Goal: Entertainment & Leisure: Consume media (video, audio)

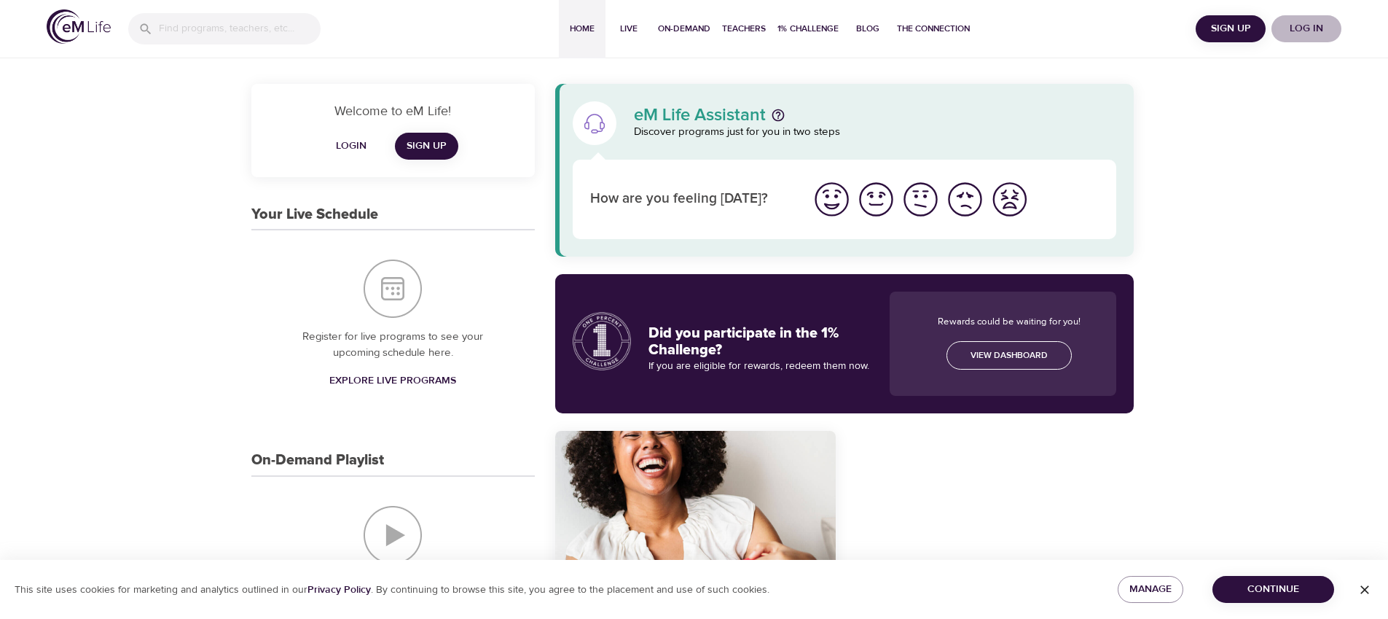
click at [1304, 24] on span "Log in" at bounding box center [1306, 29] width 58 height 18
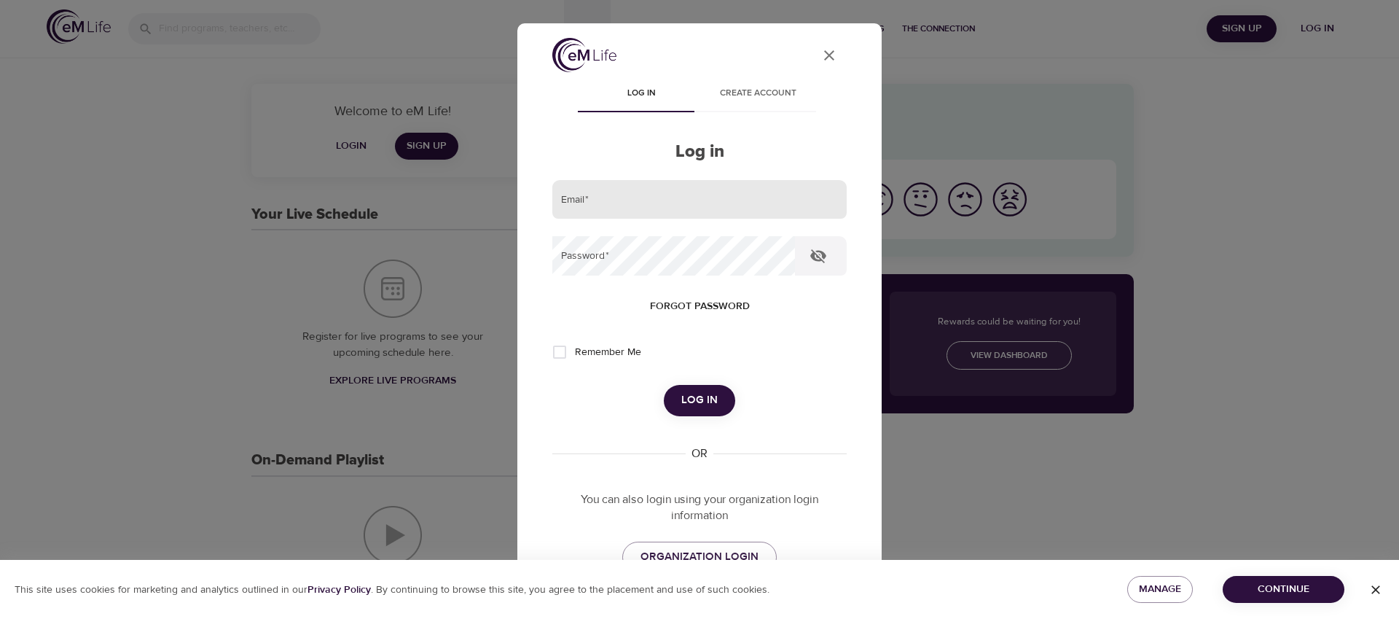
click at [701, 199] on input "email" at bounding box center [699, 199] width 294 height 39
type input "gfrontanilla-ext@wondrhealth.com"
click at [664, 385] on button "Log in" at bounding box center [699, 400] width 71 height 31
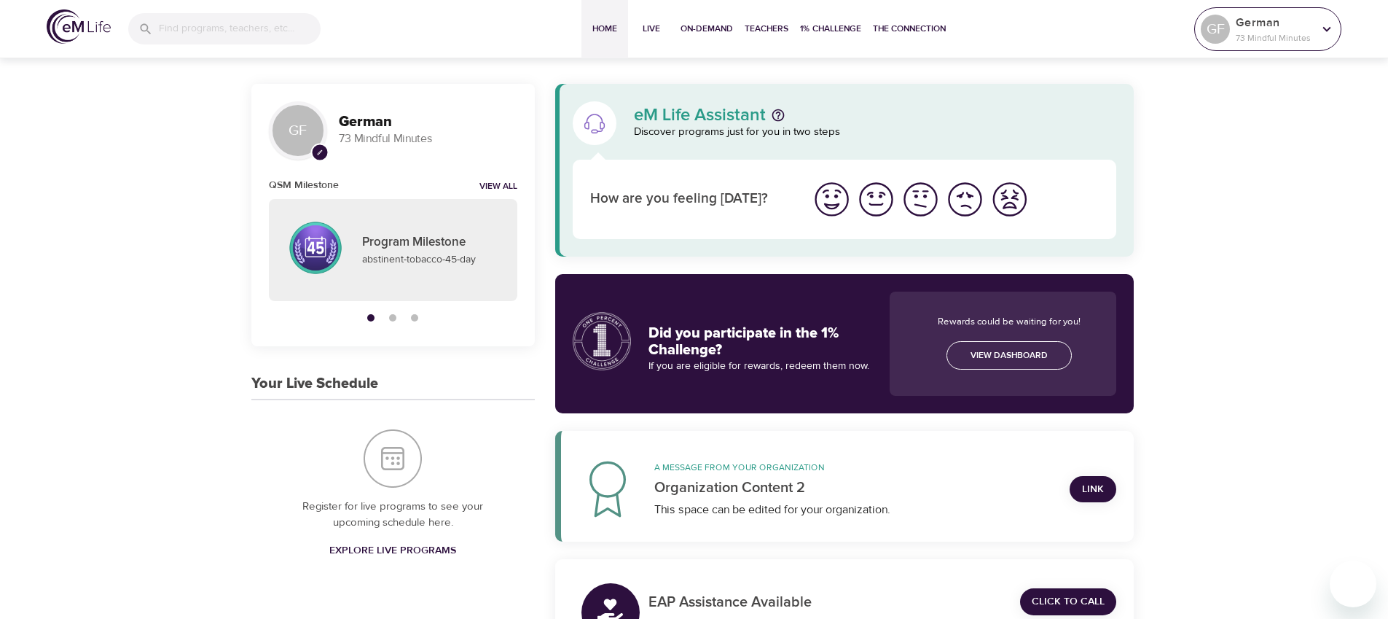
click at [1207, 34] on div "GF" at bounding box center [1215, 29] width 29 height 29
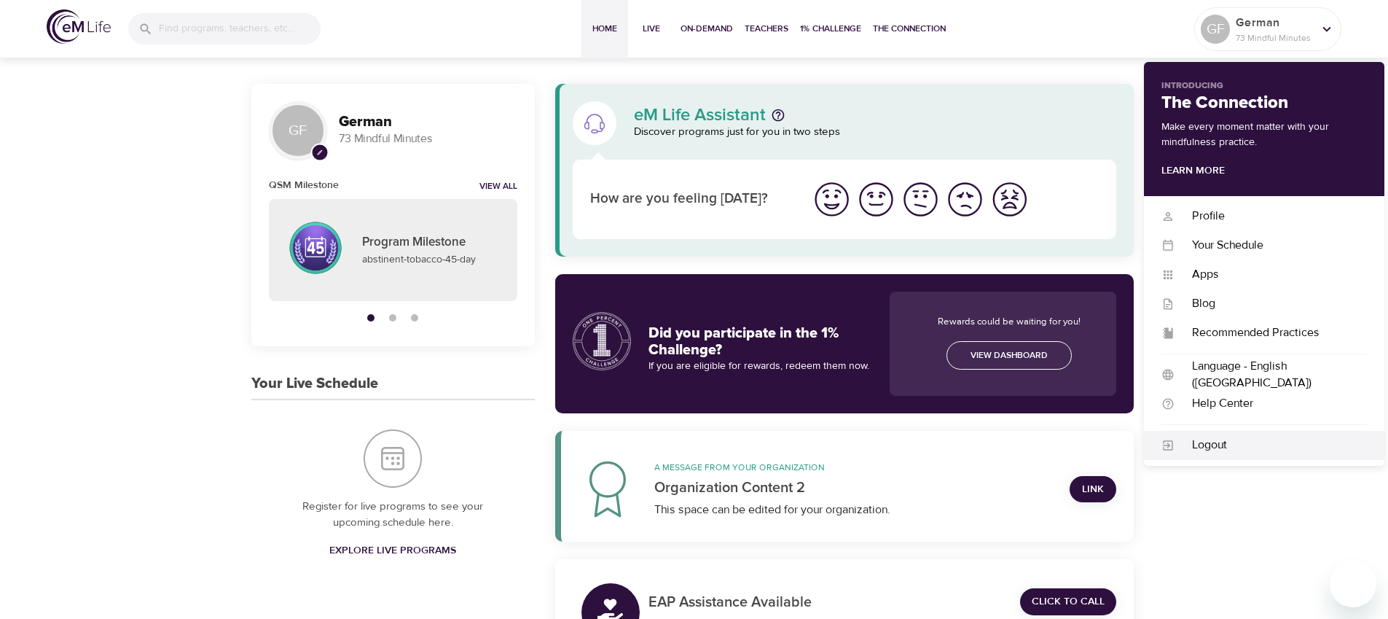
click at [1202, 437] on div "Logout" at bounding box center [1271, 444] width 192 height 17
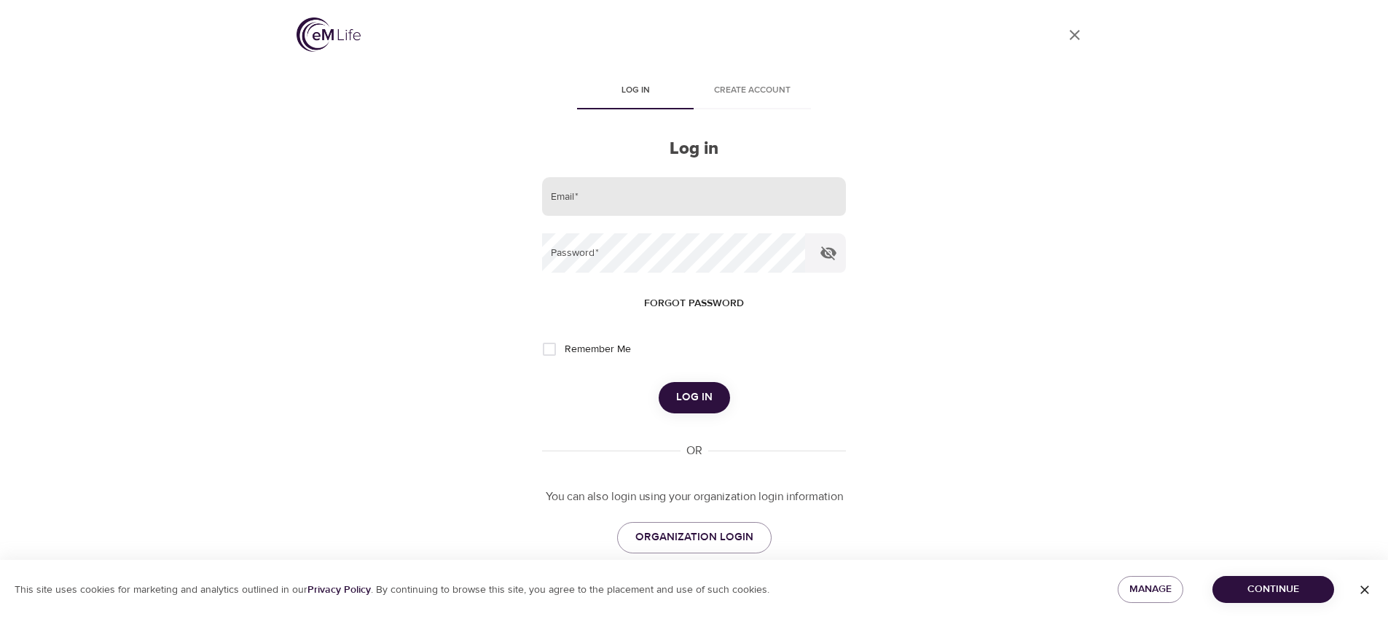
click at [654, 202] on input "email" at bounding box center [693, 196] width 303 height 39
click at [659, 382] on button "Log in" at bounding box center [694, 397] width 71 height 31
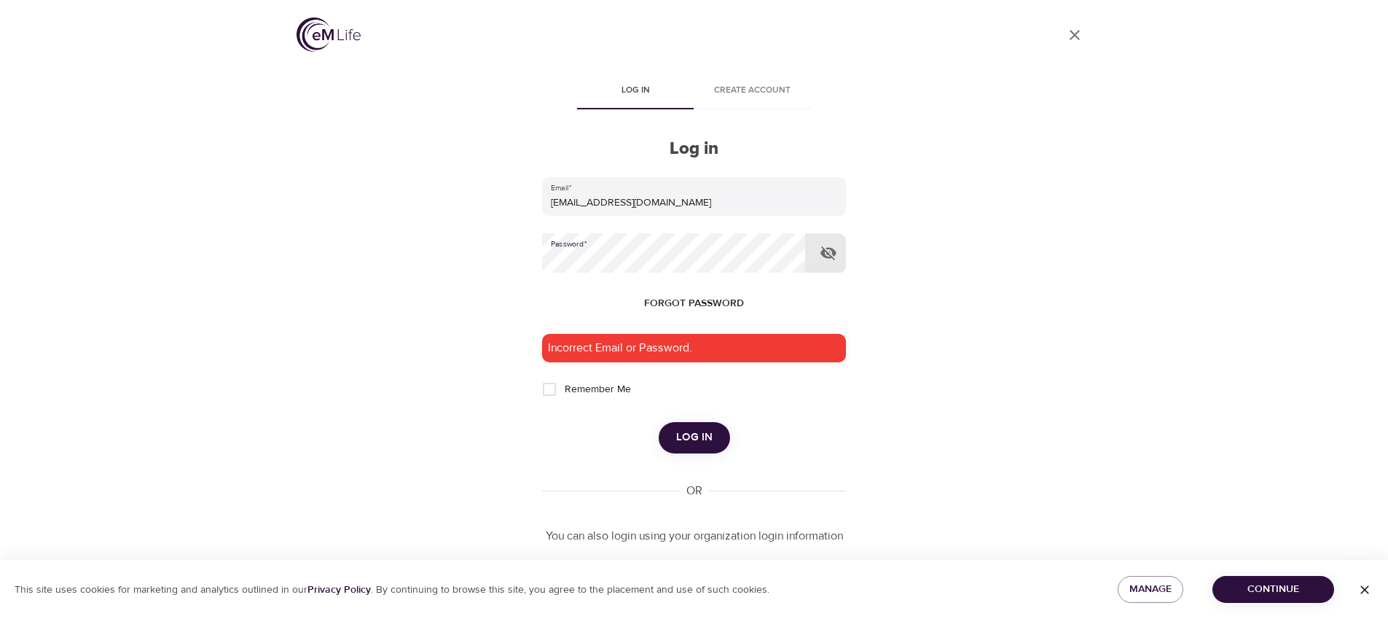
click at [659, 422] on button "Log in" at bounding box center [694, 437] width 71 height 31
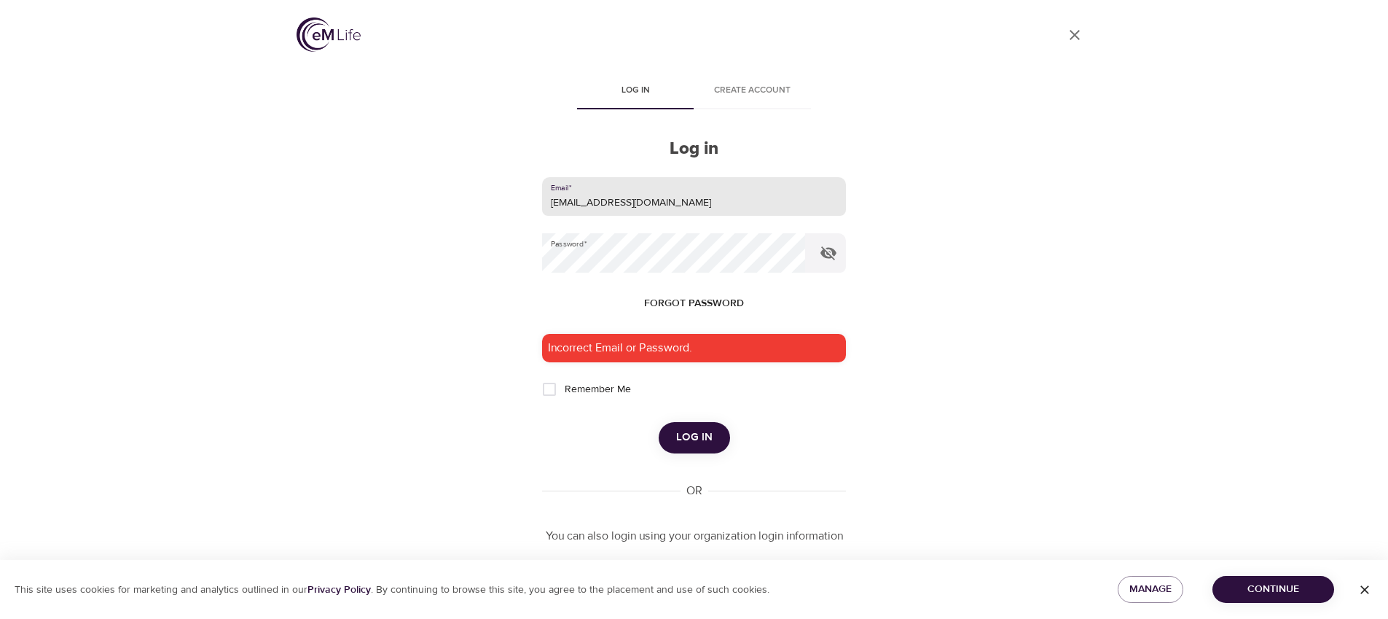
click at [619, 205] on input "german.frontanilla@assuresoft.com" at bounding box center [693, 196] width 303 height 39
type input "gfrontanilla-ext@wondrhealth.com"
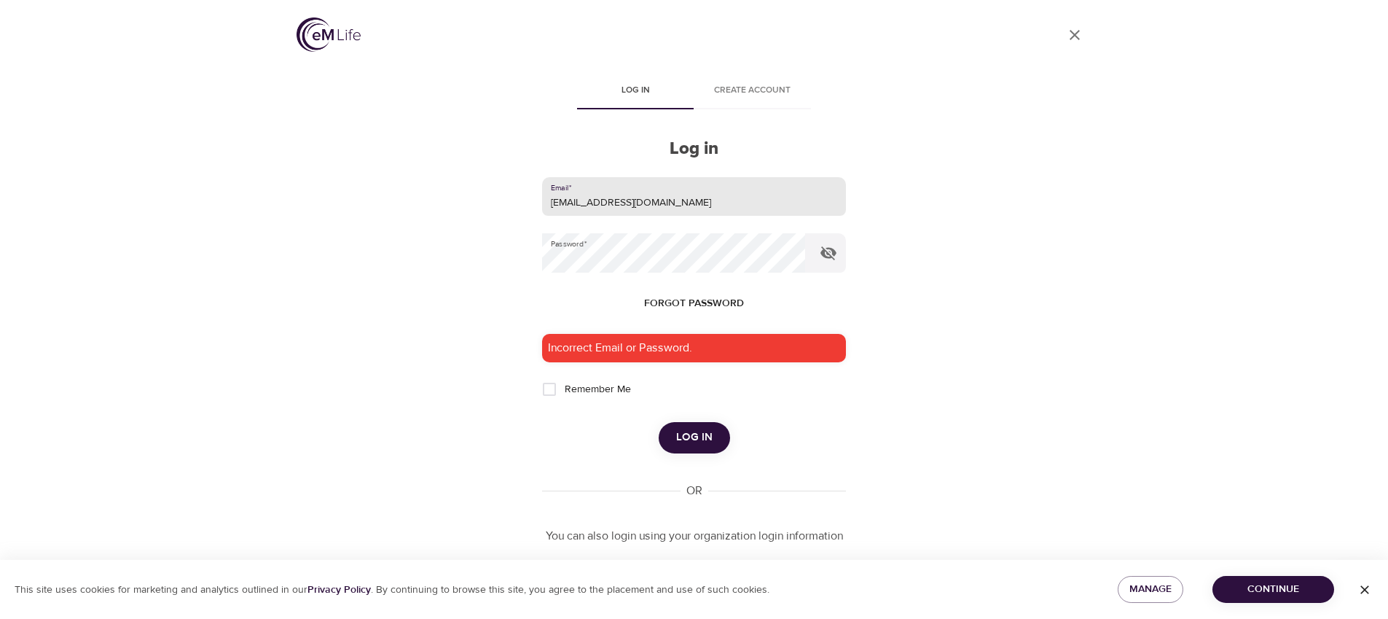
click at [659, 422] on button "Log in" at bounding box center [694, 437] width 71 height 31
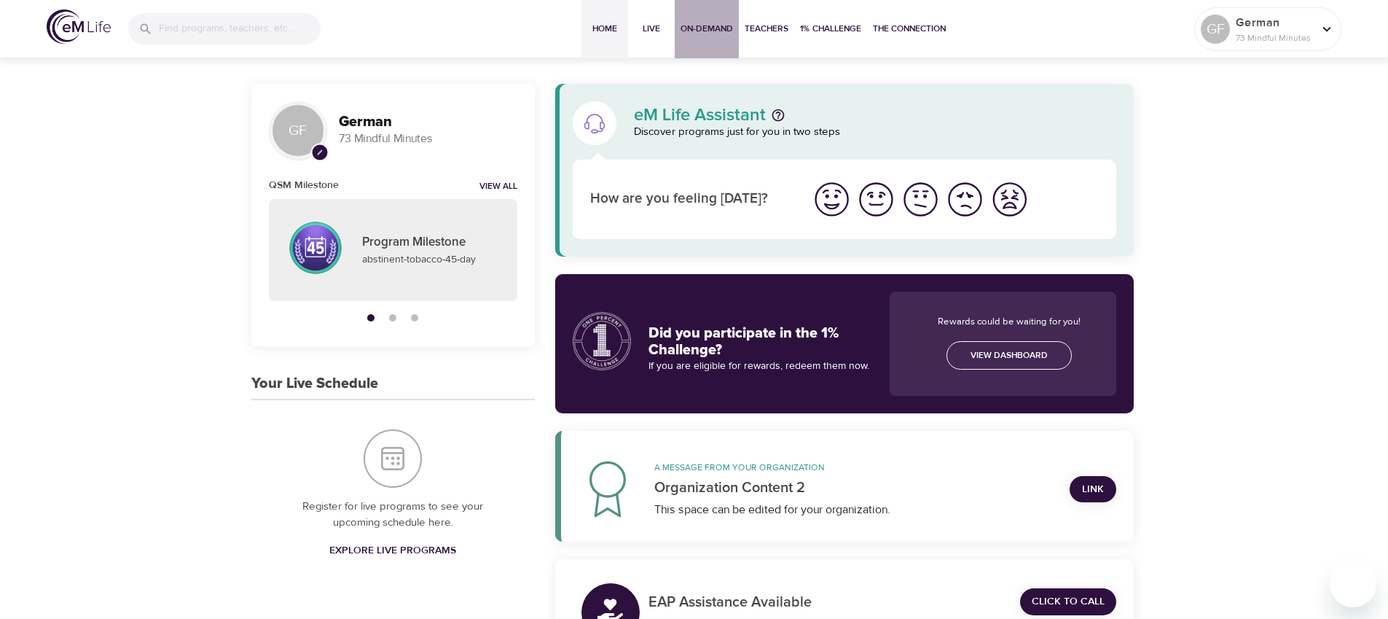
click at [705, 29] on span "On-Demand" at bounding box center [707, 28] width 52 height 15
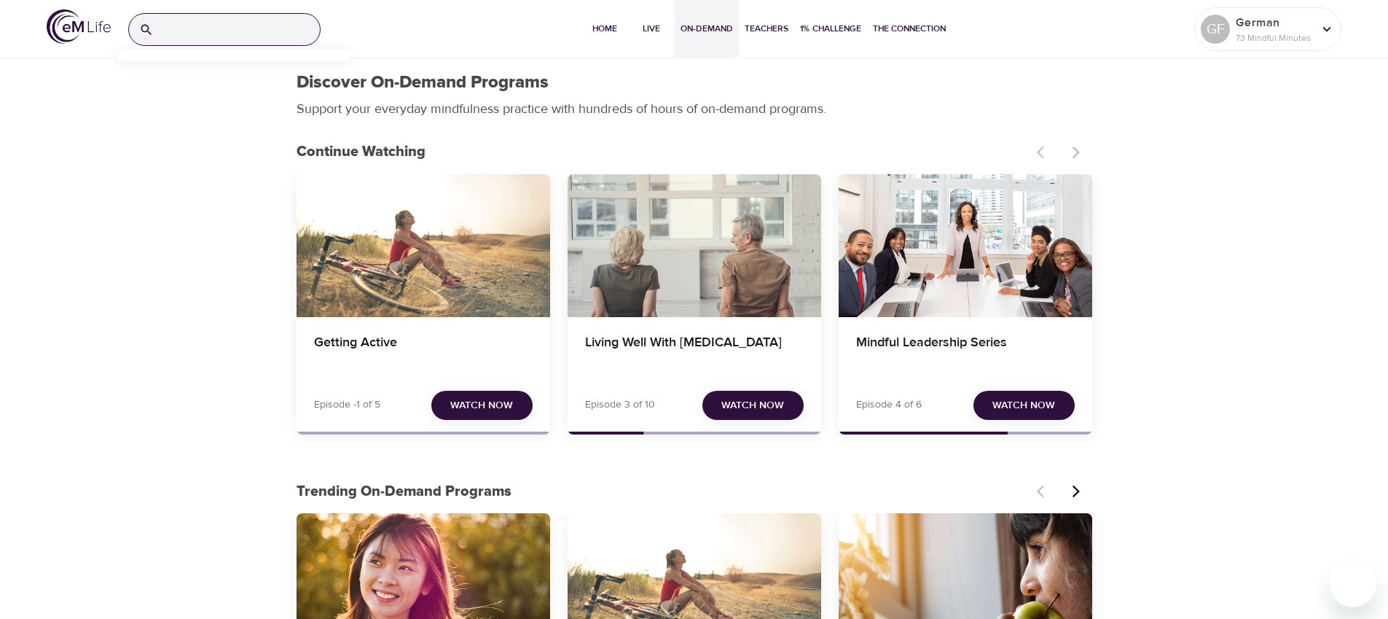
click at [241, 25] on input "search" at bounding box center [240, 29] width 160 height 31
click at [214, 88] on p "Weight Balance for Life" at bounding box center [181, 93] width 106 height 21
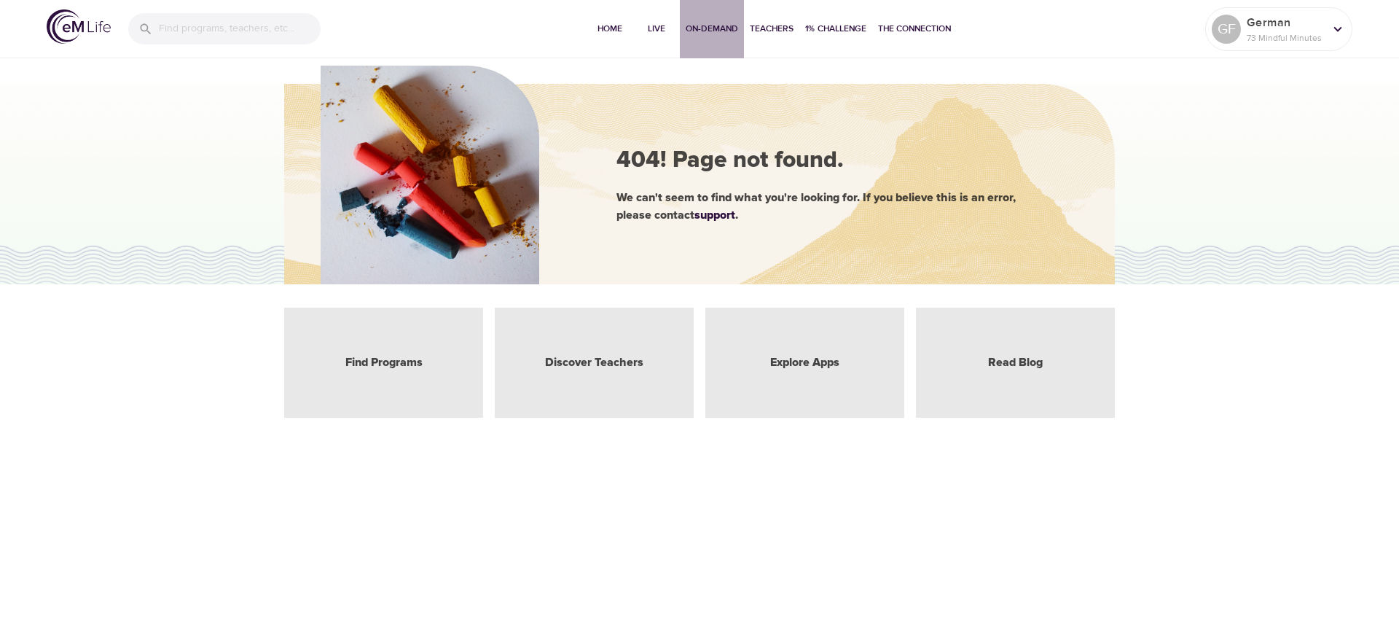
click at [713, 27] on span "On-Demand" at bounding box center [712, 28] width 52 height 15
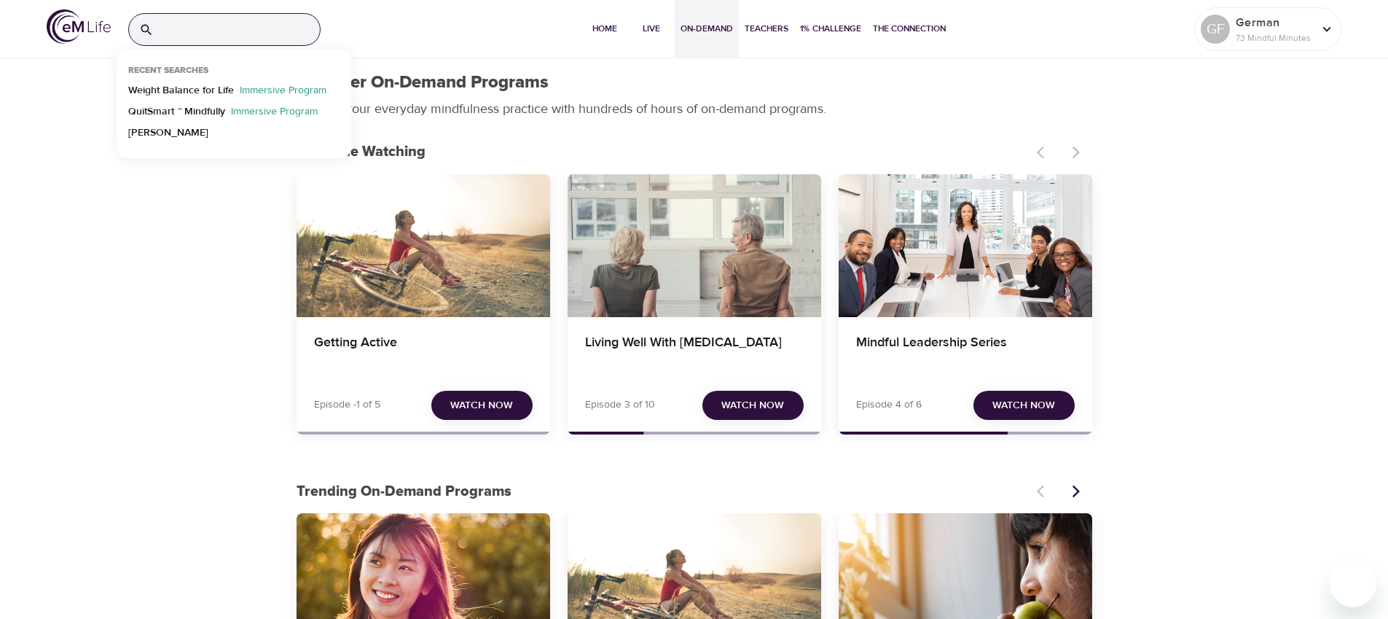
click at [266, 27] on input "search" at bounding box center [240, 29] width 160 height 31
click at [982, 75] on div "Discover On-Demand Programs" at bounding box center [695, 82] width 796 height 21
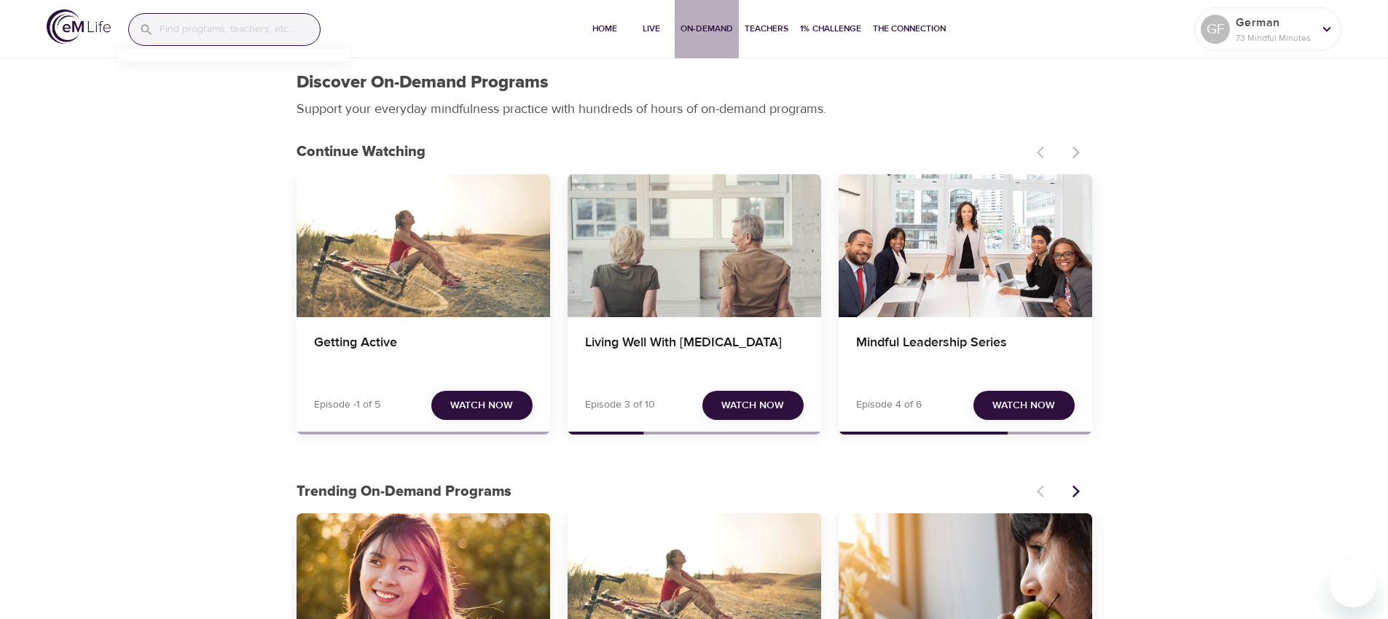
click at [717, 34] on span "On-Demand" at bounding box center [707, 28] width 52 height 15
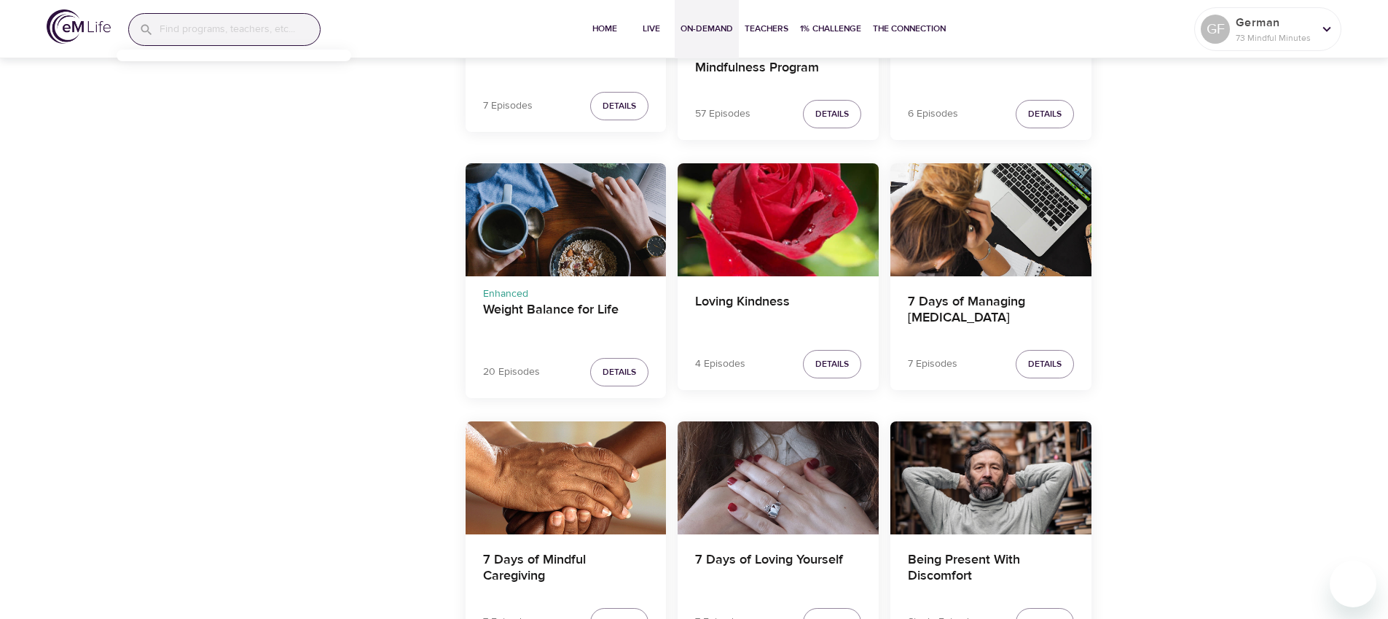
click at [525, 246] on div "Weight Balance for Life" at bounding box center [566, 219] width 201 height 113
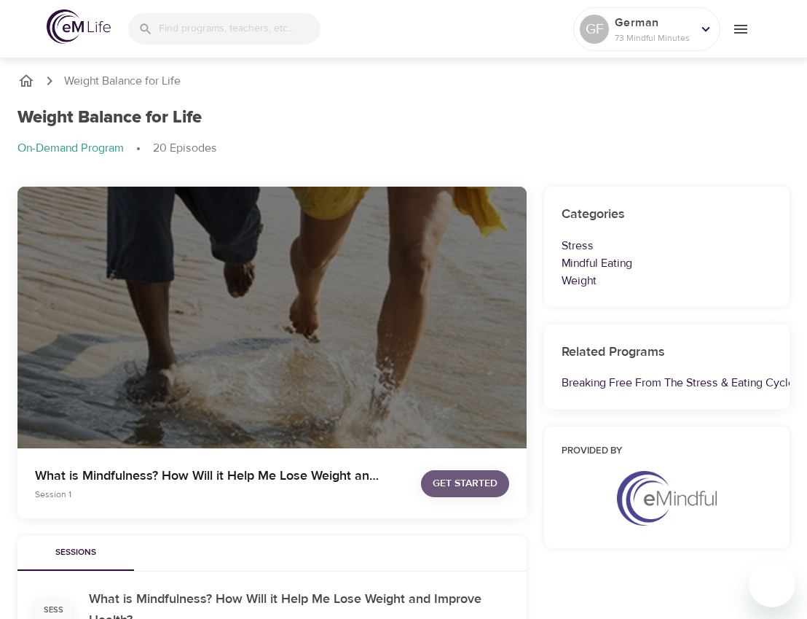
click at [468, 485] on span "Get Started" at bounding box center [465, 483] width 65 height 18
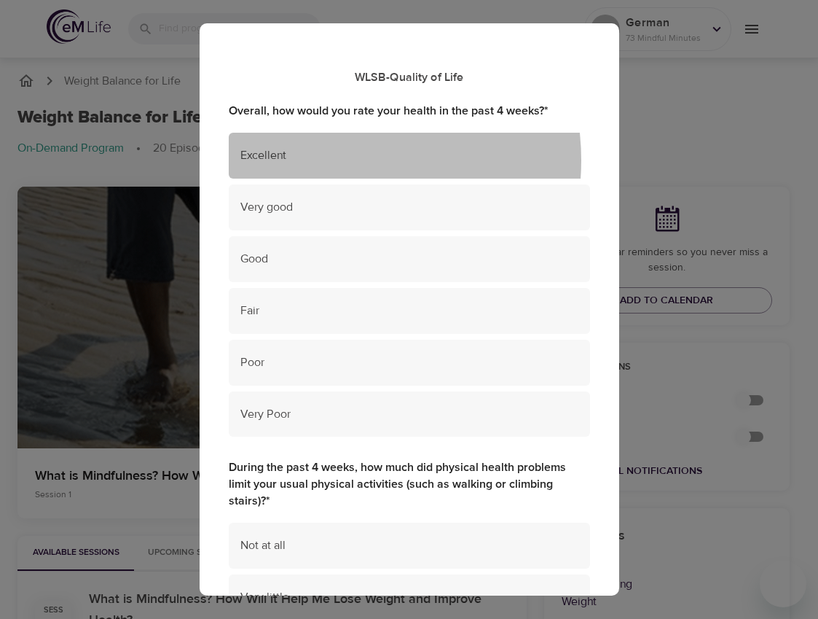
click at [328, 160] on span "Excellent" at bounding box center [409, 155] width 338 height 17
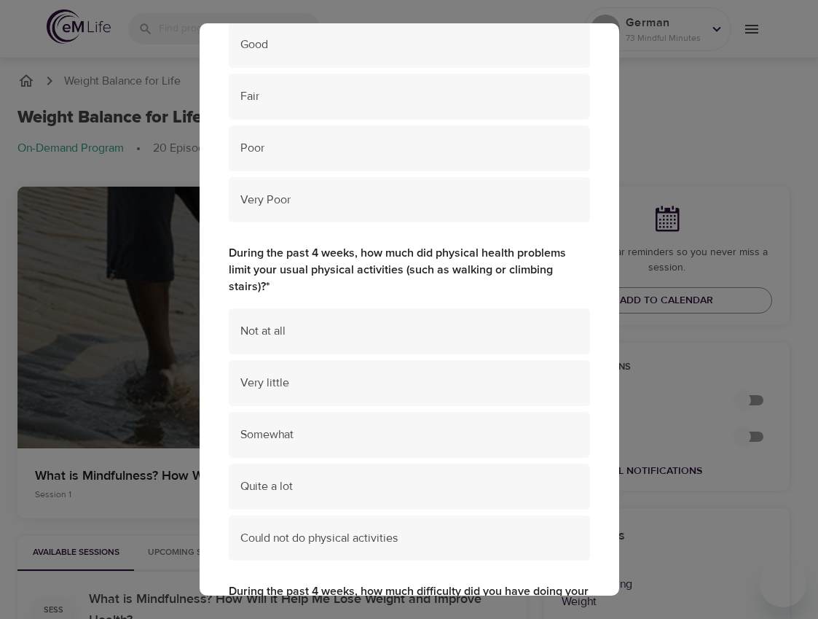
scroll to position [222, 0]
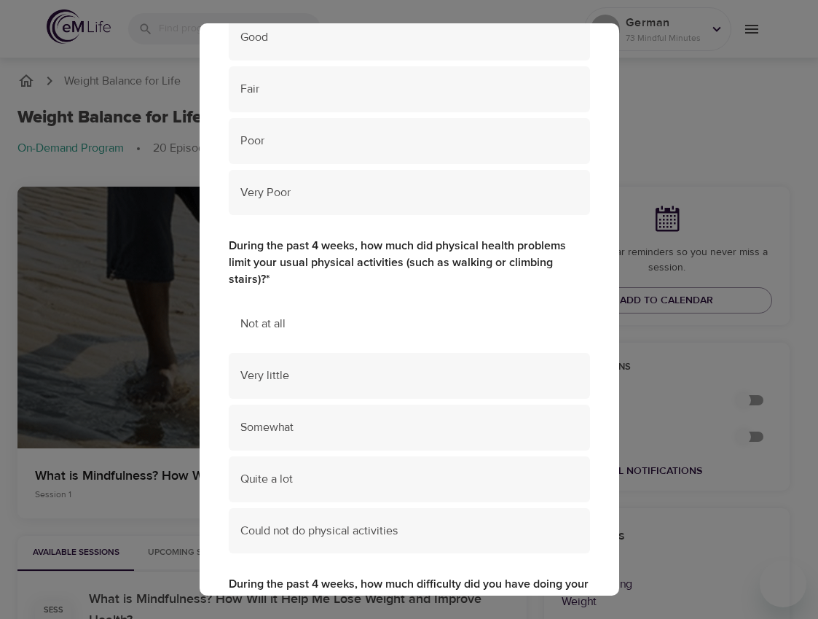
click at [376, 314] on div "Not at all" at bounding box center [409, 324] width 361 height 46
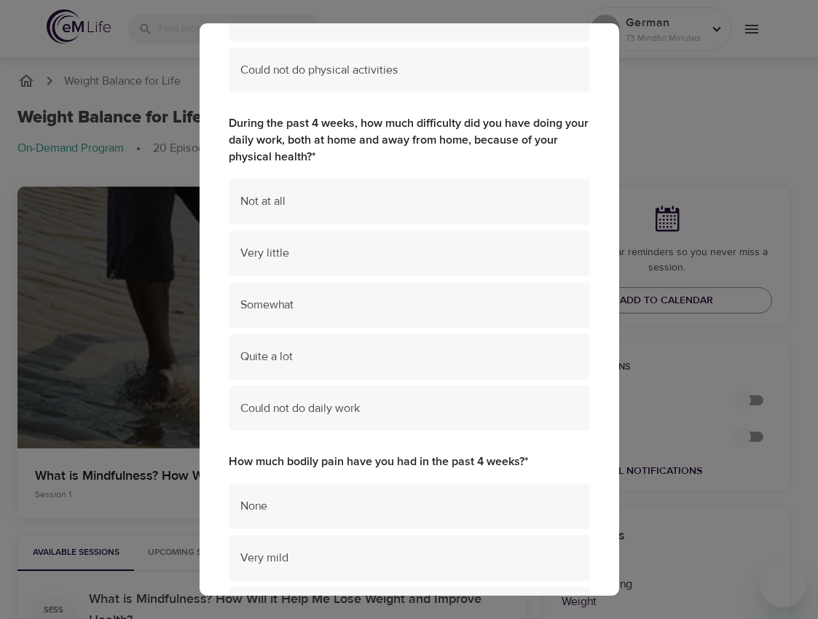
scroll to position [780, 0]
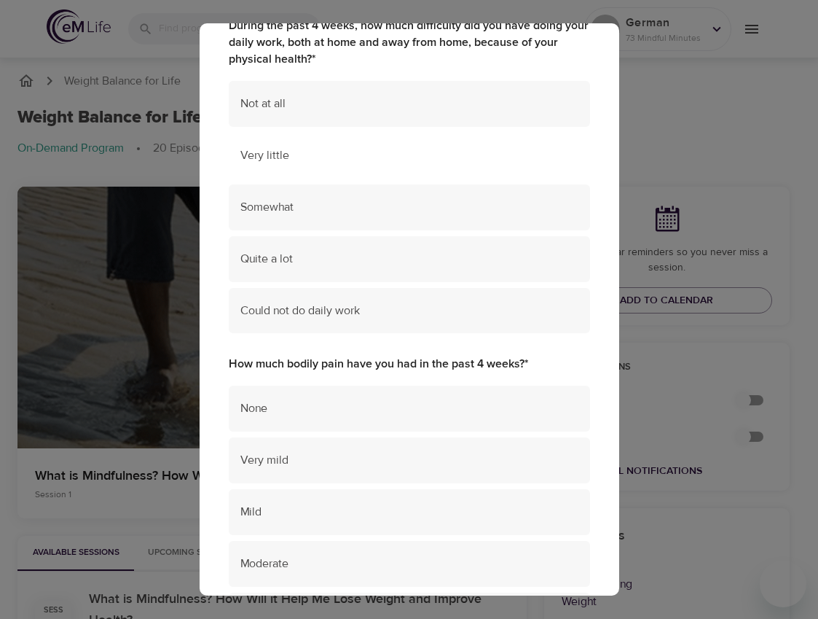
click at [387, 148] on span "Very little" at bounding box center [409, 155] width 338 height 17
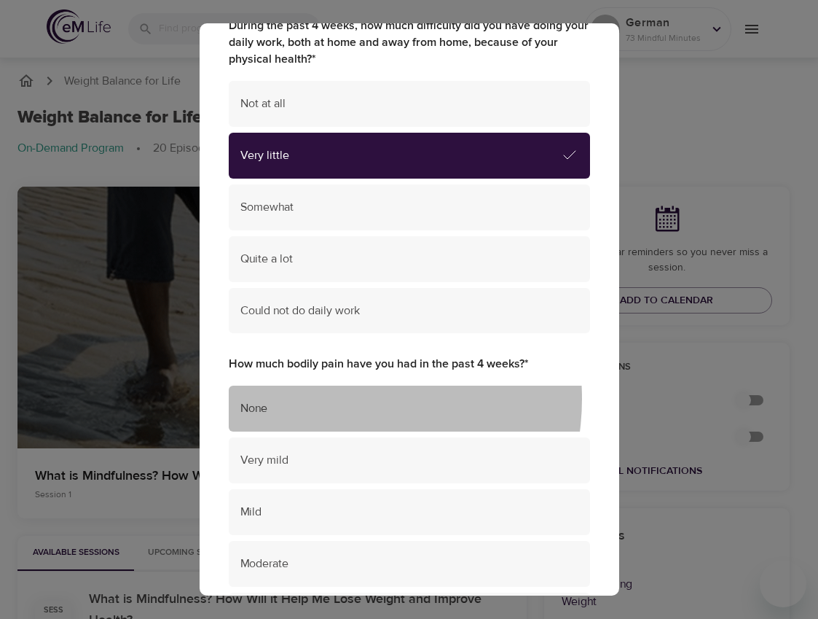
click at [329, 399] on div "None" at bounding box center [409, 408] width 361 height 46
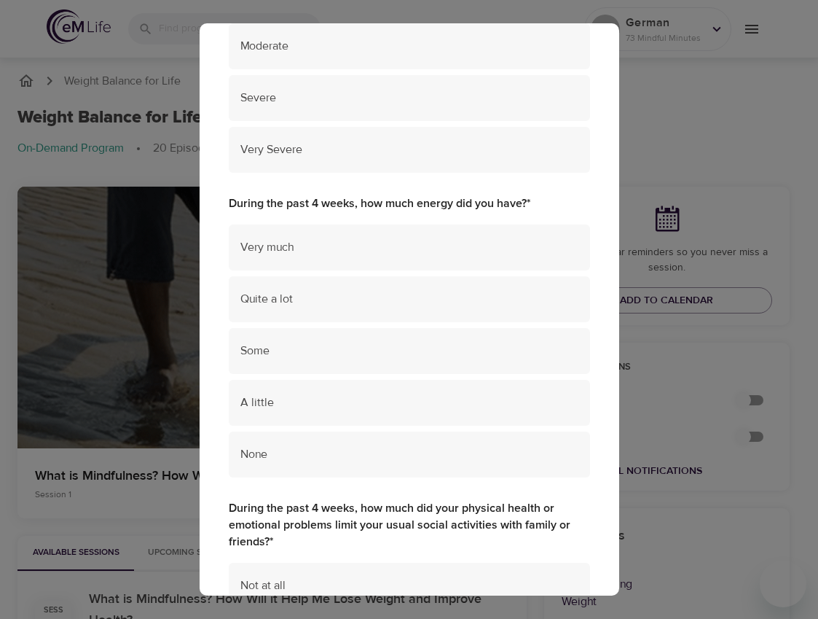
scroll to position [1304, 0]
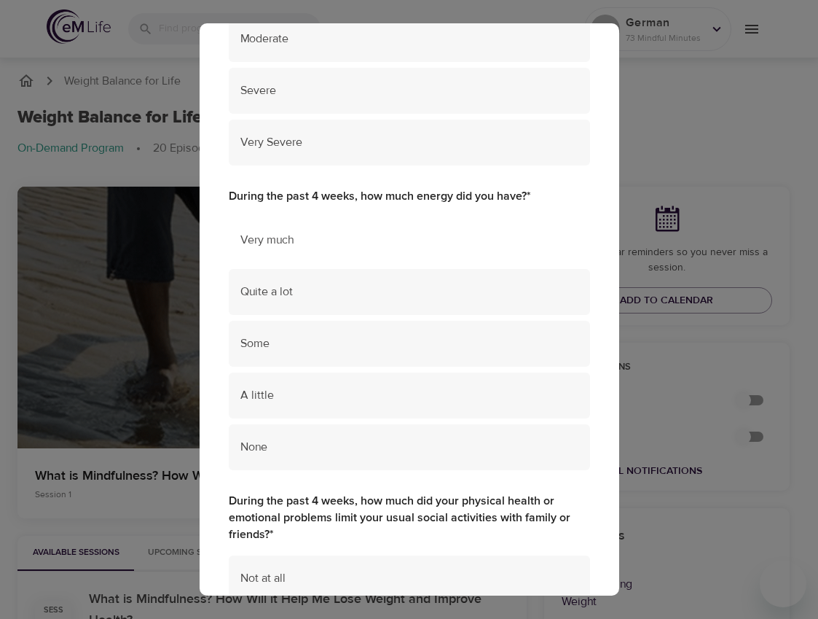
click at [387, 236] on span "Very much" at bounding box center [409, 240] width 338 height 17
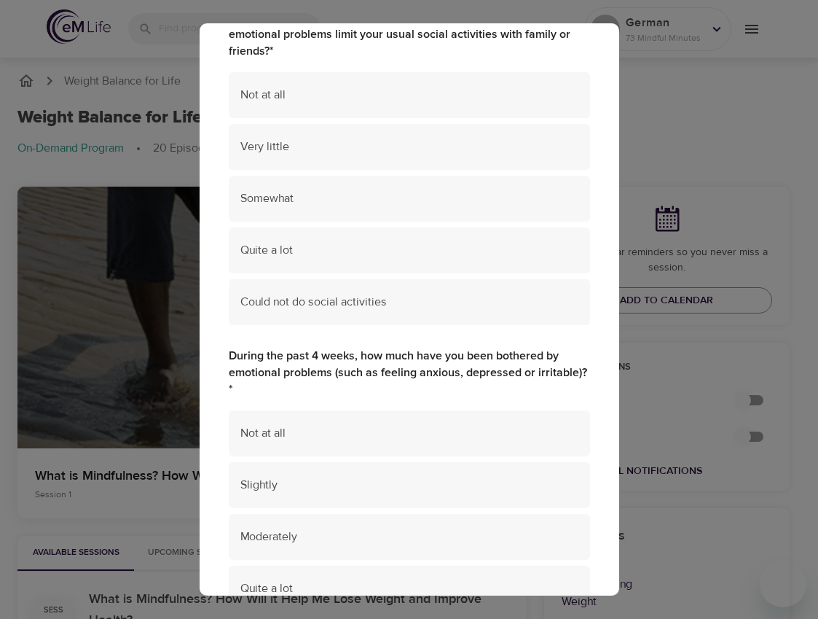
scroll to position [1791, 0]
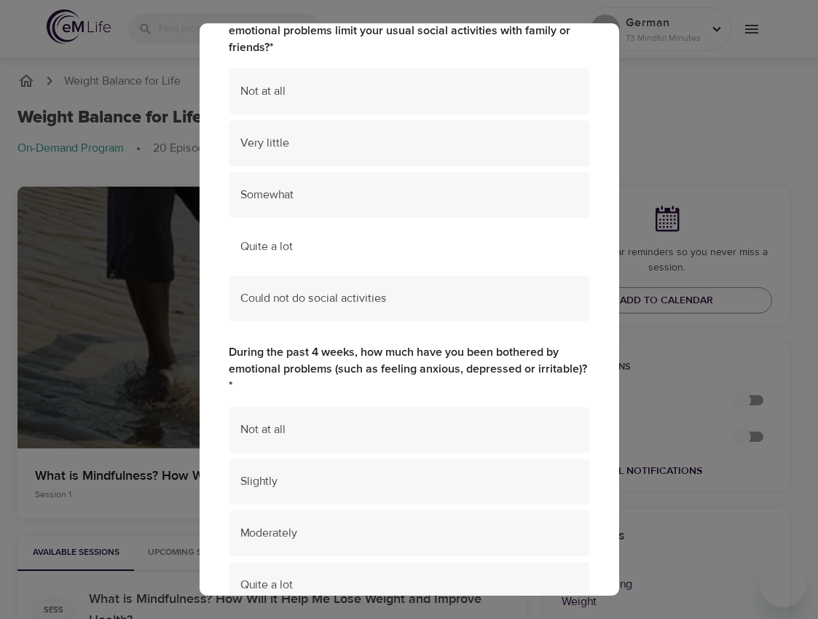
click at [377, 243] on span "Quite a lot" at bounding box center [409, 246] width 338 height 17
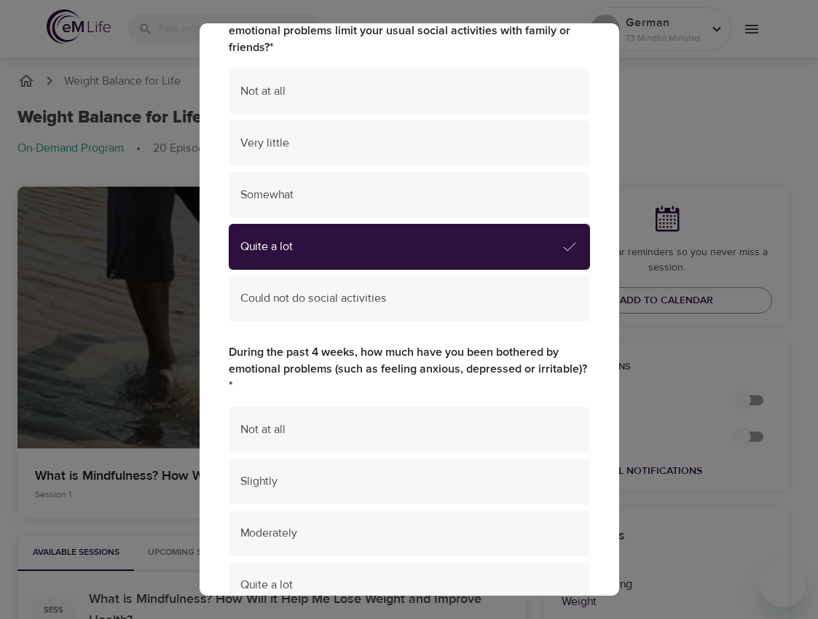
click at [361, 404] on ul "Not at all Slightly Moderately Quite a lot Extremely" at bounding box center [409, 536] width 361 height 270
click at [371, 427] on span "Not at all" at bounding box center [409, 429] width 338 height 17
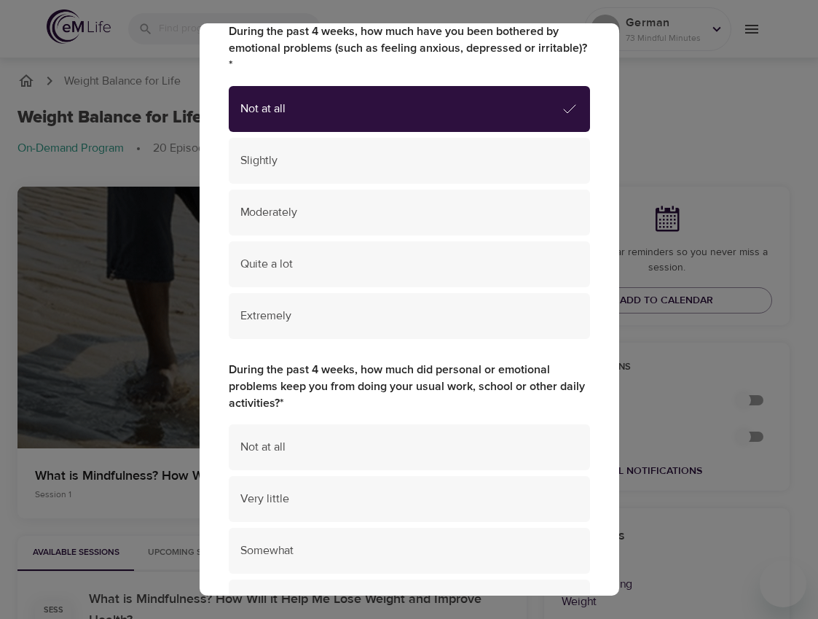
scroll to position [2280, 0]
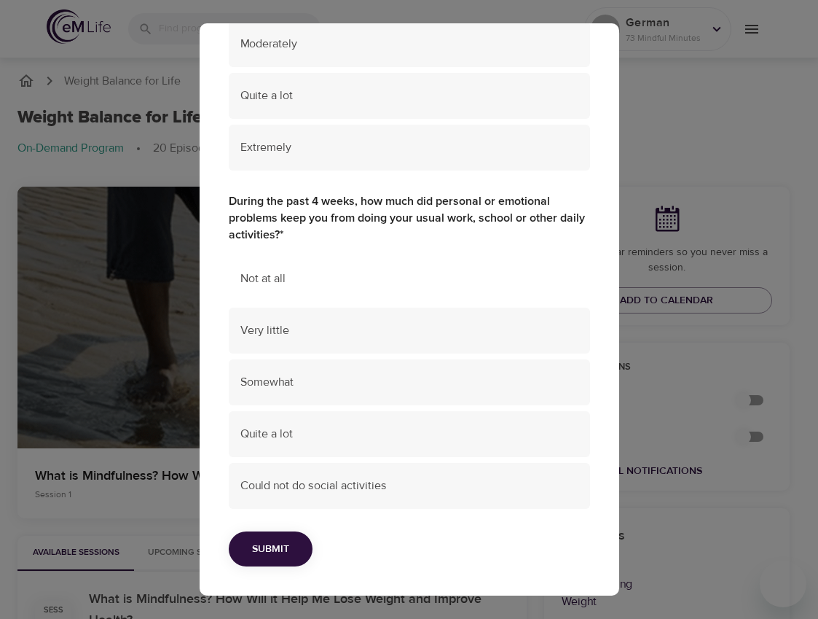
click at [441, 268] on div "Not at all" at bounding box center [409, 279] width 361 height 46
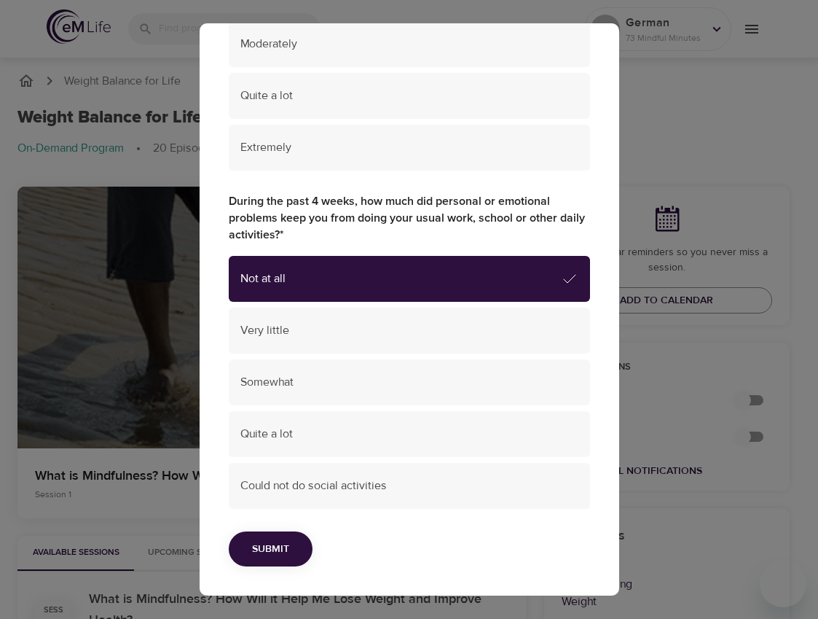
click at [272, 557] on span "Submit" at bounding box center [270, 549] width 37 height 18
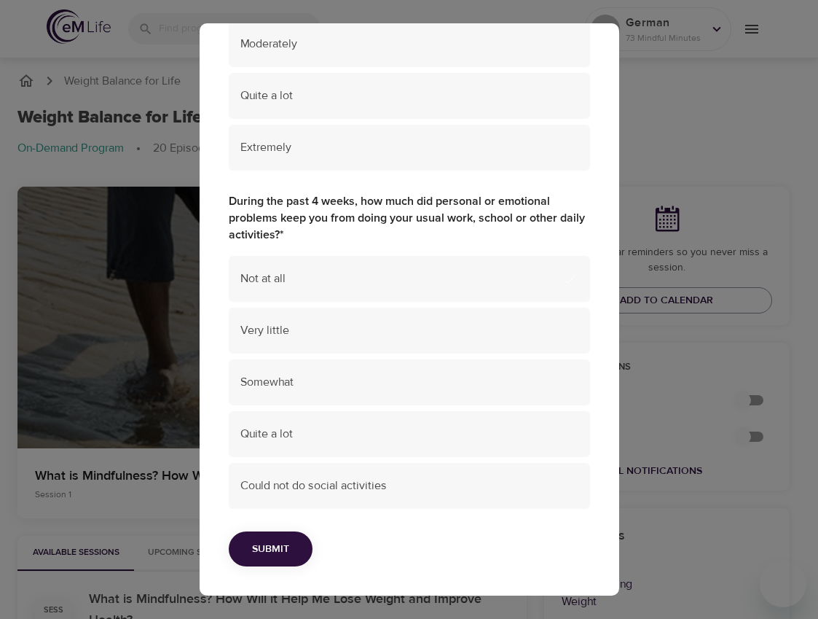
scroll to position [1001, 0]
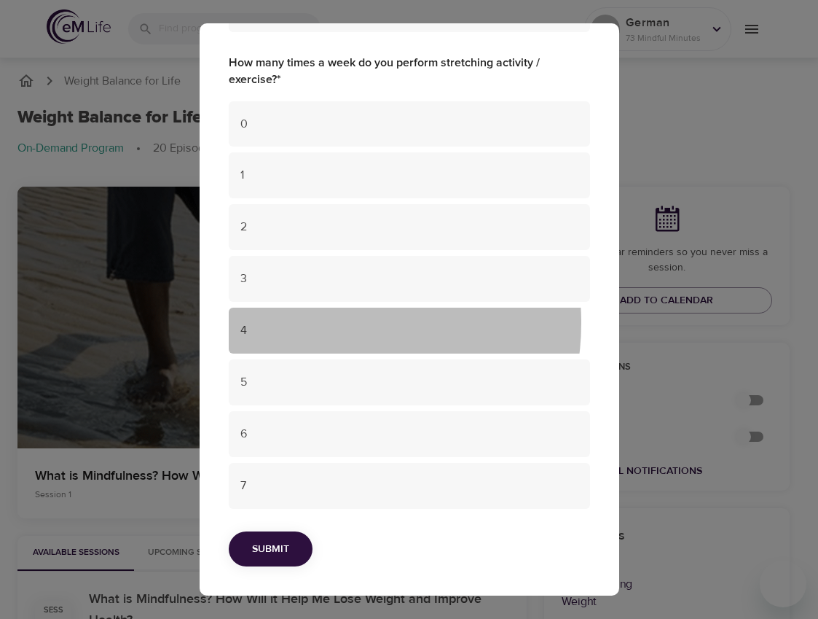
click at [325, 323] on span "4" at bounding box center [409, 330] width 338 height 17
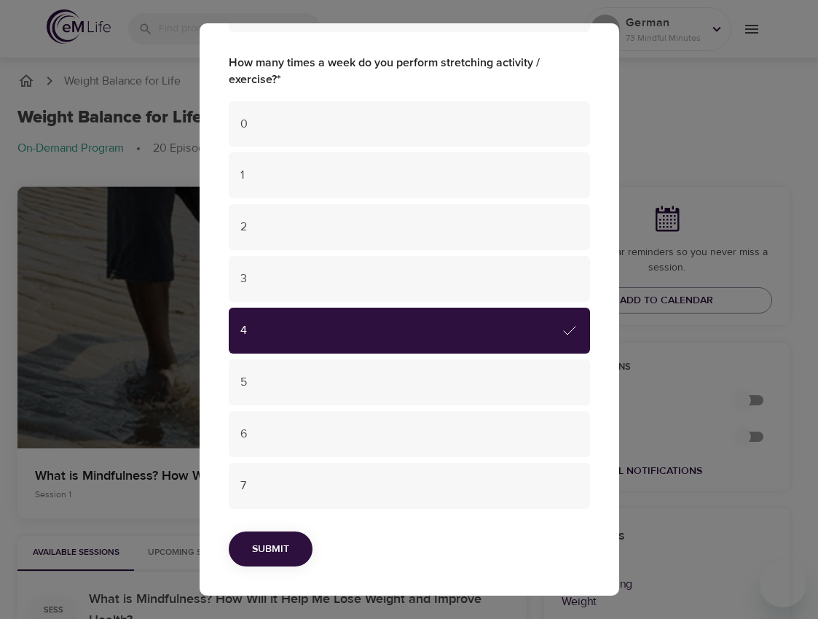
click at [270, 547] on span "Submit" at bounding box center [270, 549] width 37 height 18
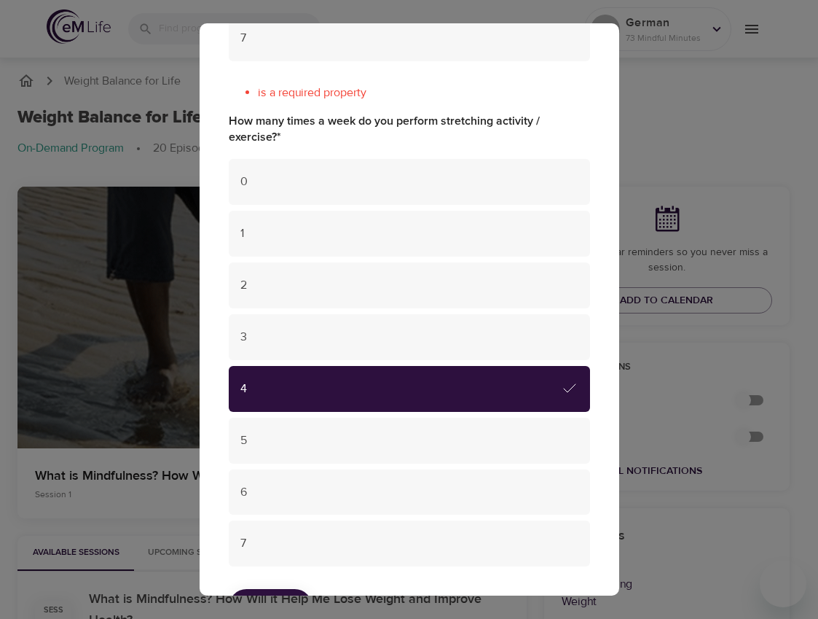
scroll to position [1030, 0]
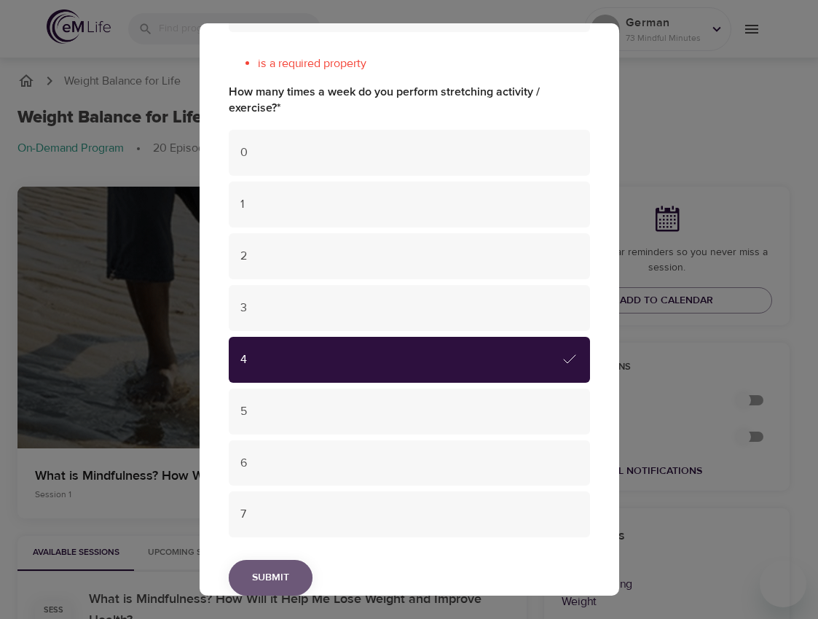
click at [283, 576] on span "Submit" at bounding box center [270, 577] width 37 height 18
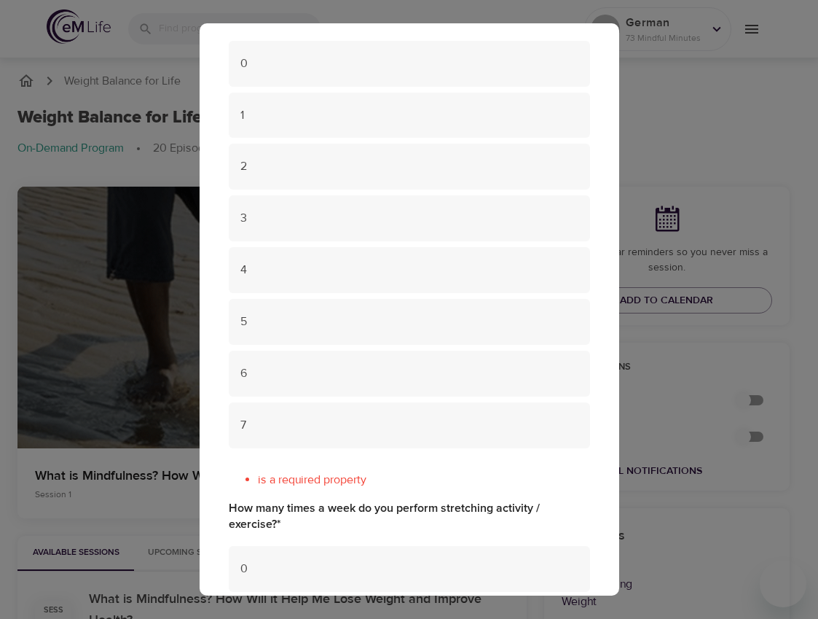
scroll to position [610, 0]
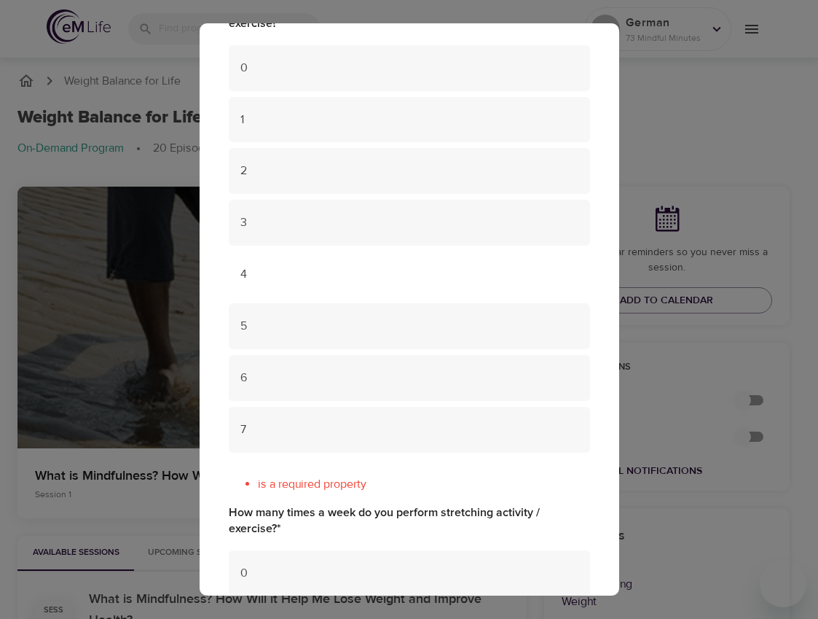
click at [458, 264] on div "4" at bounding box center [409, 274] width 361 height 46
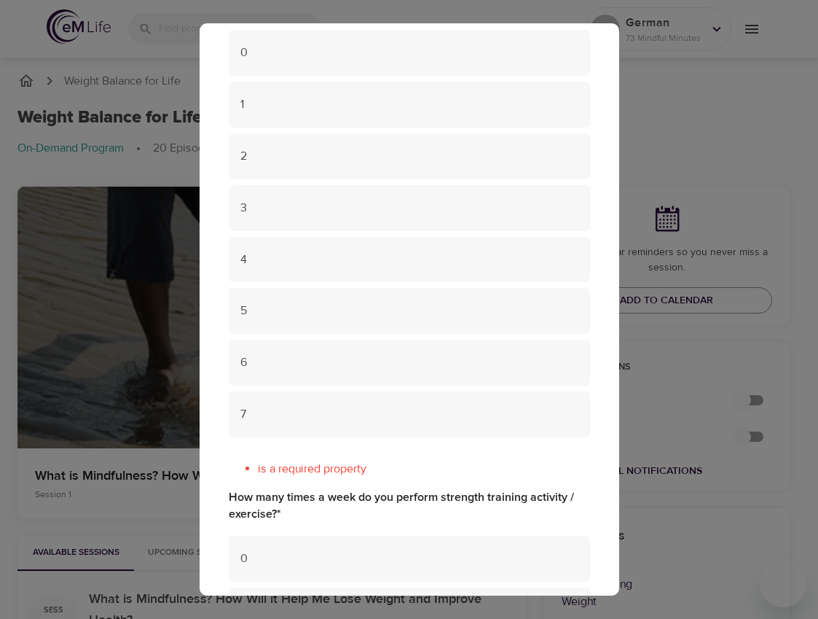
scroll to position [111, 0]
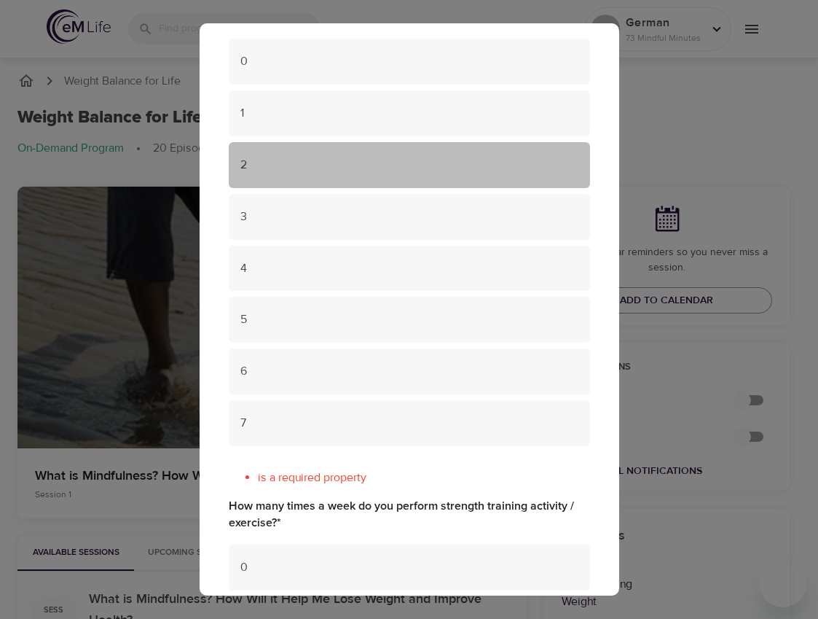
click at [536, 146] on div "2" at bounding box center [409, 165] width 361 height 46
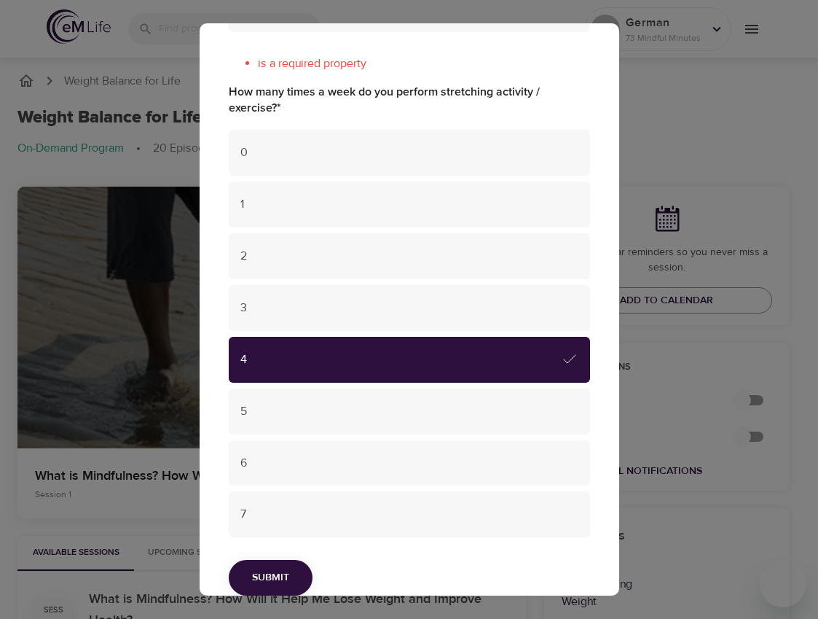
scroll to position [1060, 0]
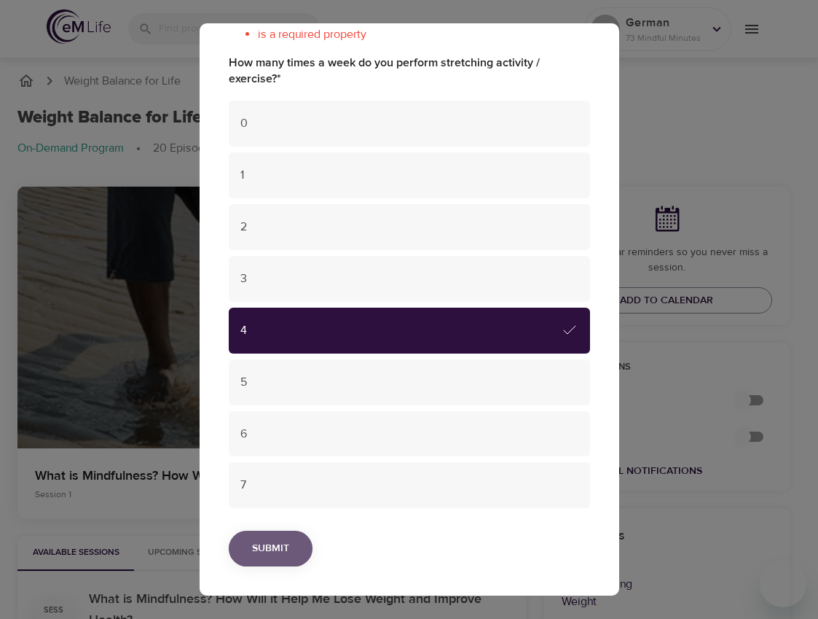
click at [292, 549] on button "Submit" at bounding box center [271, 548] width 84 height 36
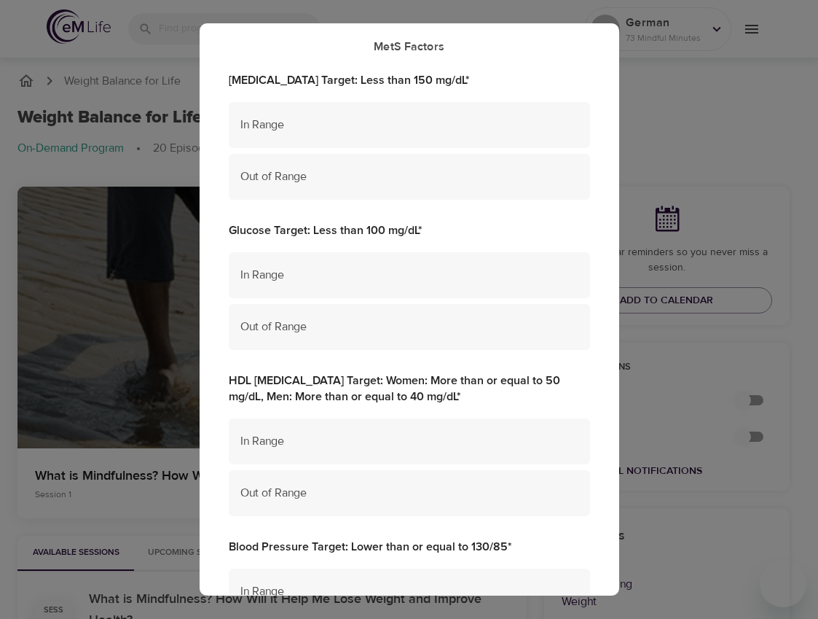
scroll to position [0, 0]
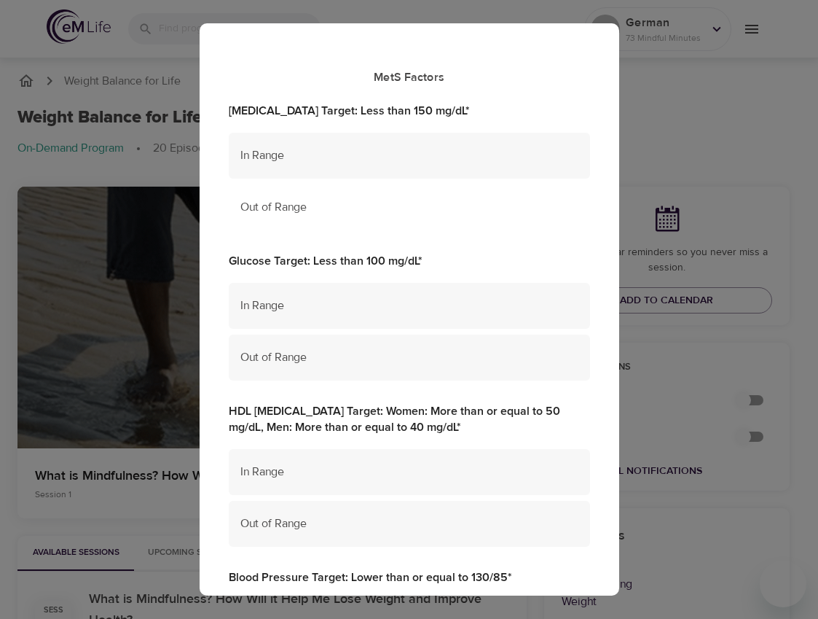
click at [407, 206] on span "Out of Range" at bounding box center [409, 207] width 338 height 17
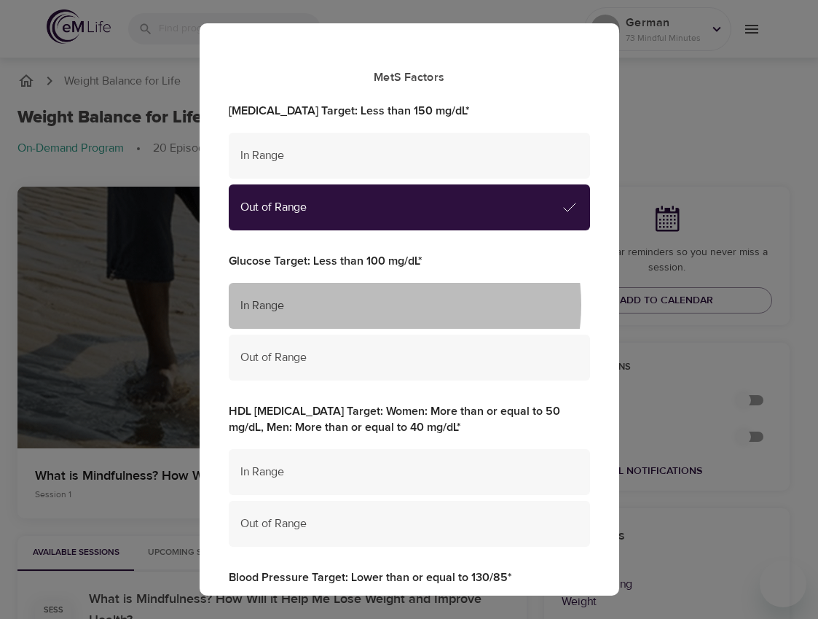
click at [383, 305] on span "In Range" at bounding box center [409, 305] width 338 height 17
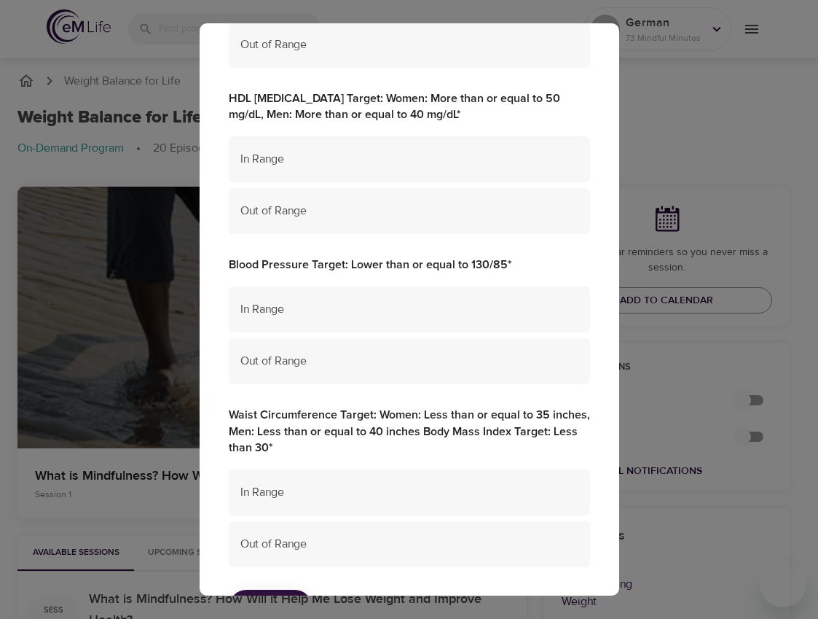
scroll to position [344, 0]
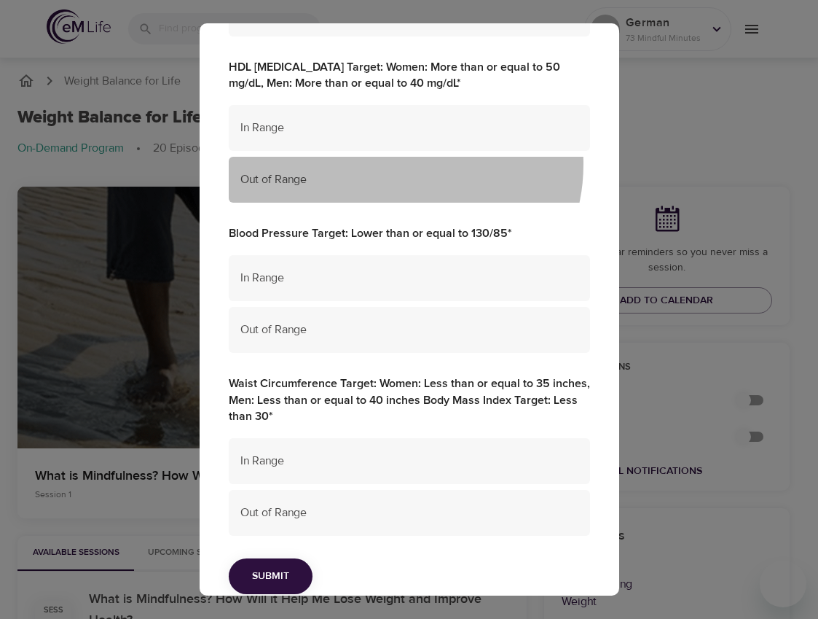
click at [397, 164] on div "Out of Range" at bounding box center [409, 180] width 361 height 46
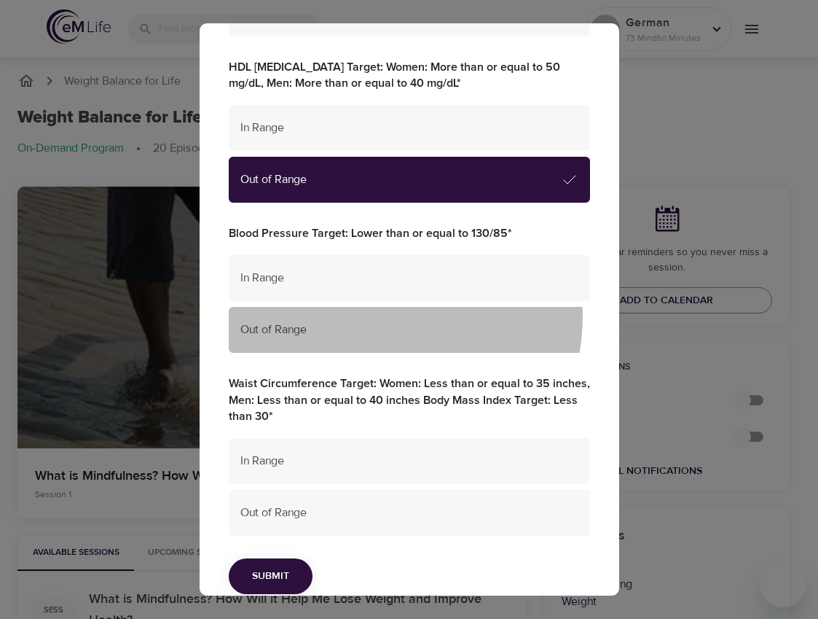
click at [380, 317] on div "Out of Range" at bounding box center [409, 330] width 361 height 46
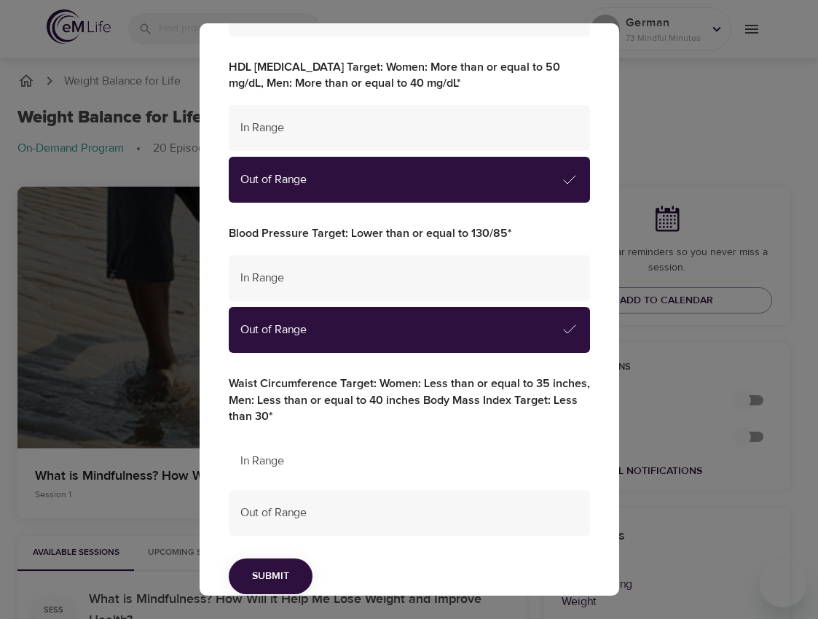
click at [384, 463] on span "In Range" at bounding box center [409, 461] width 338 height 17
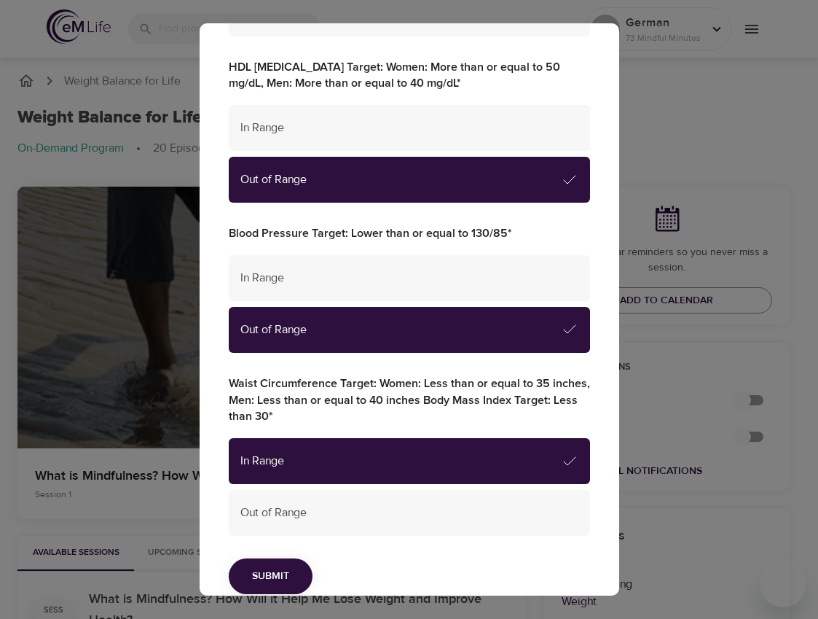
click at [278, 573] on span "Submit" at bounding box center [270, 576] width 37 height 18
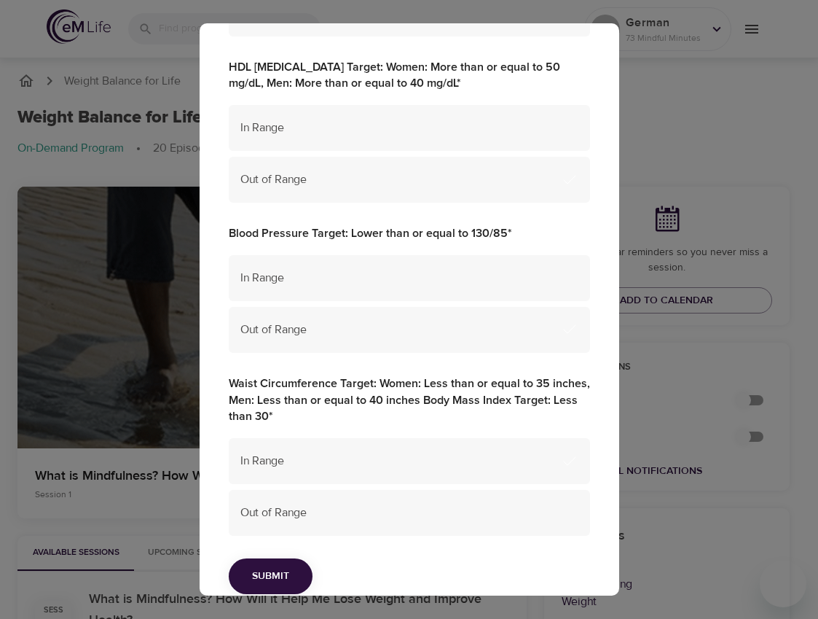
scroll to position [0, 0]
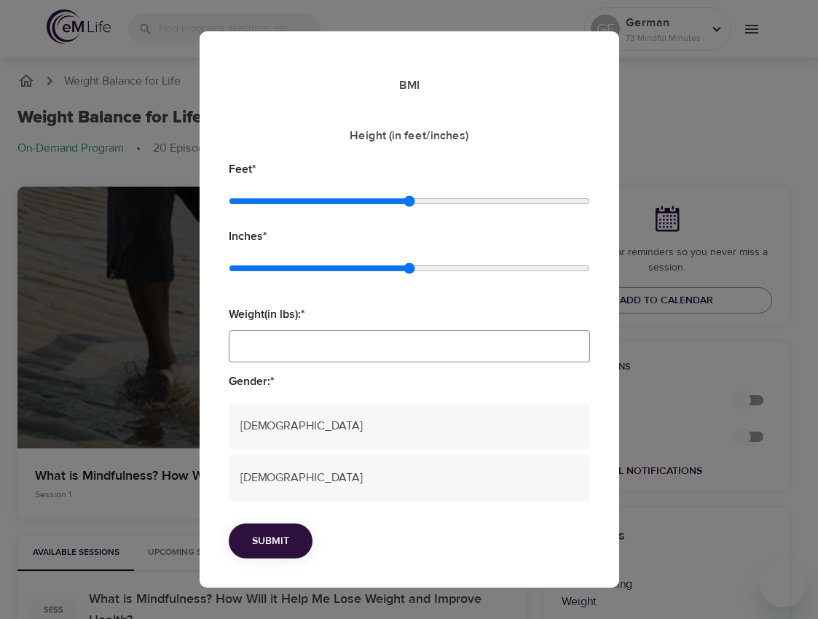
click at [289, 353] on input "Weight(in lbs): *" at bounding box center [409, 346] width 361 height 32
type input "250"
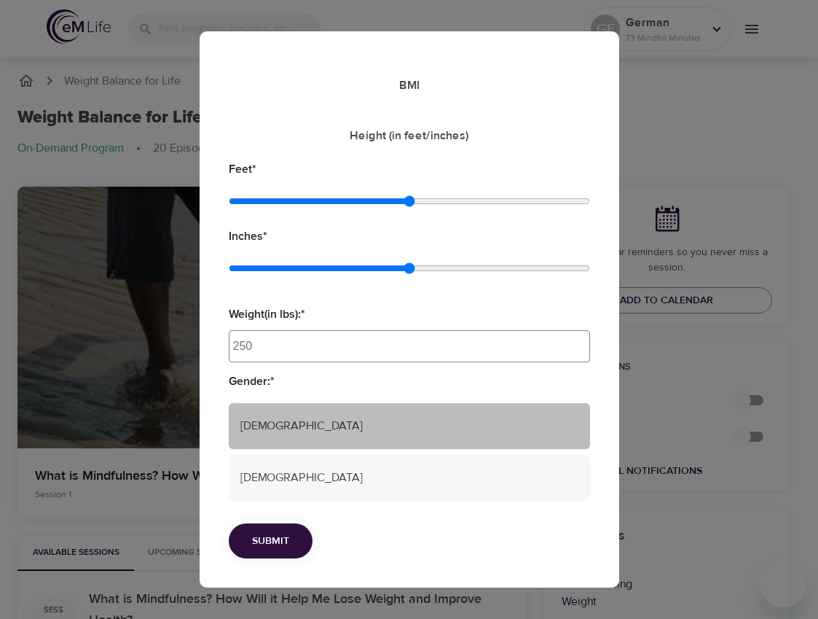
click at [294, 418] on span "Male" at bounding box center [409, 426] width 338 height 17
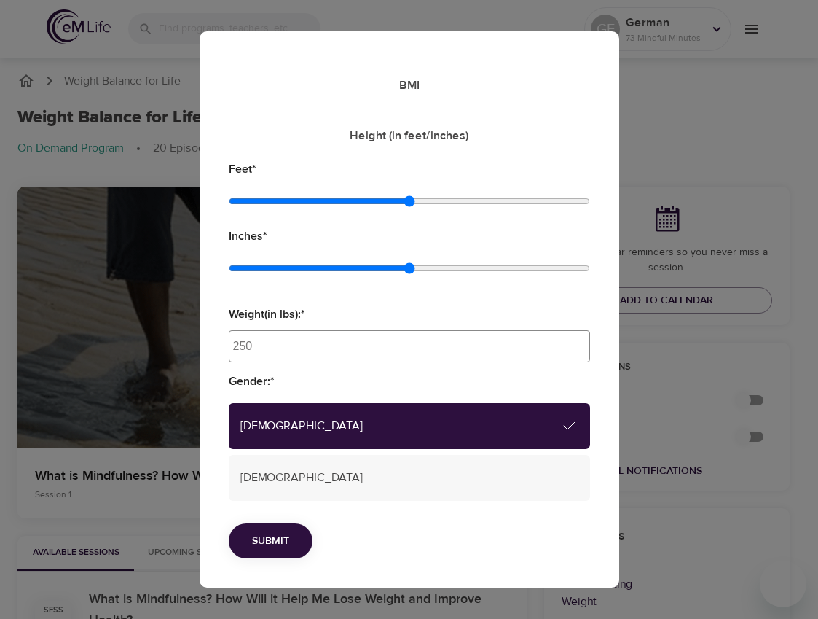
click at [273, 544] on span "Submit" at bounding box center [270, 541] width 37 height 18
type input "5"
type input "6"
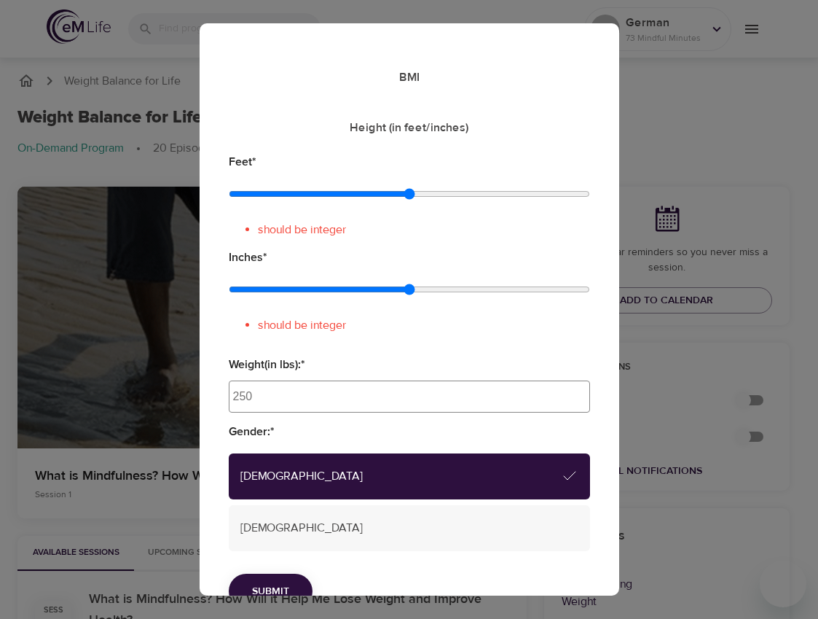
click at [401, 407] on input "250" at bounding box center [409, 396] width 361 height 32
type input "2"
type input "200"
click at [315, 318] on li "should be integer" at bounding box center [424, 325] width 332 height 17
click at [406, 290] on input "Inches *" at bounding box center [409, 289] width 361 height 32
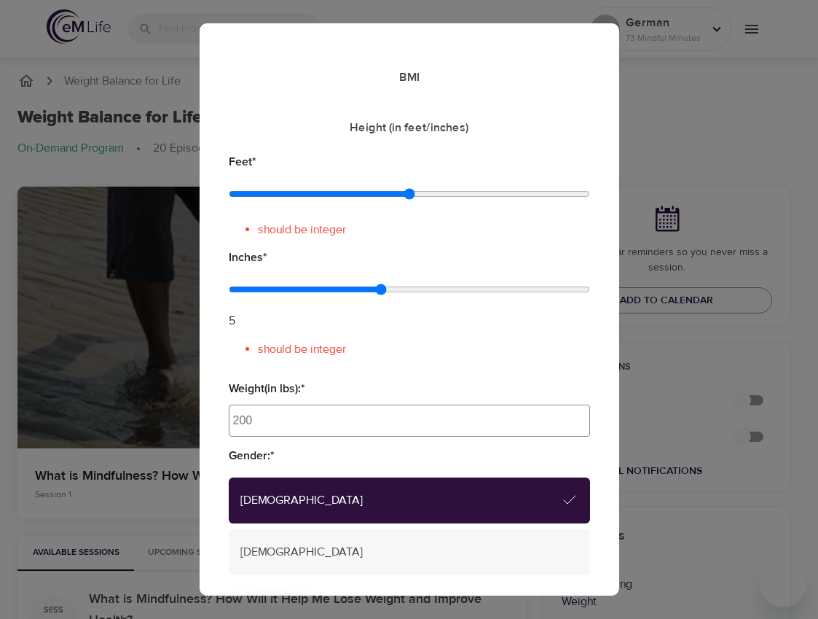
type input "6"
drag, startPoint x: 406, startPoint y: 290, endPoint x: 396, endPoint y: 291, distance: 10.3
click at [396, 291] on input "Inches *" at bounding box center [409, 289] width 361 height 32
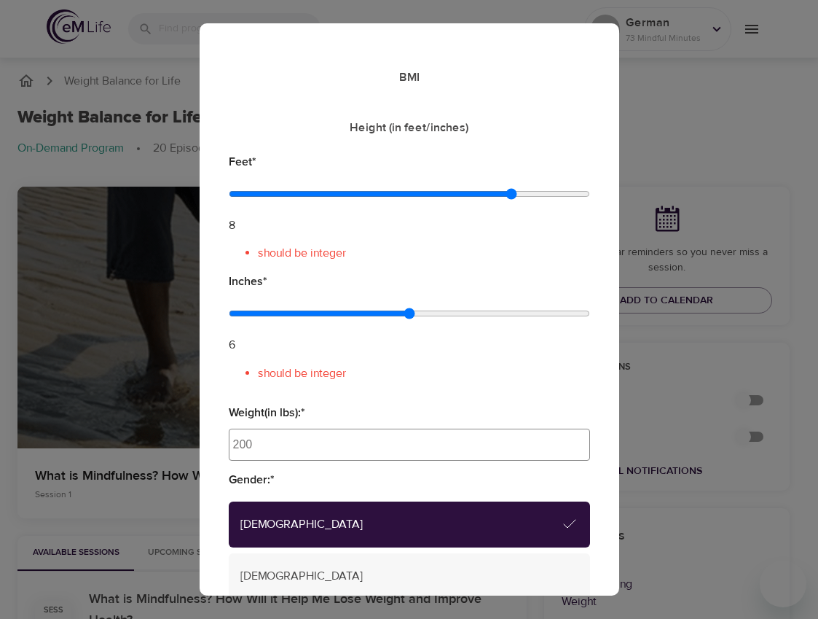
drag, startPoint x: 404, startPoint y: 194, endPoint x: 491, endPoint y: 205, distance: 87.4
type input "8"
click at [491, 205] on input "Feet *" at bounding box center [409, 194] width 361 height 32
click at [389, 522] on span "Male" at bounding box center [400, 524] width 321 height 17
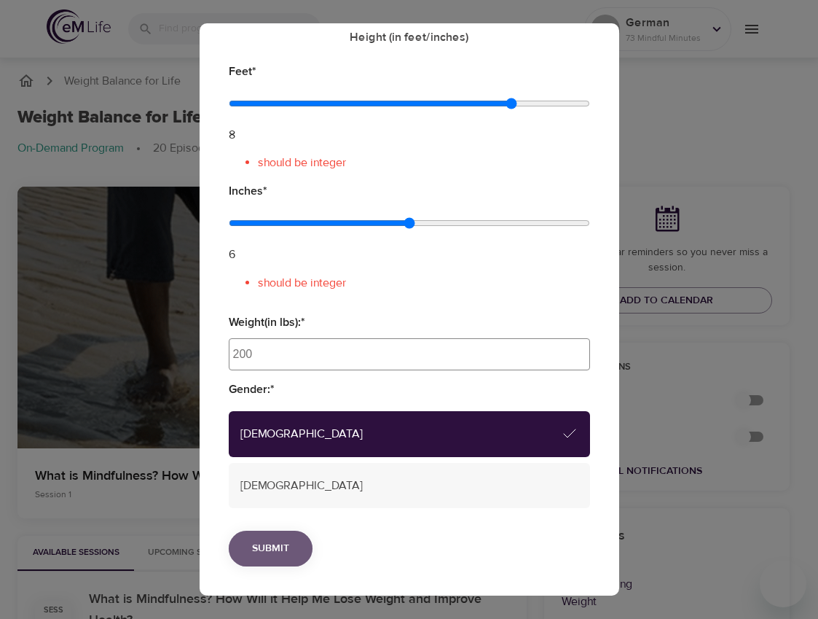
click at [230, 543] on button "Submit" at bounding box center [271, 548] width 84 height 36
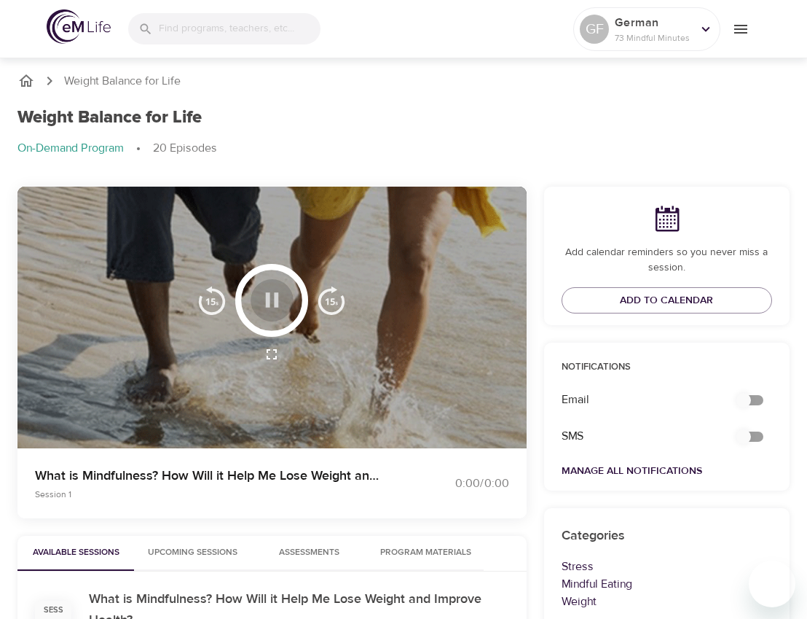
click at [273, 298] on icon "button" at bounding box center [272, 300] width 26 height 26
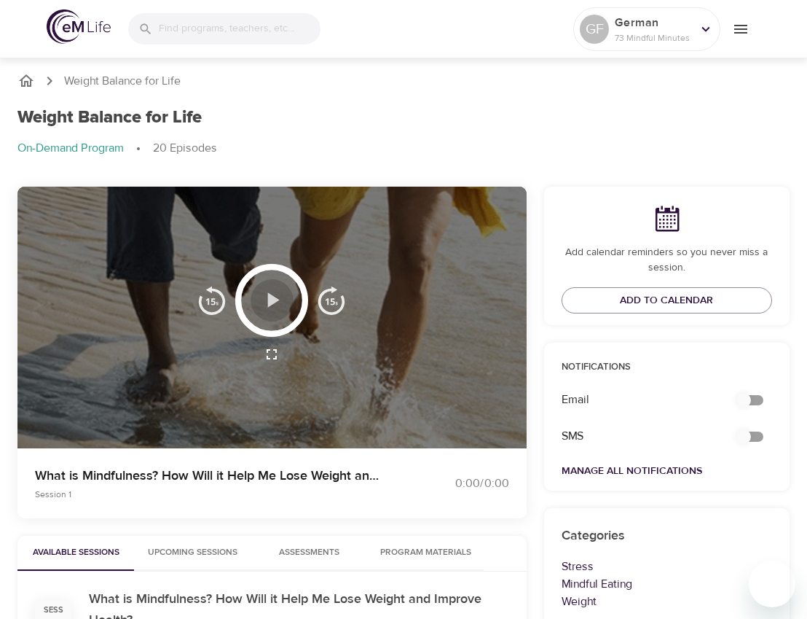
click at [273, 298] on icon "button" at bounding box center [273, 299] width 12 height 15
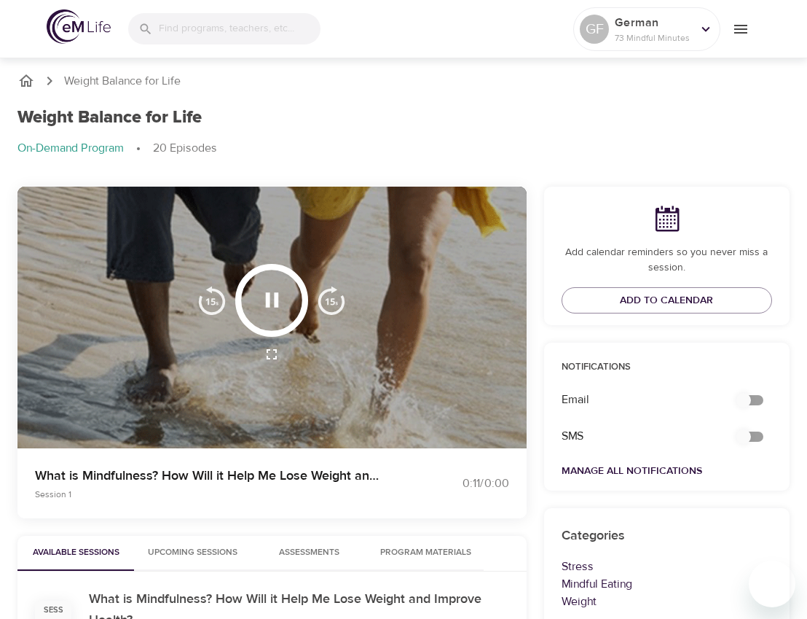
click at [325, 304] on img "button" at bounding box center [331, 300] width 29 height 29
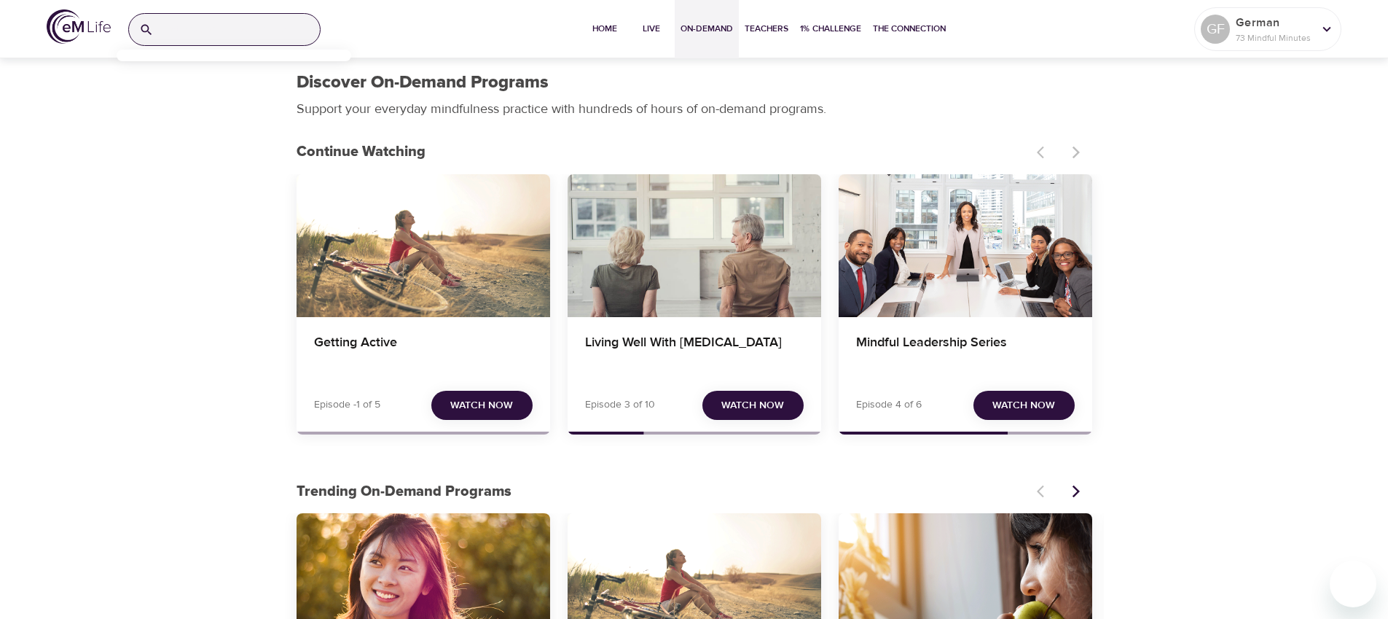
click at [191, 31] on input "search" at bounding box center [240, 29] width 160 height 31
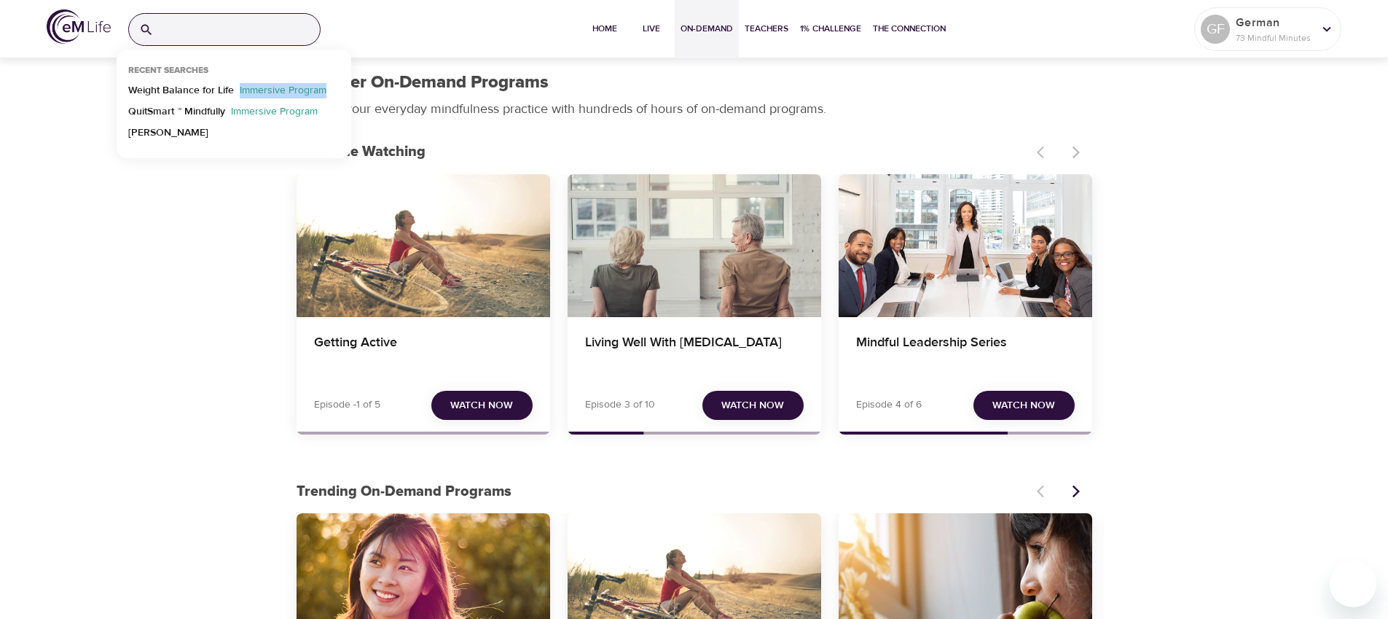
drag, startPoint x: 327, startPoint y: 93, endPoint x: 238, endPoint y: 97, distance: 89.7
click at [238, 97] on p "Immersive Program" at bounding box center [283, 93] width 98 height 21
click at [198, 24] on input "search" at bounding box center [240, 29] width 160 height 31
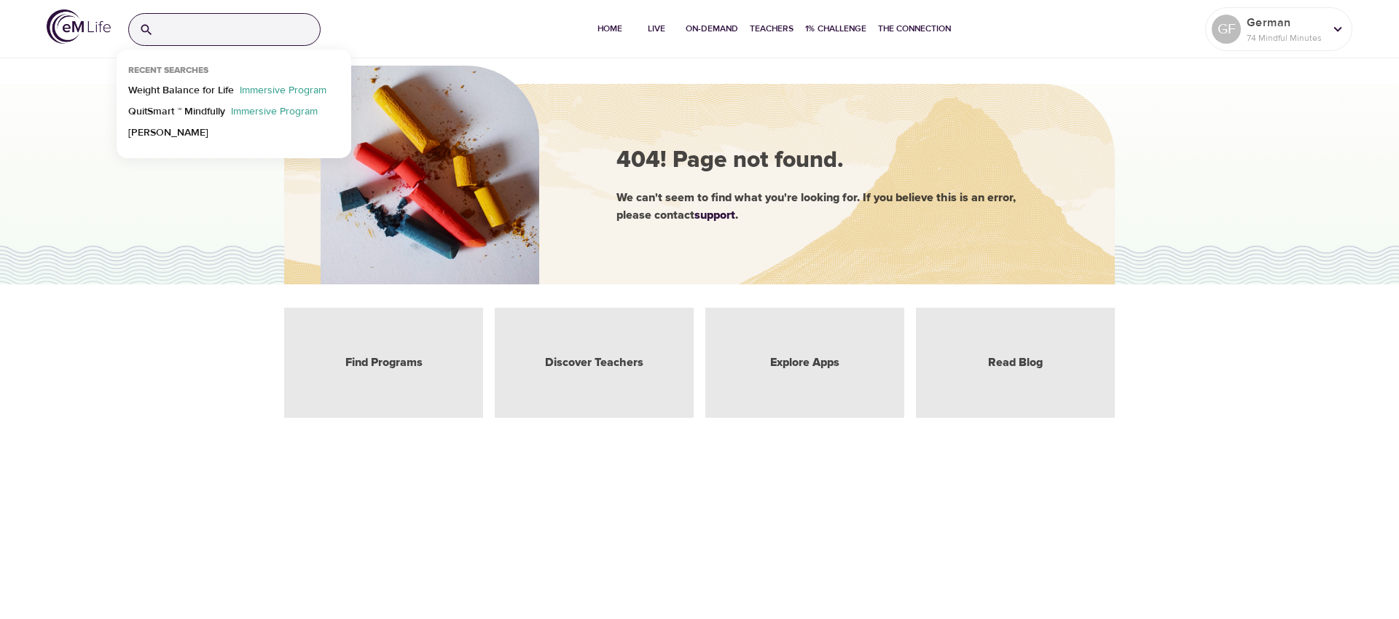
click at [219, 34] on input "search" at bounding box center [240, 29] width 160 height 31
click at [187, 89] on p "Weight Balance for Life" at bounding box center [181, 93] width 106 height 21
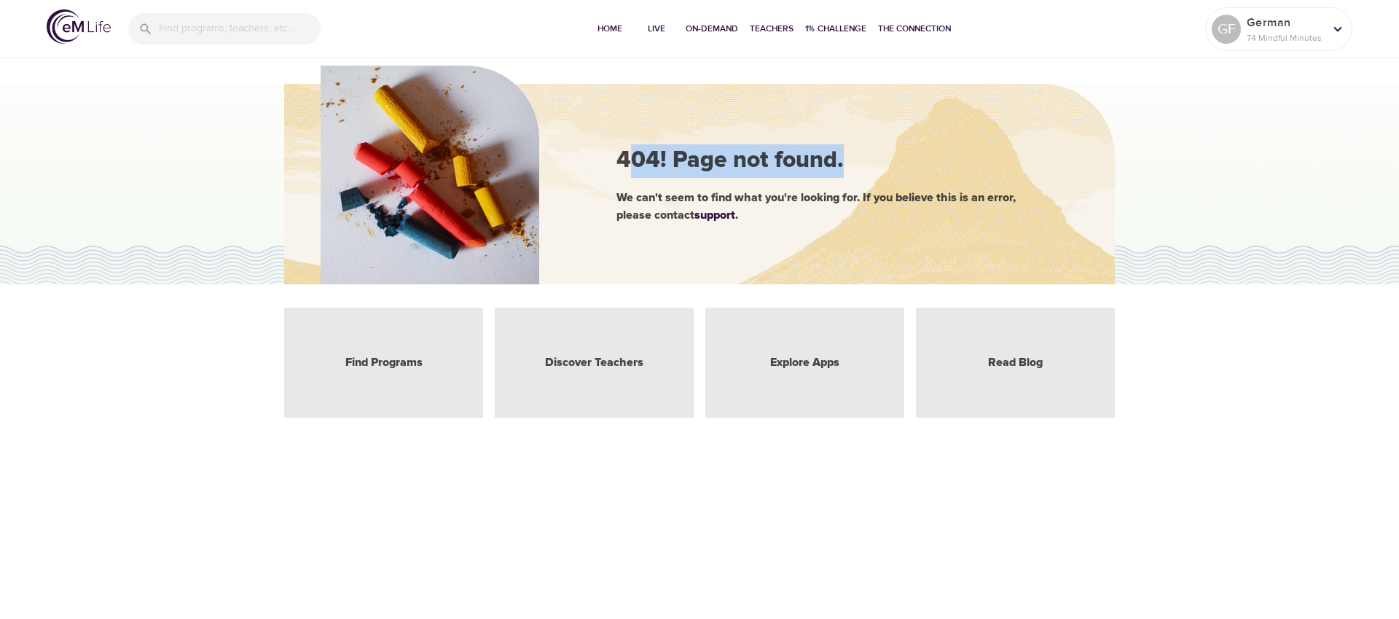
drag, startPoint x: 627, startPoint y: 161, endPoint x: 856, endPoint y: 176, distance: 230.0
click at [856, 176] on div "404! Page not found." at bounding box center [842, 161] width 452 height 34
click at [721, 34] on span "On-Demand" at bounding box center [712, 28] width 52 height 15
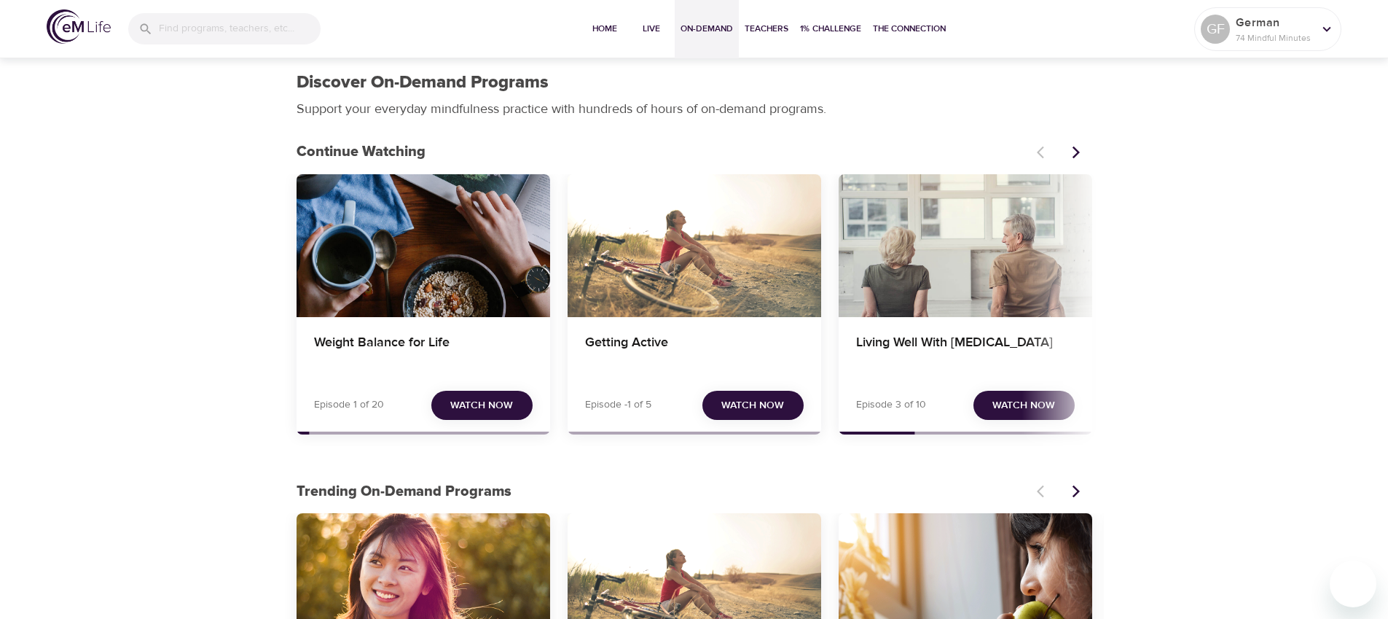
scroll to position [2219, 0]
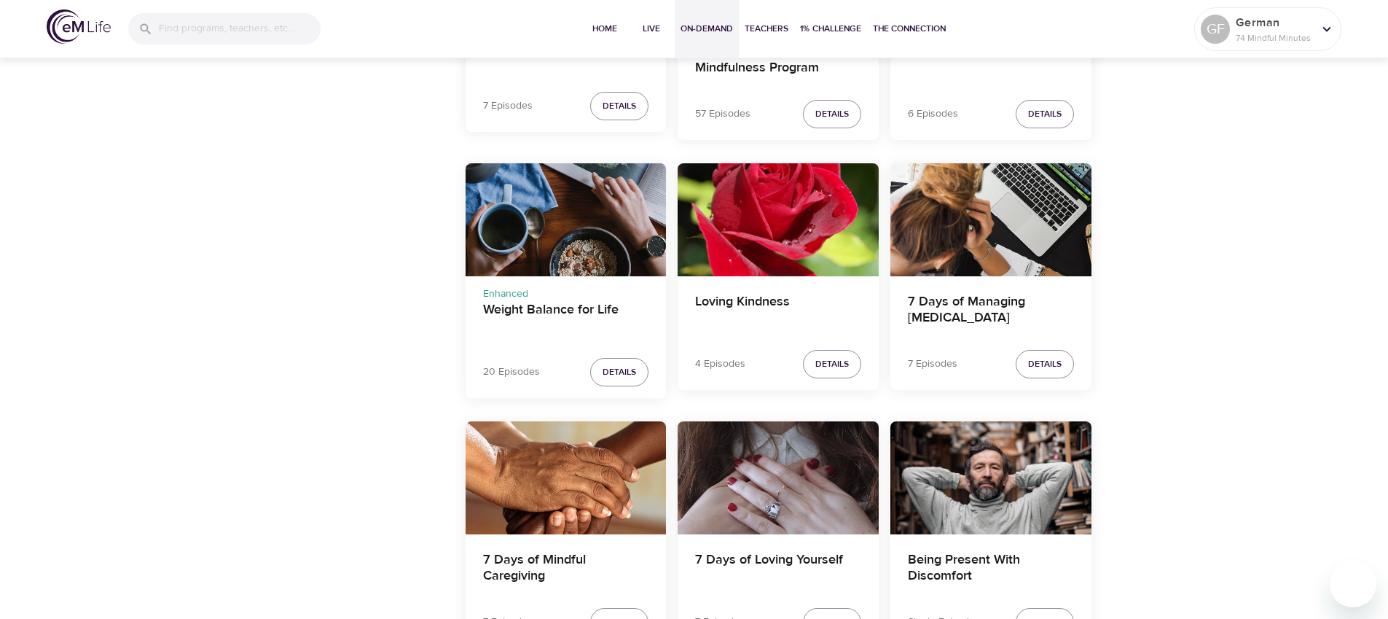
click at [533, 219] on div "Weight Balance for Life" at bounding box center [566, 219] width 201 height 113
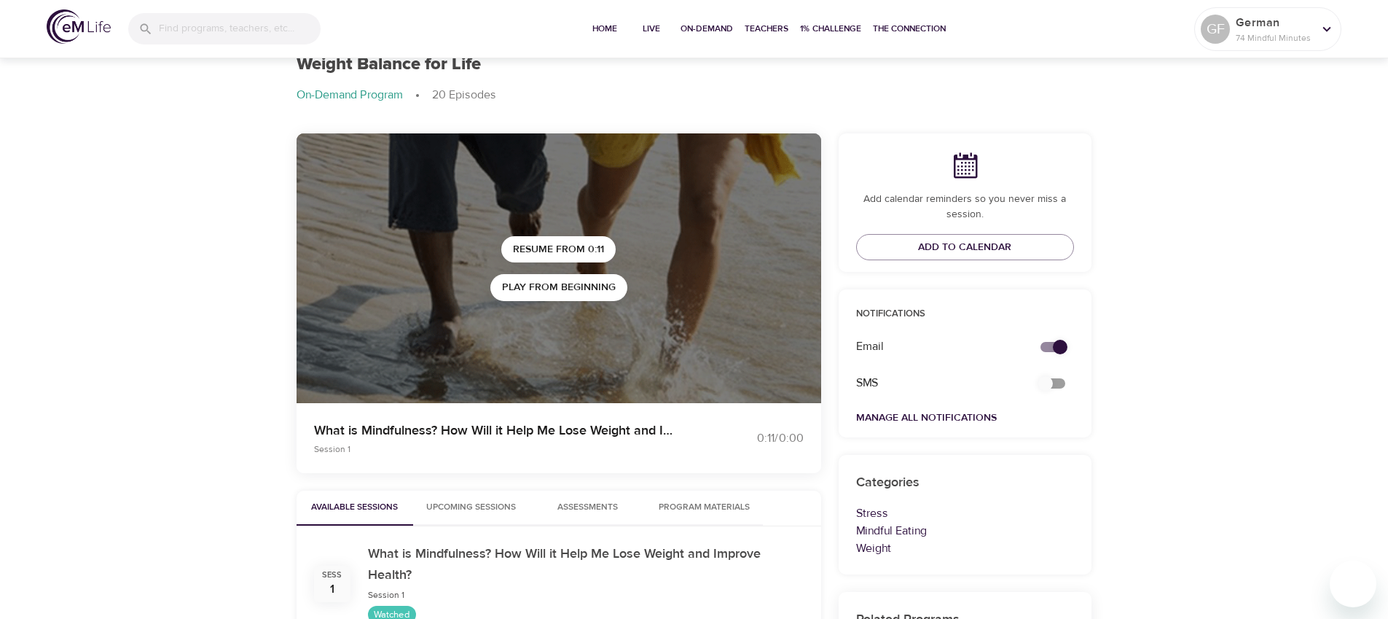
scroll to position [52, 0]
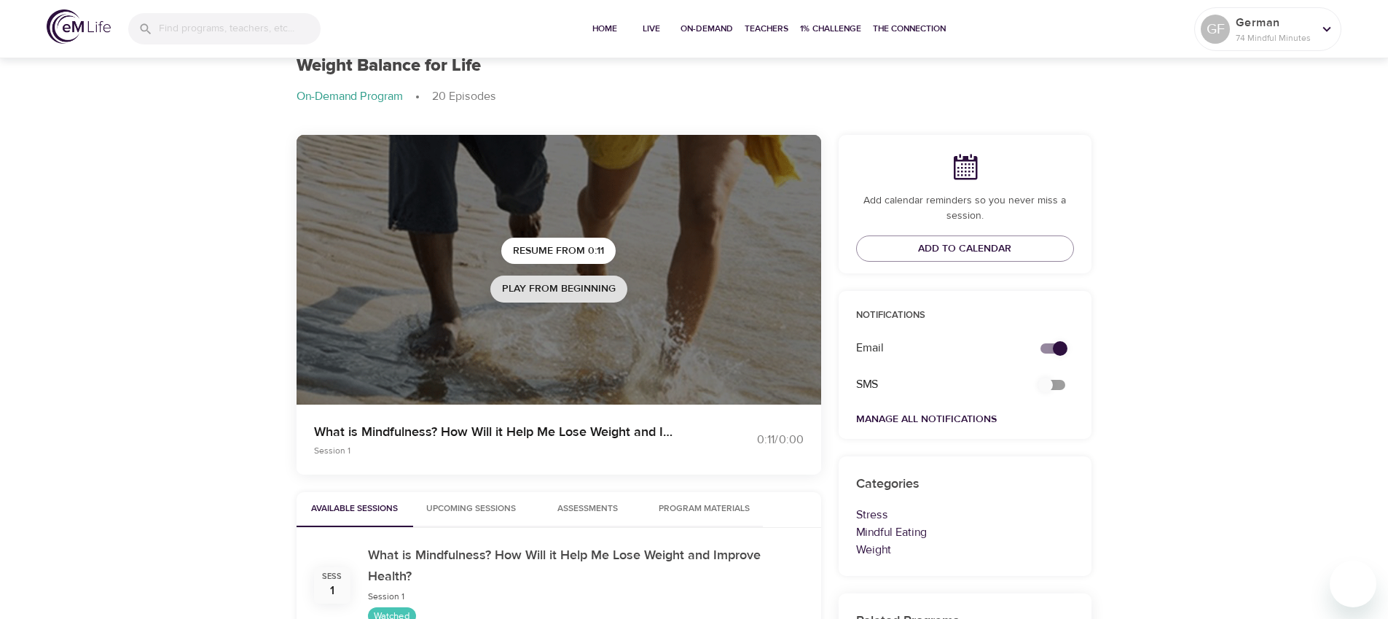
click at [582, 286] on span "Play from beginning" at bounding box center [559, 289] width 114 height 18
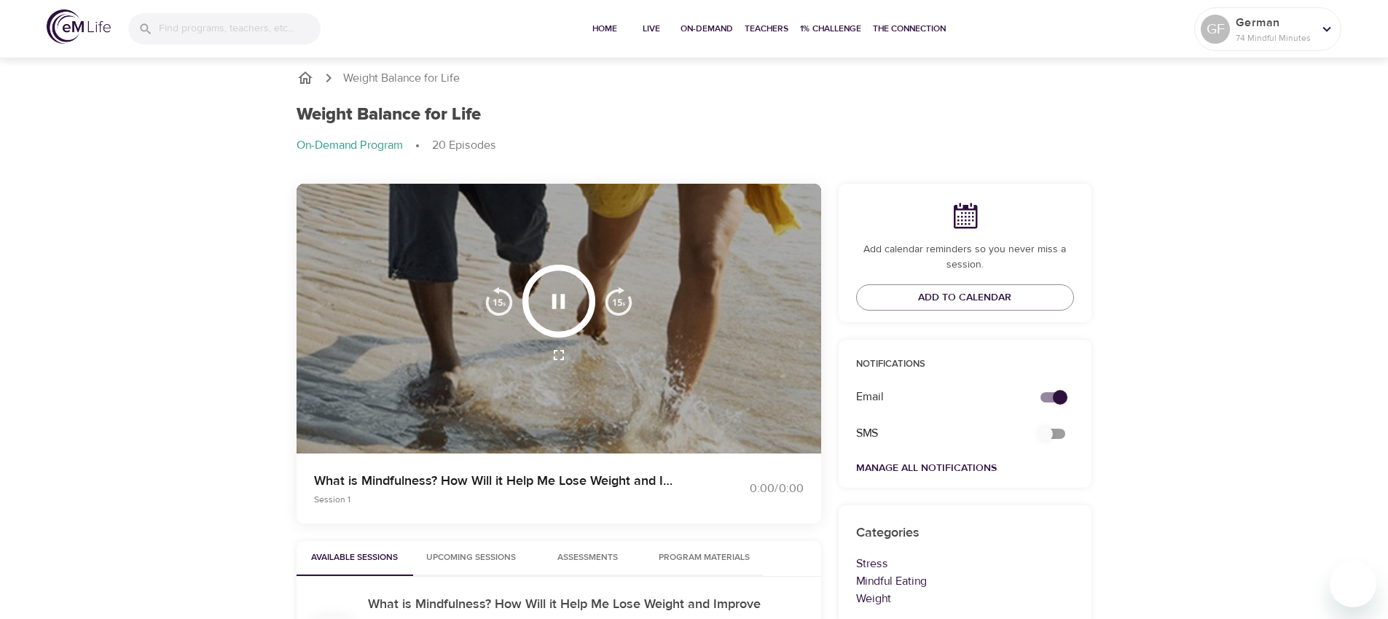
scroll to position [0, 0]
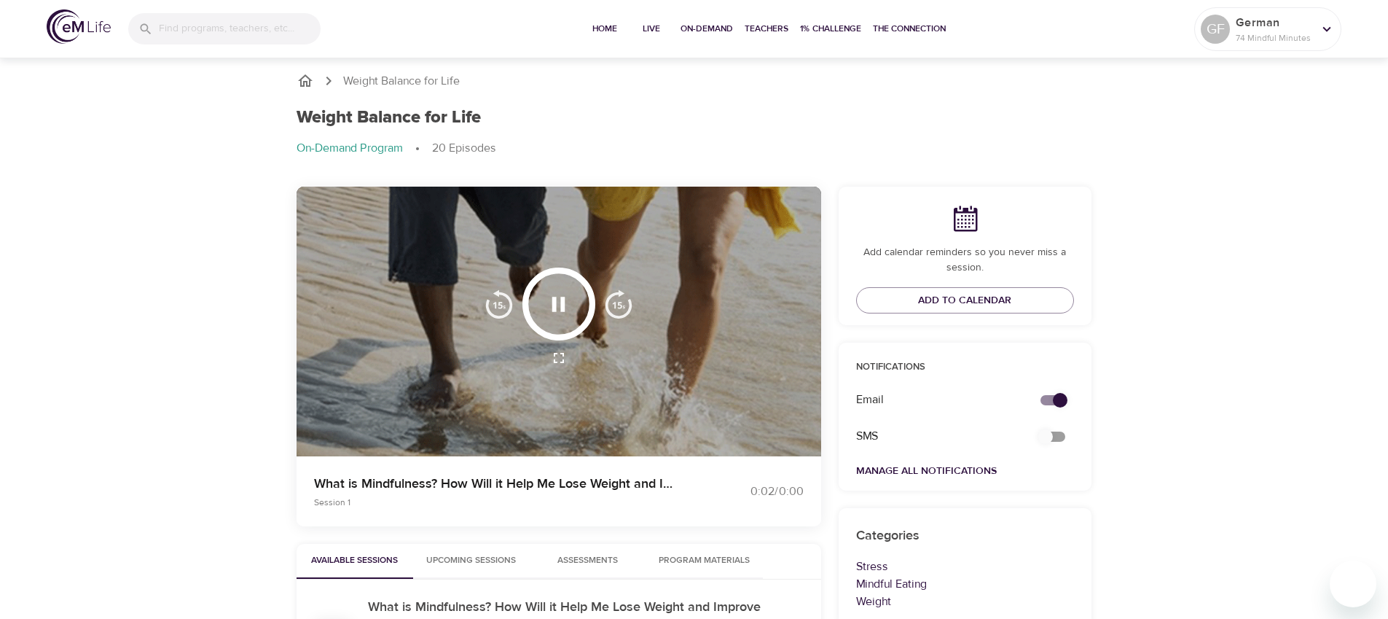
click at [610, 304] on img "button" at bounding box center [618, 303] width 29 height 29
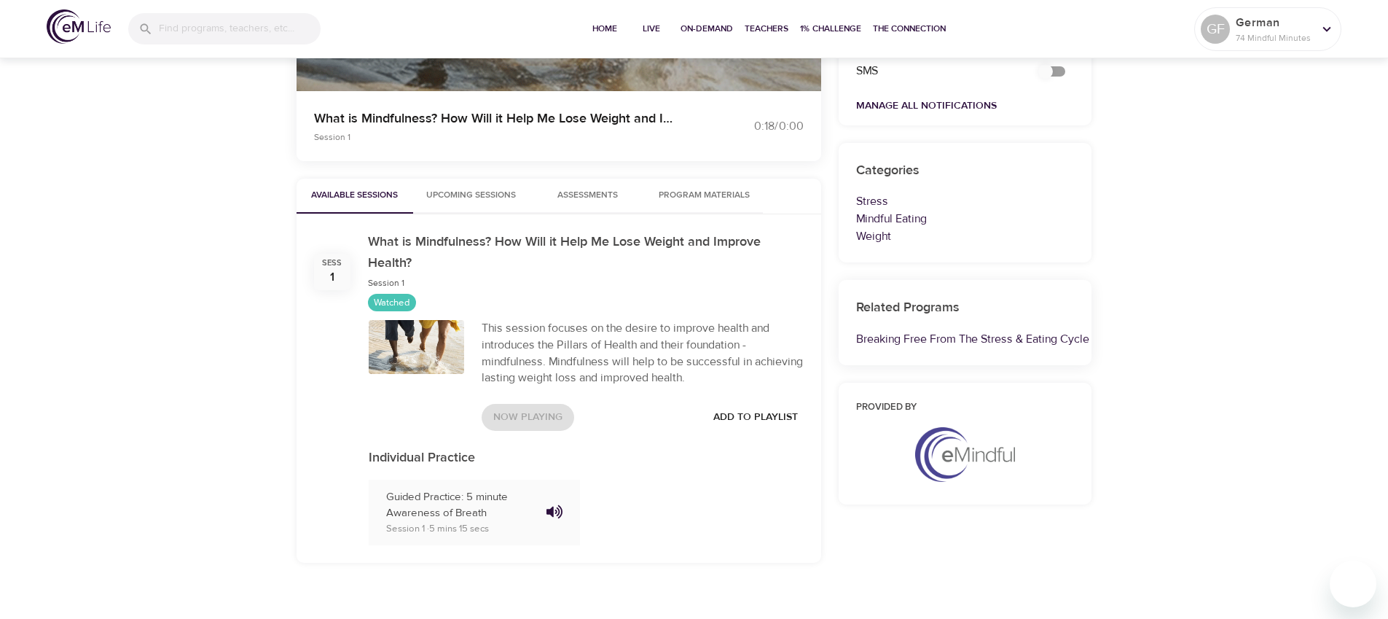
scroll to position [382, 0]
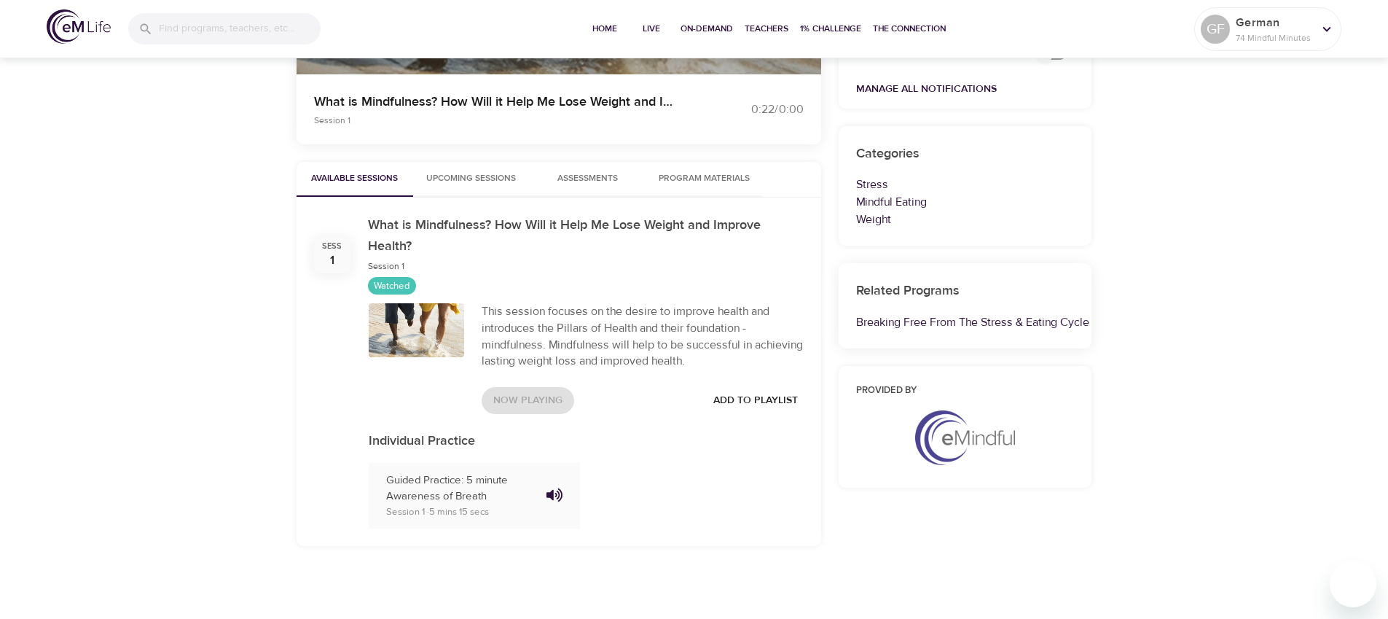
click at [478, 179] on span "Upcoming Sessions" at bounding box center [471, 178] width 99 height 15
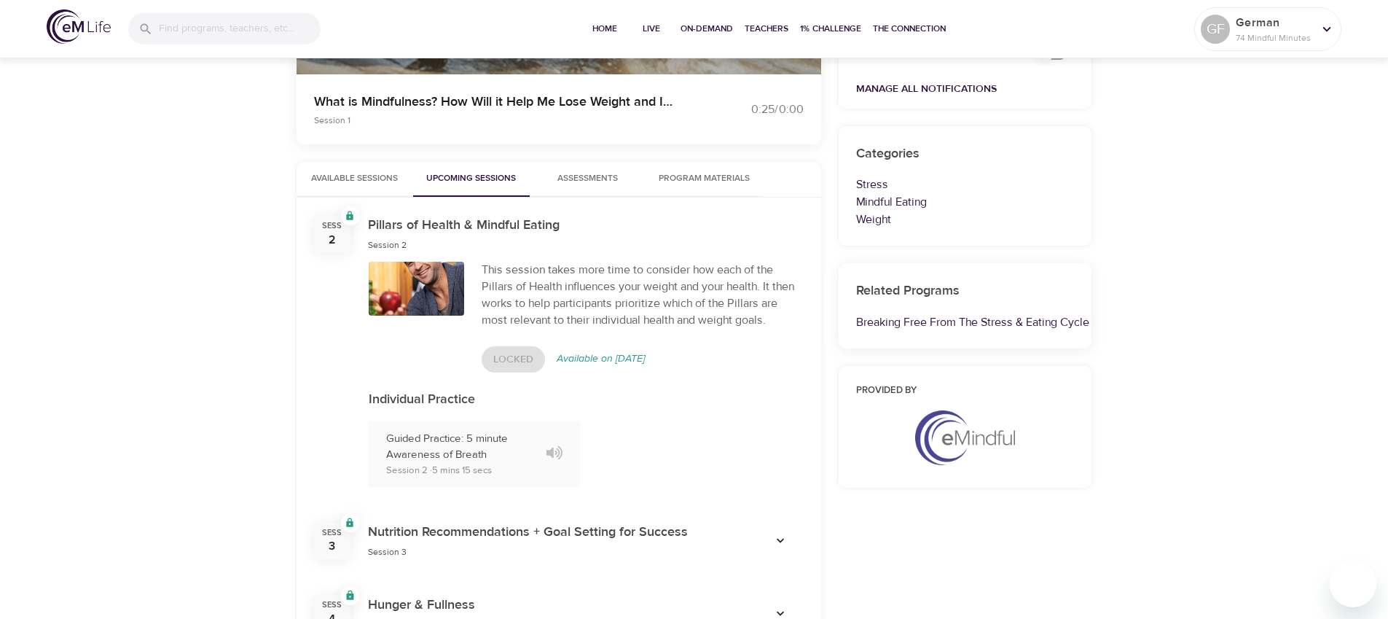
click at [592, 178] on span "Assessments 0" at bounding box center [587, 178] width 60 height 15
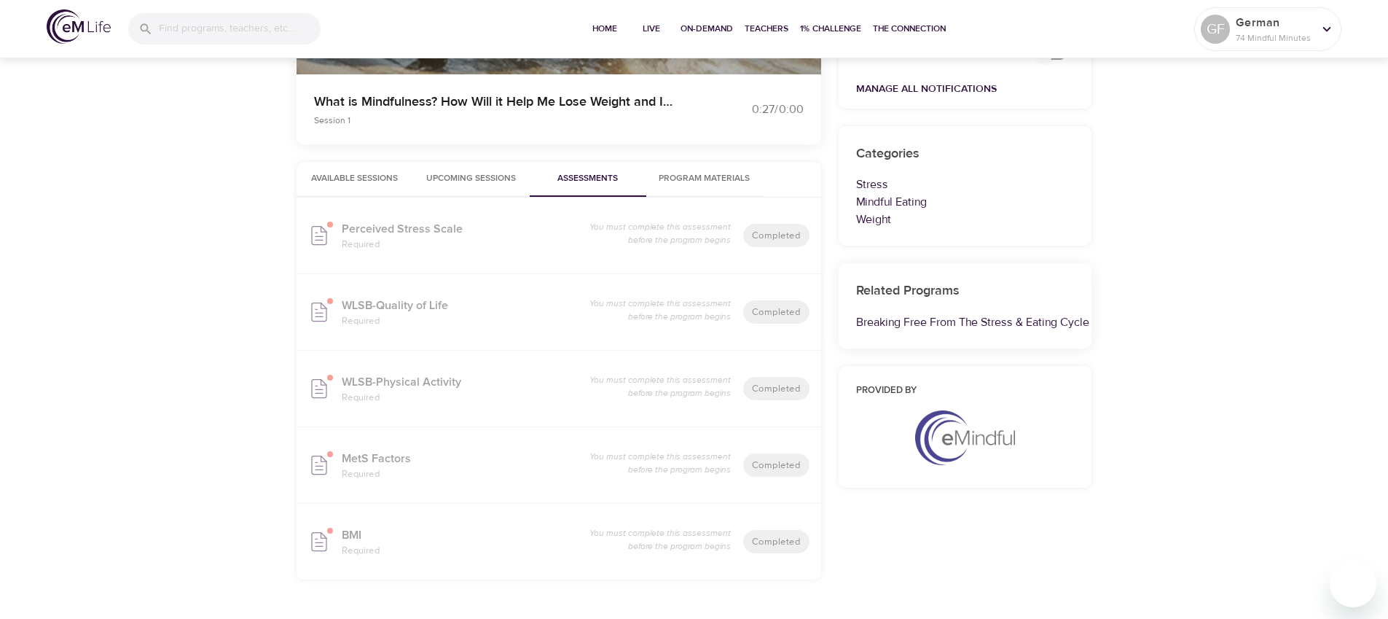
click at [702, 175] on span "Program Materials" at bounding box center [704, 178] width 99 height 15
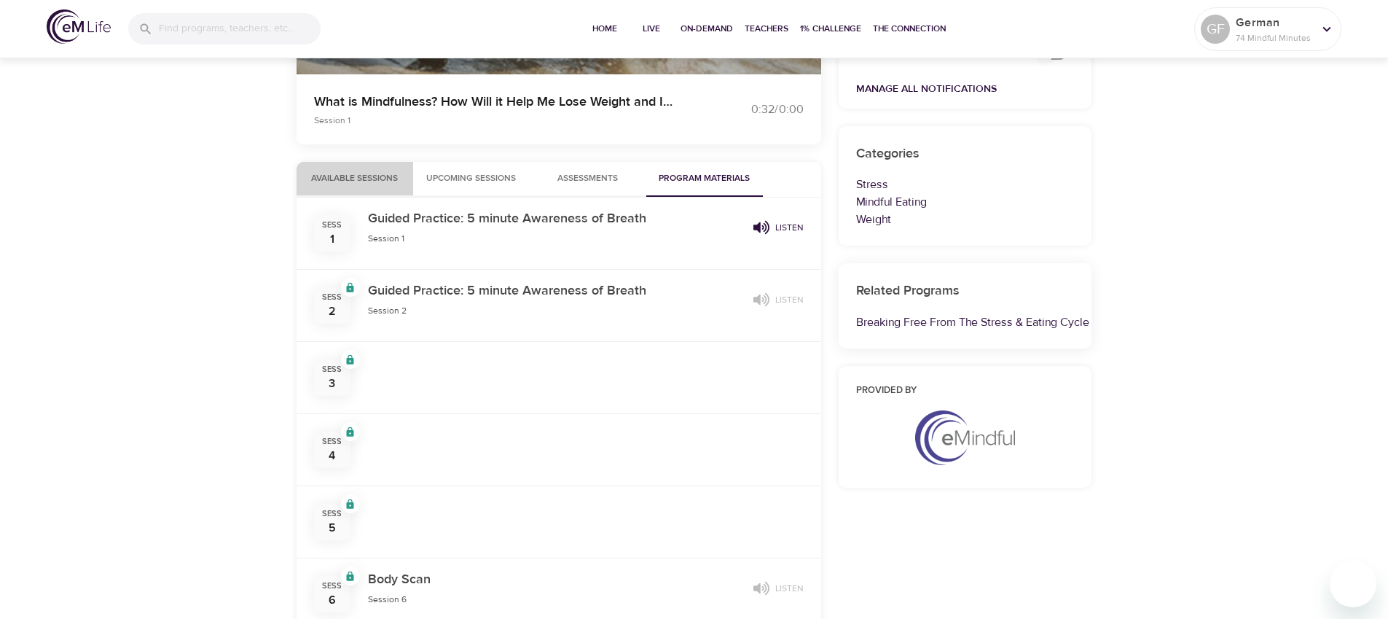
click at [330, 178] on span "Available Sessions" at bounding box center [354, 178] width 99 height 15
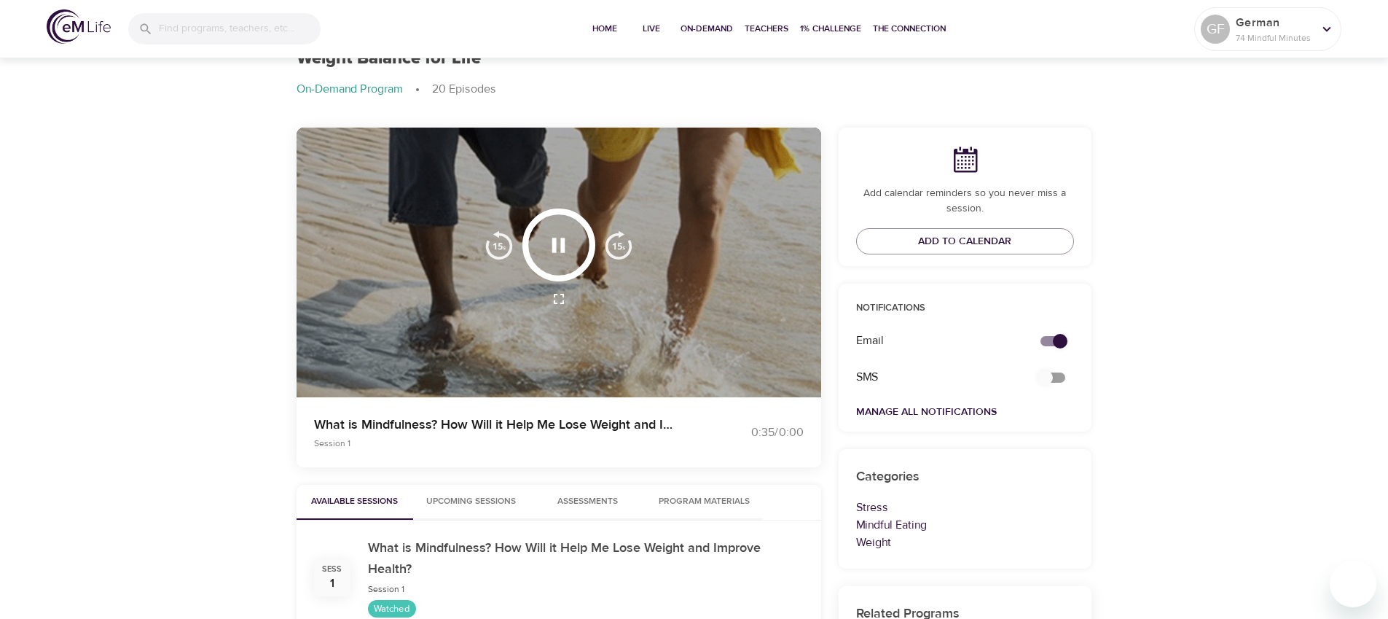
scroll to position [0, 0]
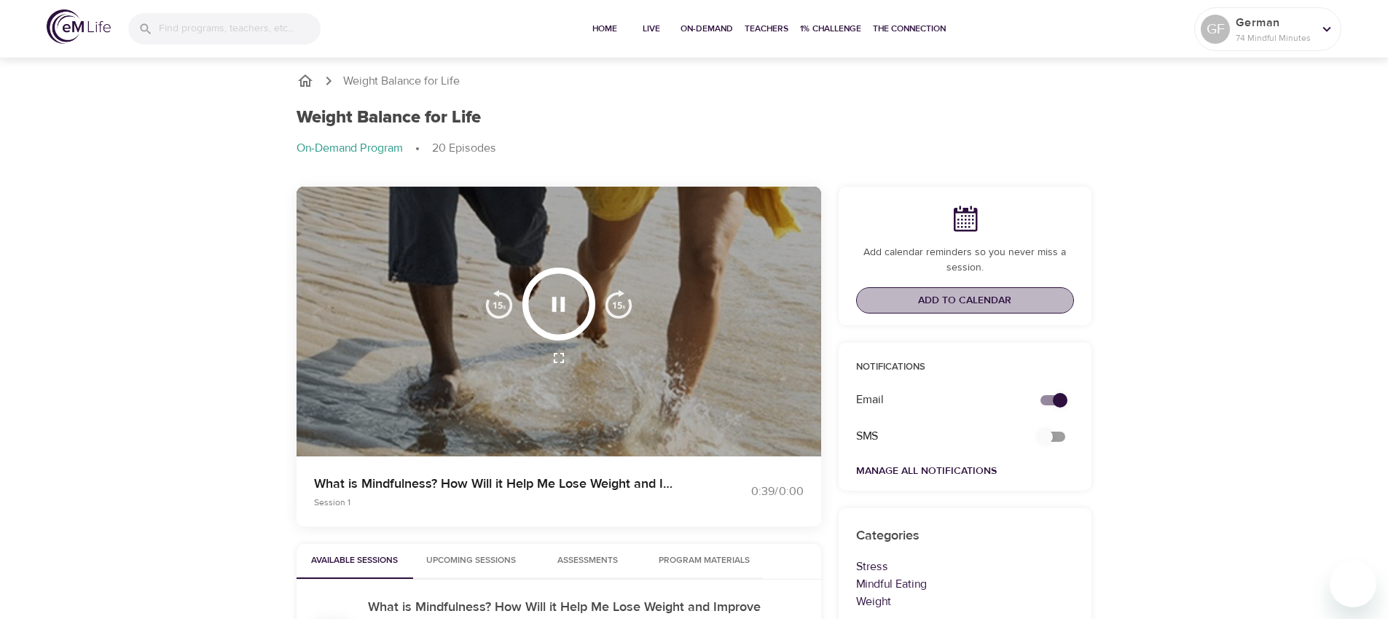
click at [983, 295] on span "Add to Calendar" at bounding box center [964, 300] width 93 height 18
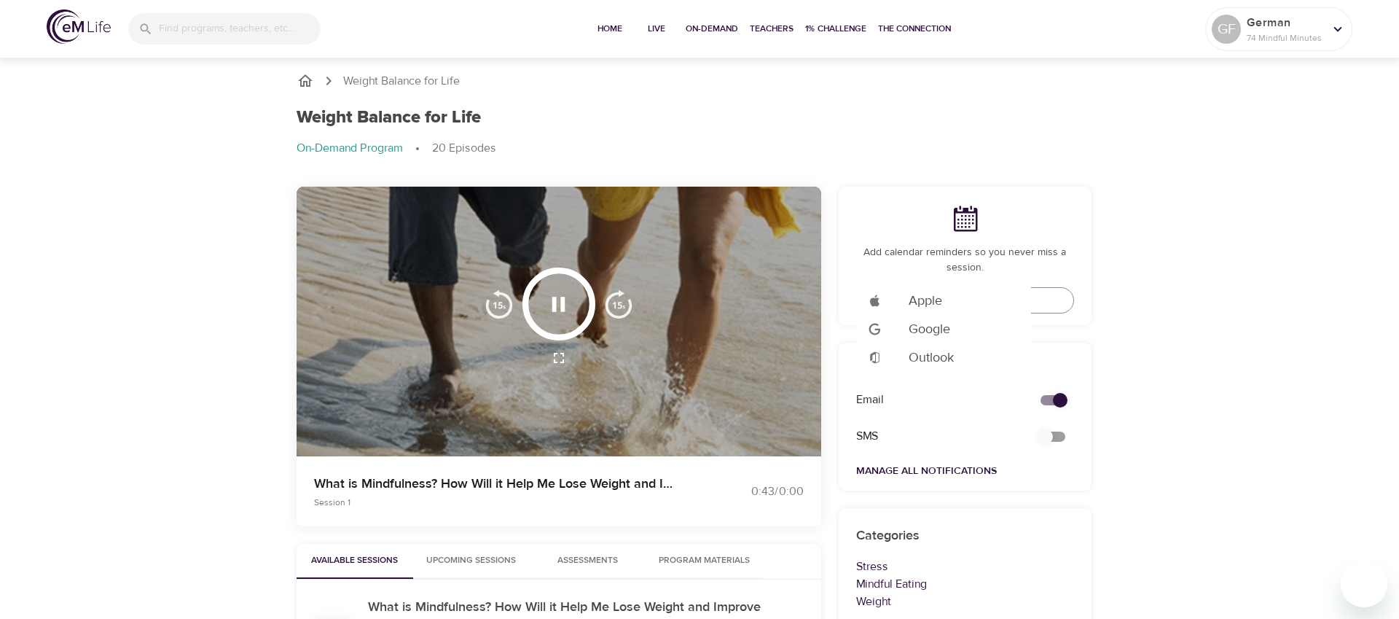
click at [1277, 349] on div at bounding box center [699, 309] width 1399 height 619
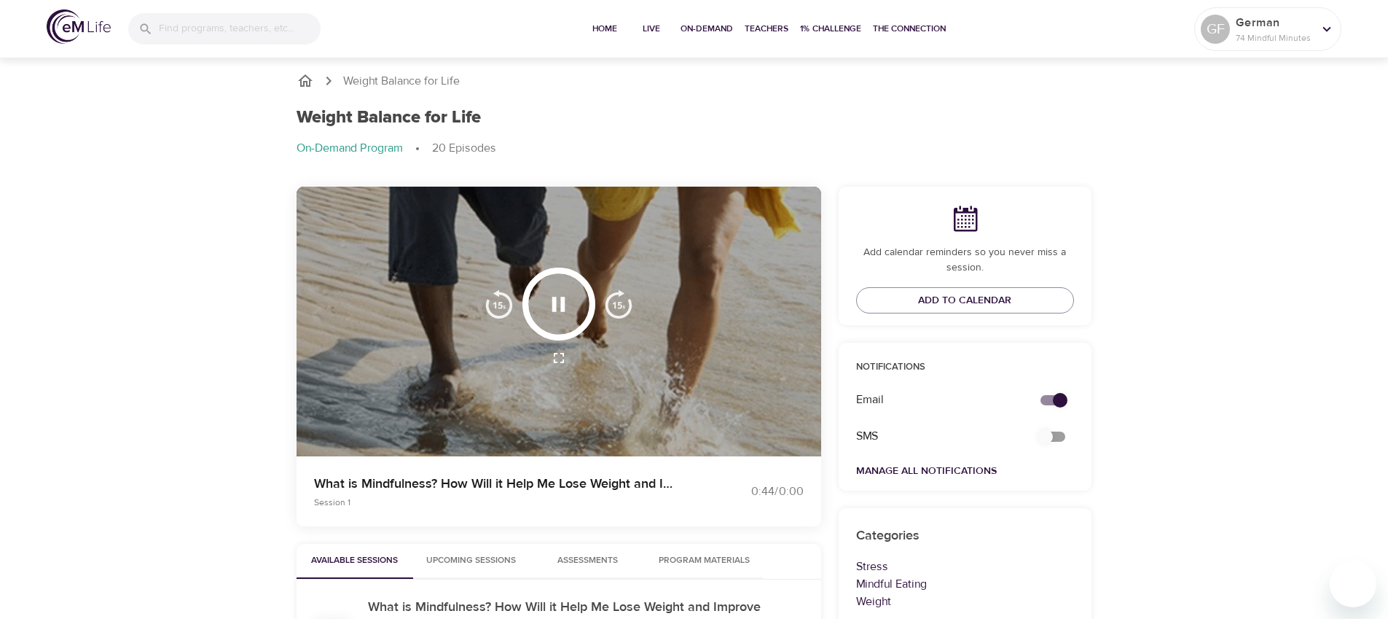
click at [1062, 438] on input "secondary checkbox" at bounding box center [1045, 437] width 83 height 28
checkbox input "false"
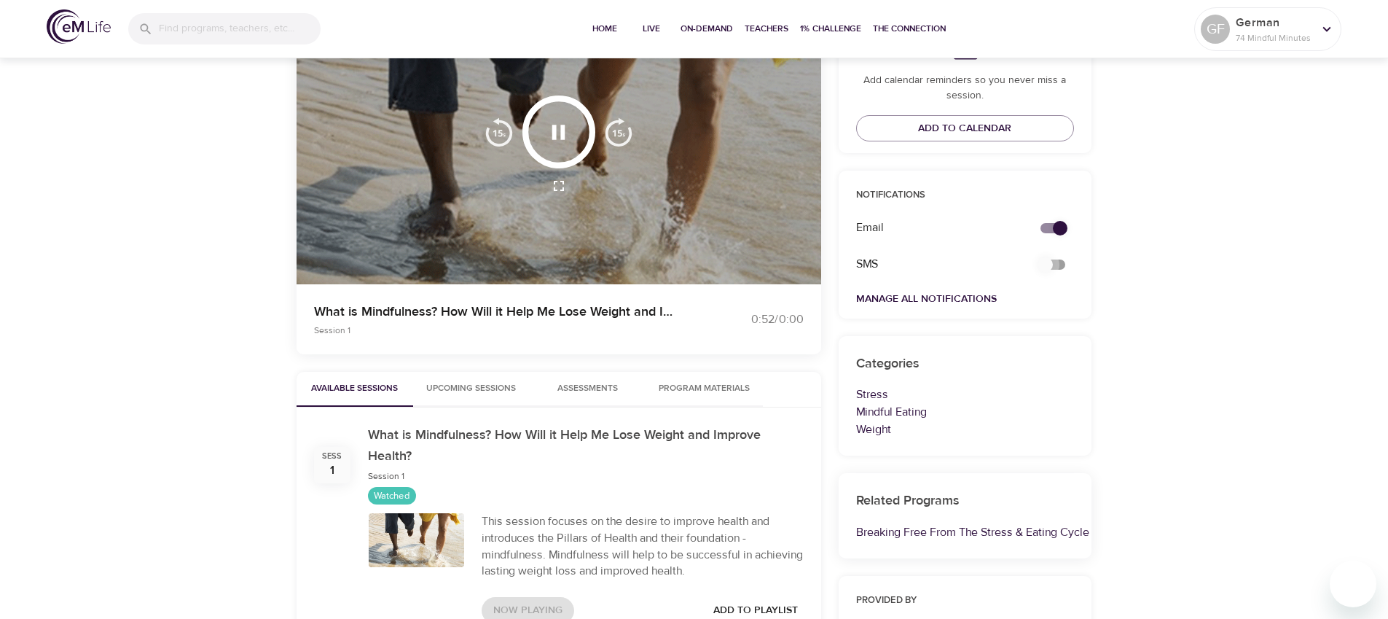
scroll to position [196, 0]
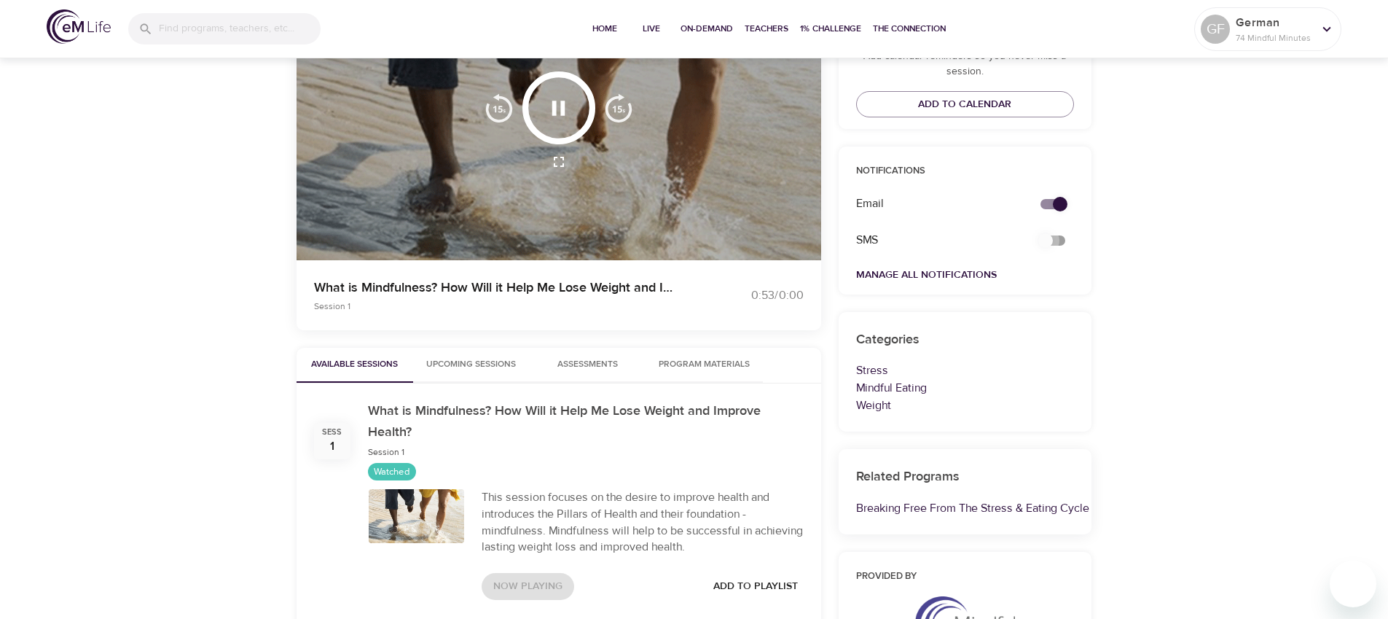
click at [468, 366] on span "Upcoming Sessions" at bounding box center [471, 364] width 99 height 15
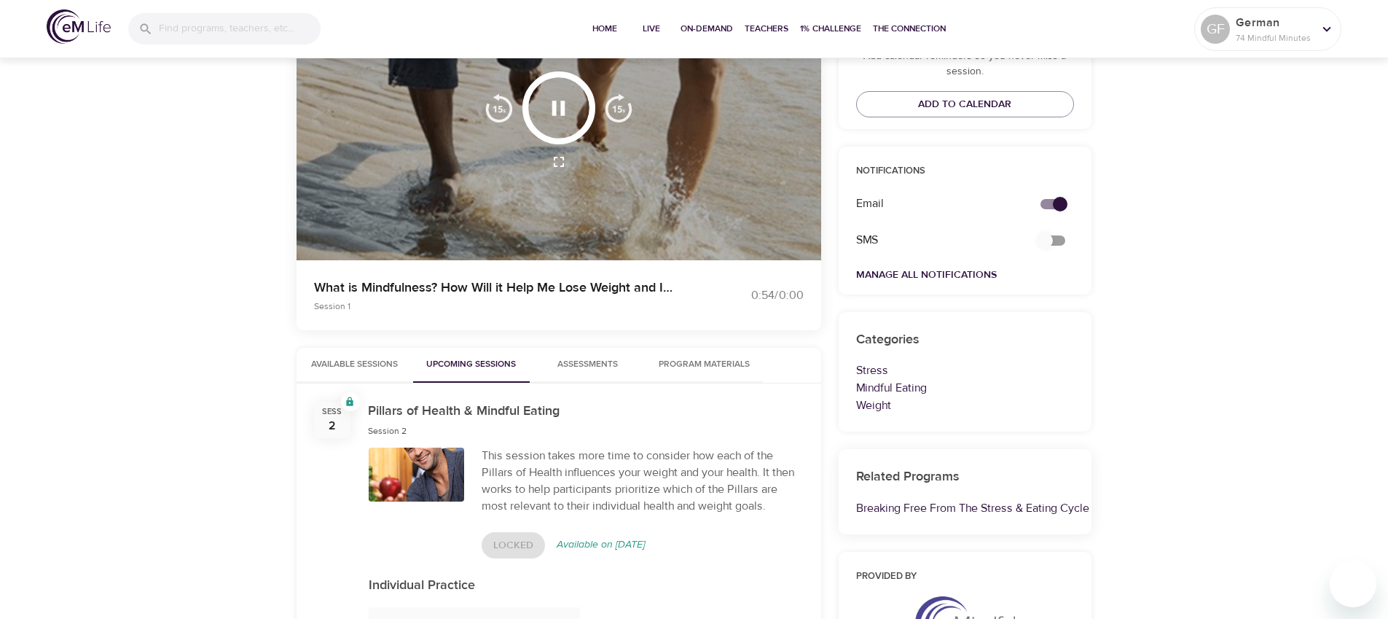
click at [590, 366] on span "Assessments 0" at bounding box center [587, 364] width 60 height 15
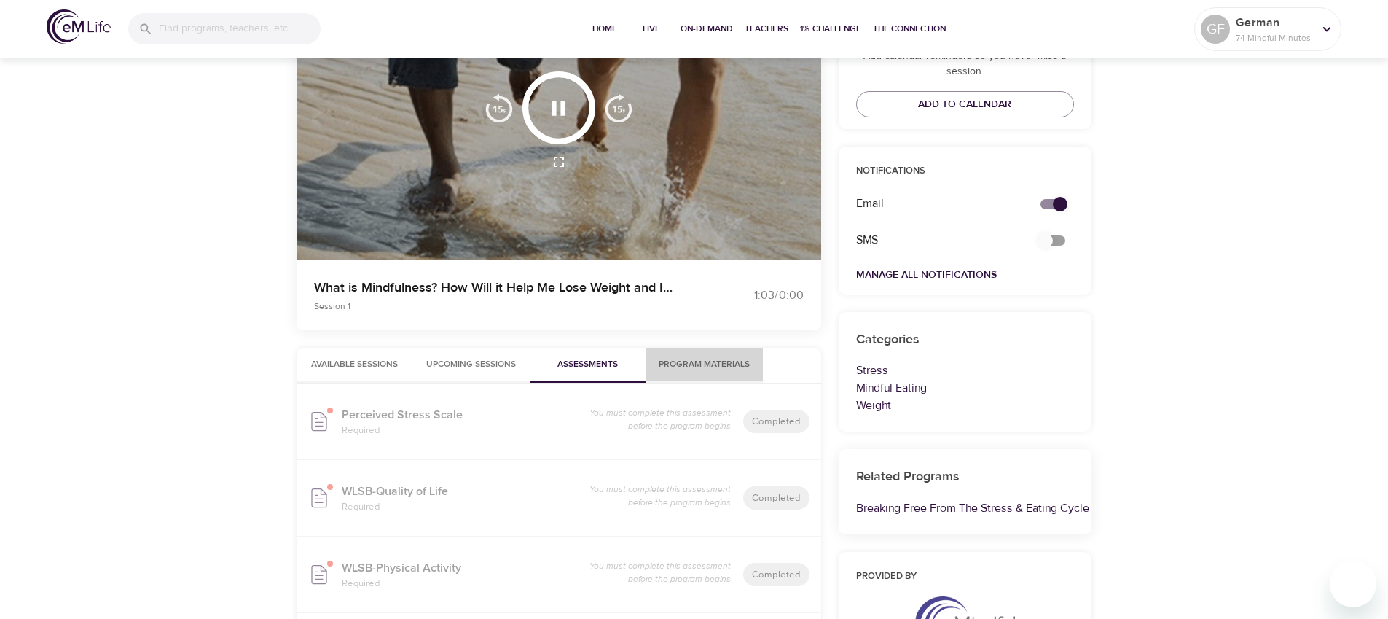
click at [716, 367] on span "Program Materials" at bounding box center [704, 364] width 99 height 15
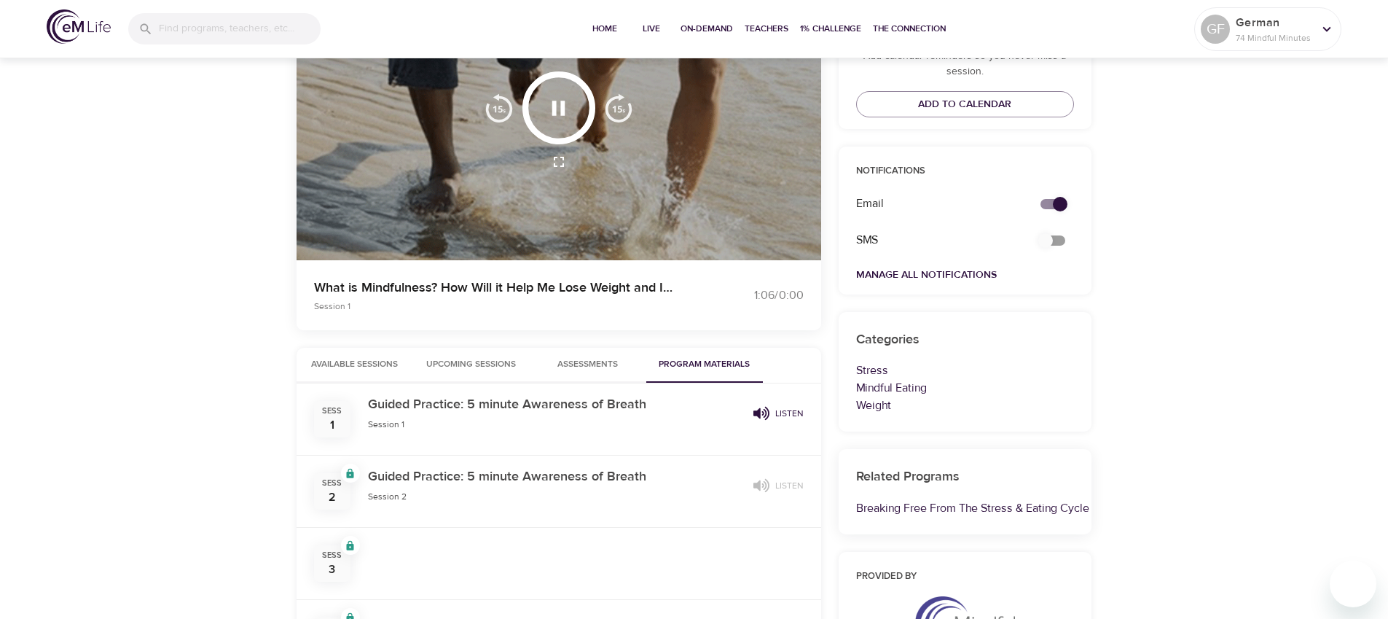
click at [306, 359] on span "Available Sessions" at bounding box center [354, 364] width 99 height 15
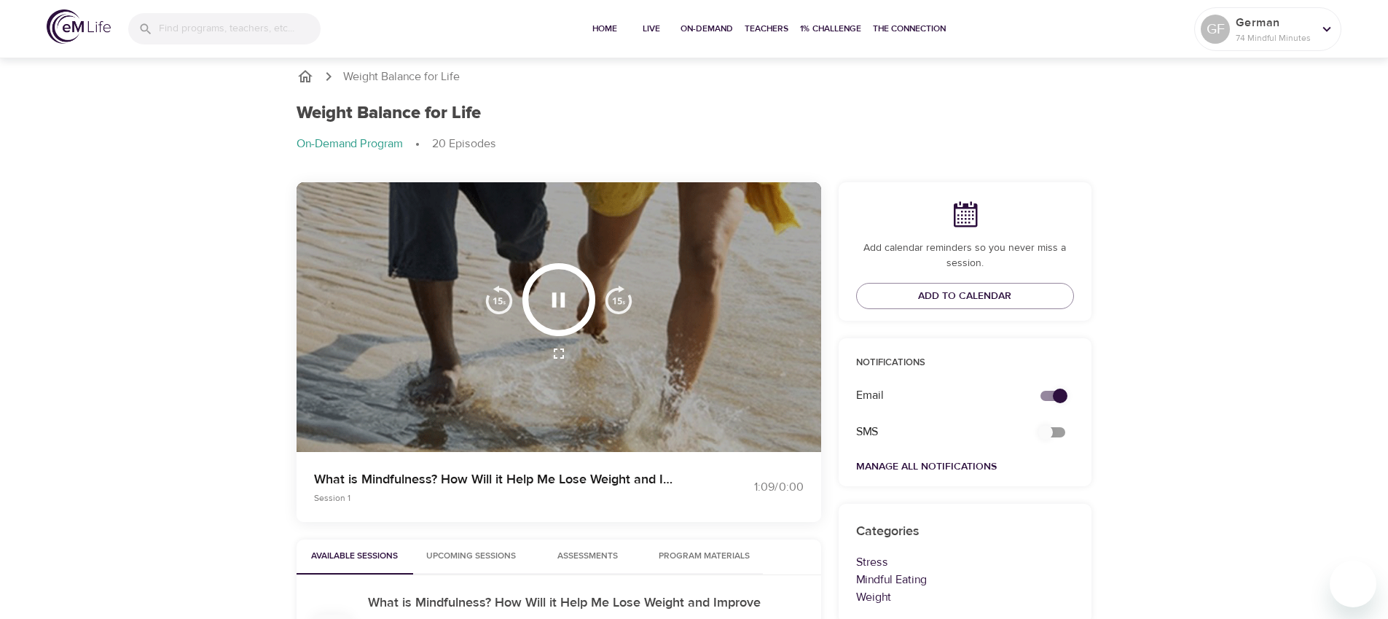
scroll to position [0, 0]
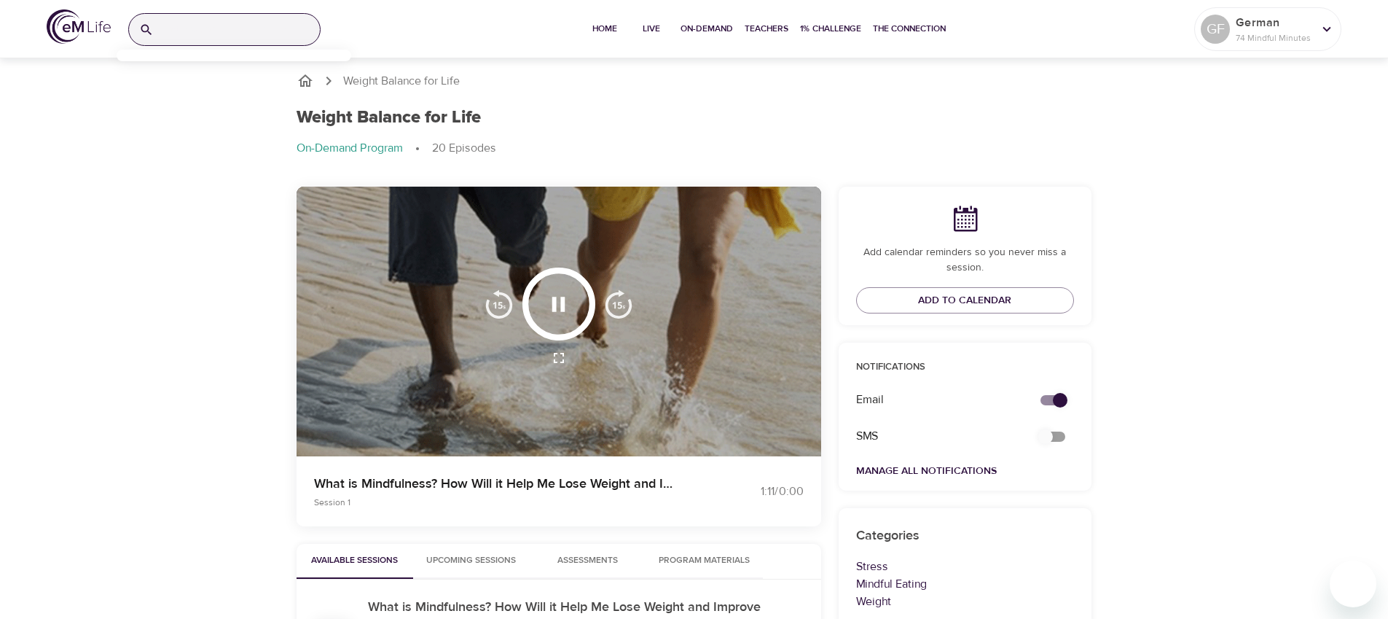
click at [190, 25] on input "search" at bounding box center [240, 29] width 160 height 31
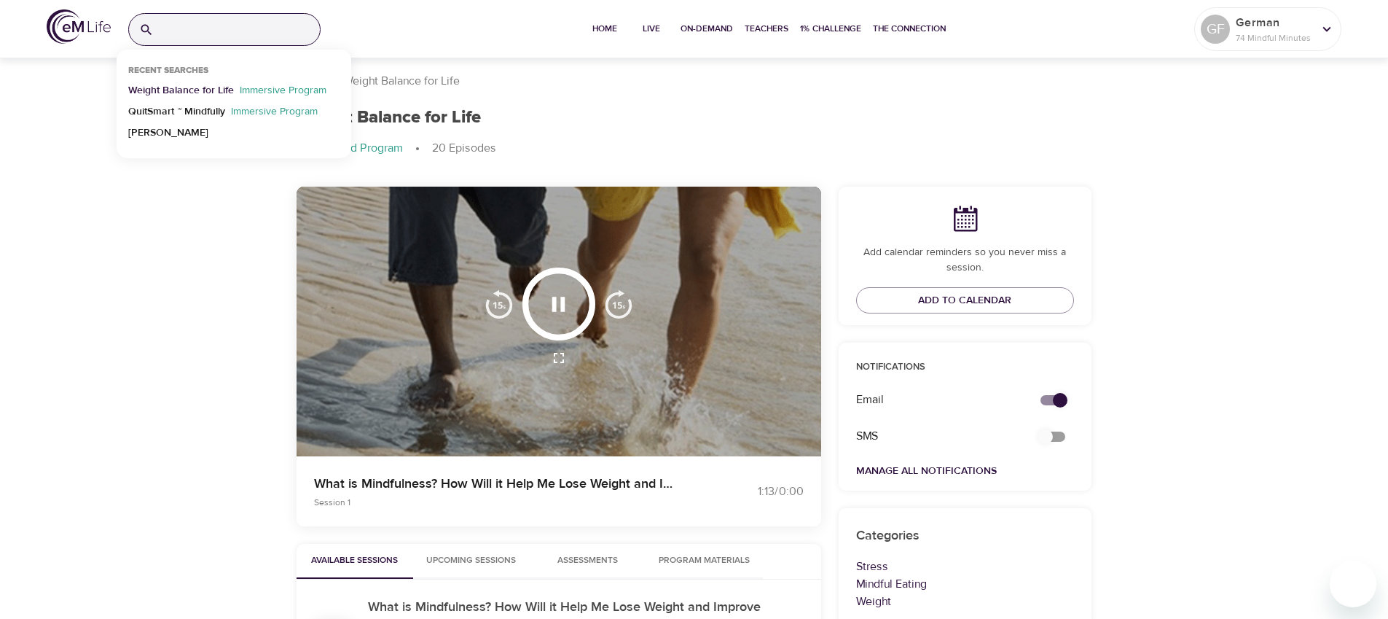
click at [179, 90] on p "Weight Balance for Life" at bounding box center [181, 93] width 106 height 21
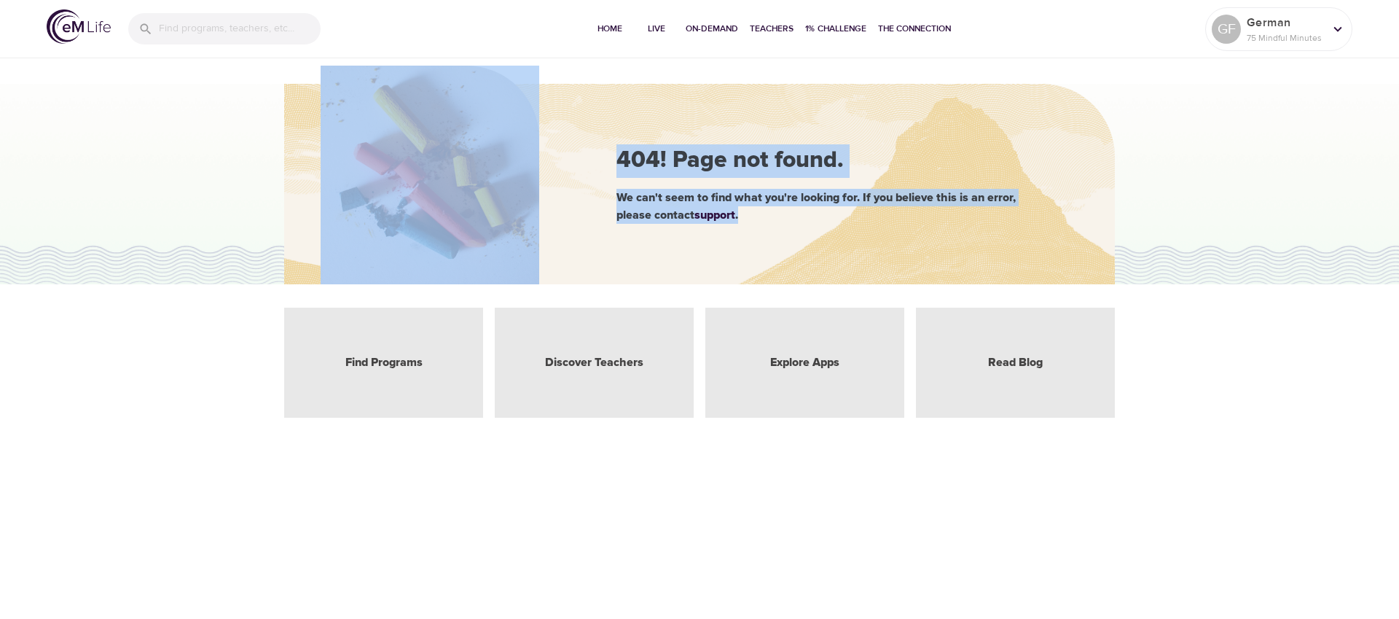
drag, startPoint x: 614, startPoint y: 157, endPoint x: 888, endPoint y: 219, distance: 280.9
click at [888, 219] on div "404! Page not found. We can't seem to find what you're looking for. If you beli…" at bounding box center [699, 184] width 831 height 200
click at [694, 33] on span "On-Demand" at bounding box center [712, 28] width 52 height 15
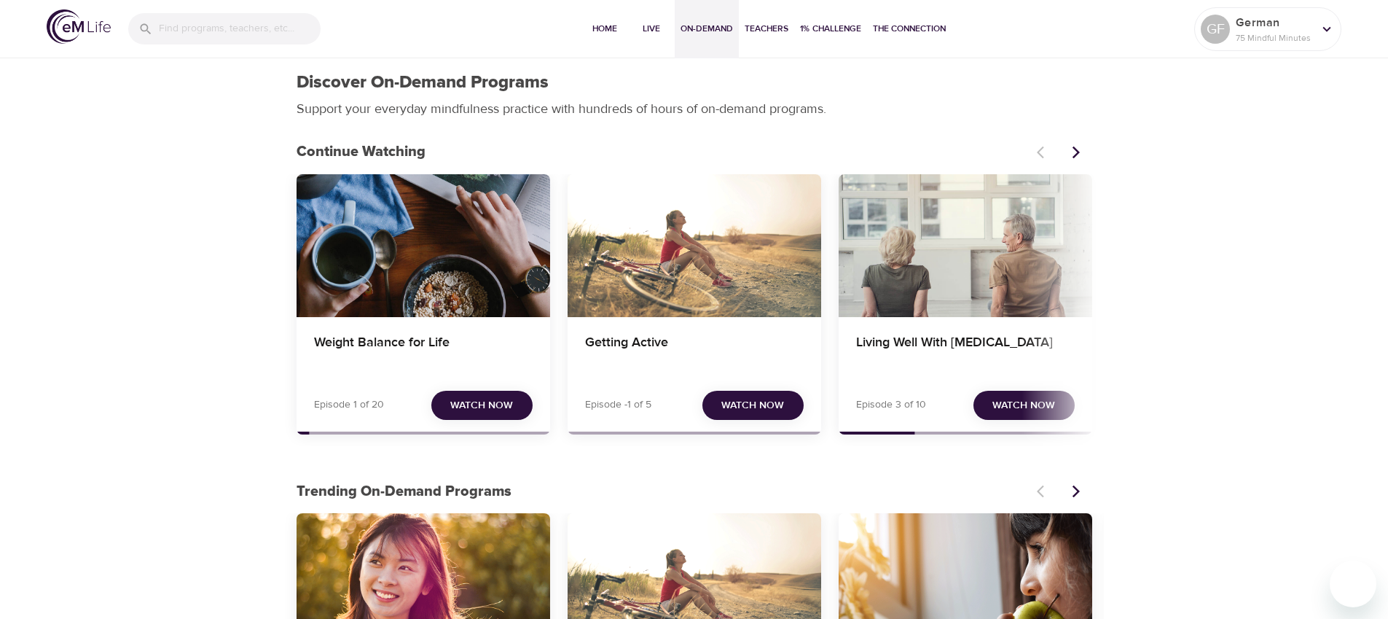
click at [365, 251] on div "Weight Balance for Life" at bounding box center [424, 245] width 254 height 143
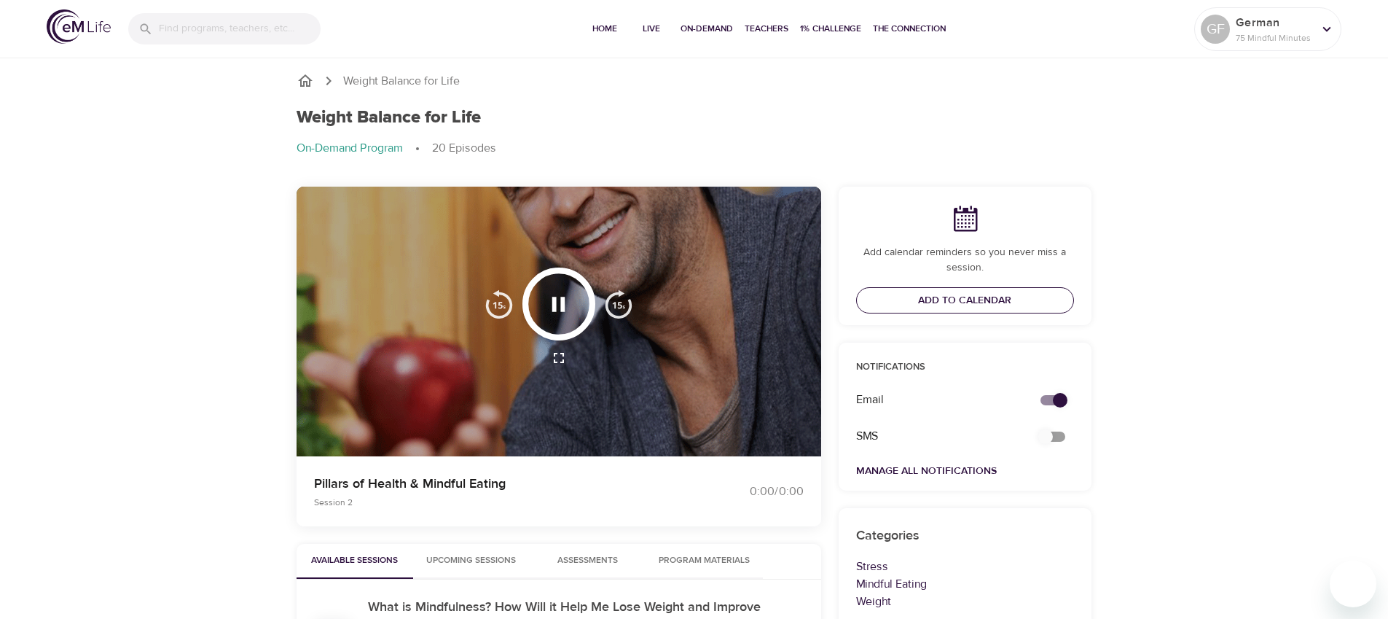
click at [1001, 298] on span "Add to Calendar" at bounding box center [964, 300] width 93 height 18
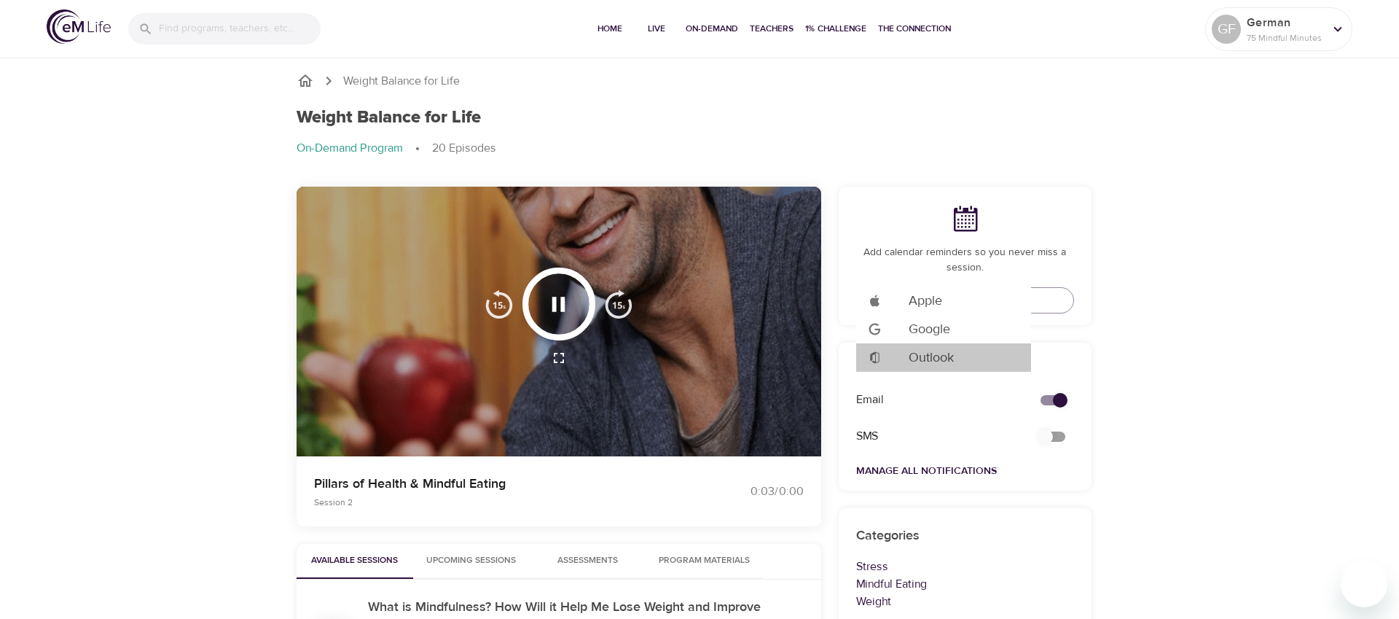
click at [920, 359] on span "Outlook" at bounding box center [931, 358] width 45 height 20
click at [563, 310] on div at bounding box center [699, 309] width 1399 height 619
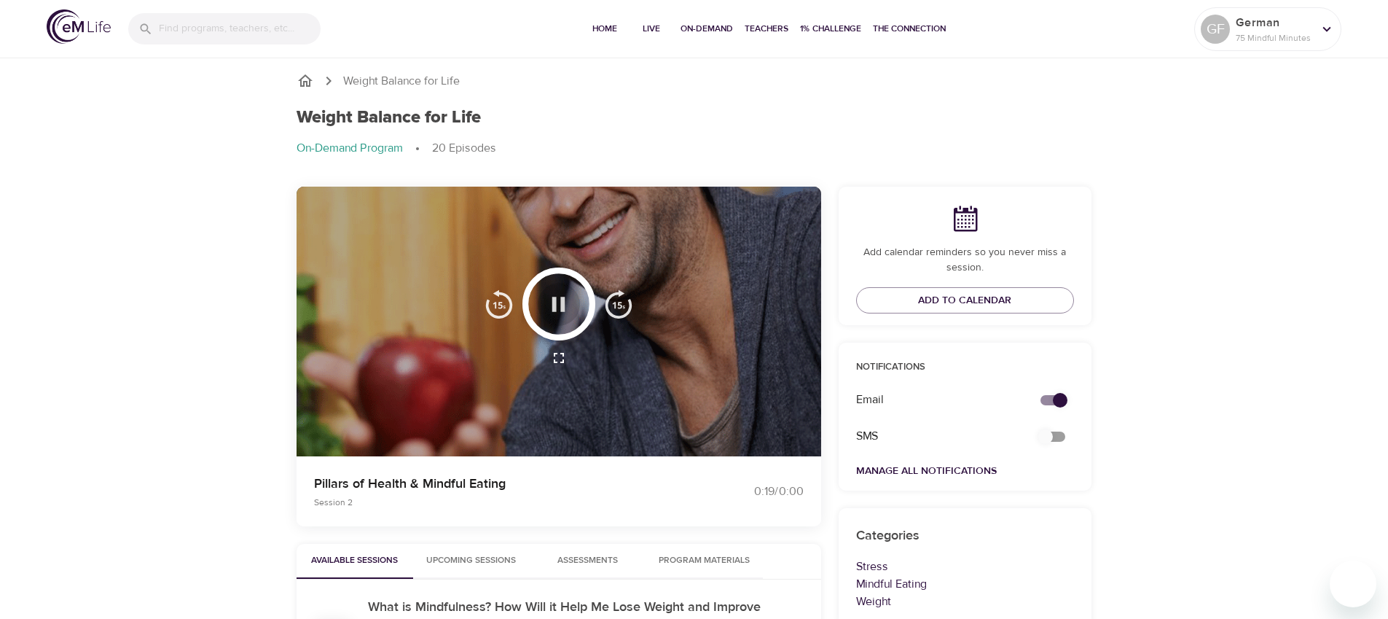
click at [549, 304] on icon "button" at bounding box center [559, 304] width 26 height 26
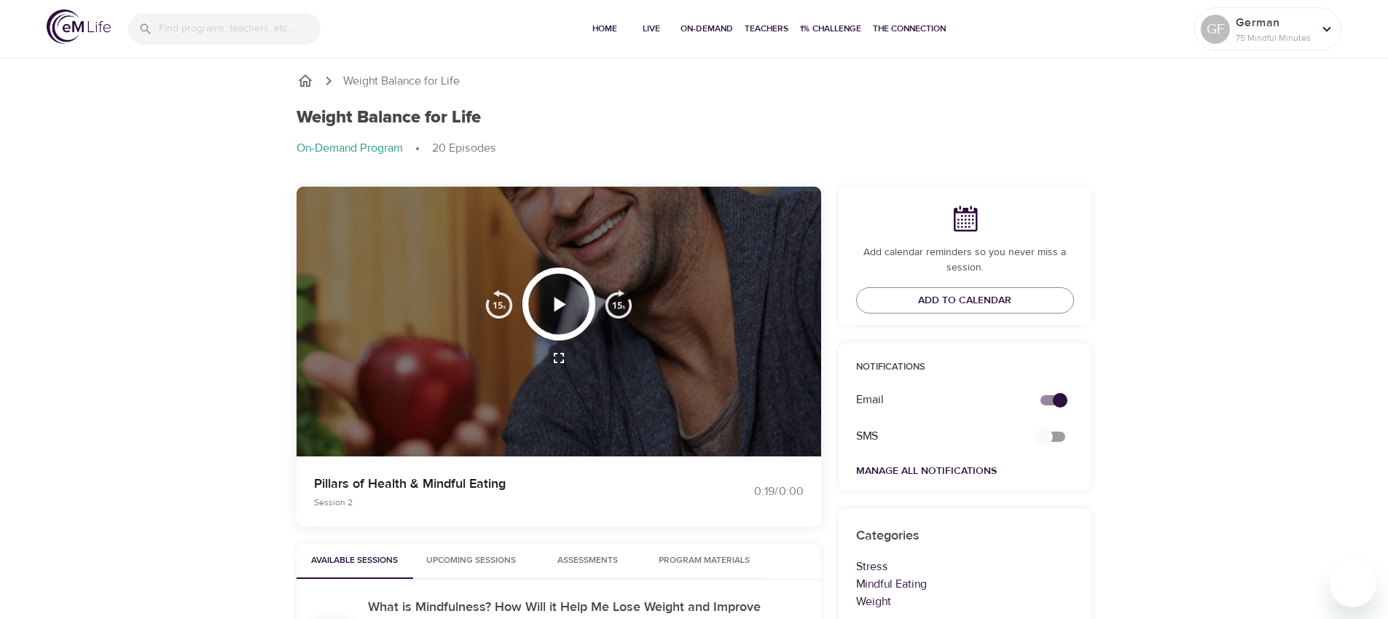
click at [76, 31] on img at bounding box center [79, 26] width 64 height 34
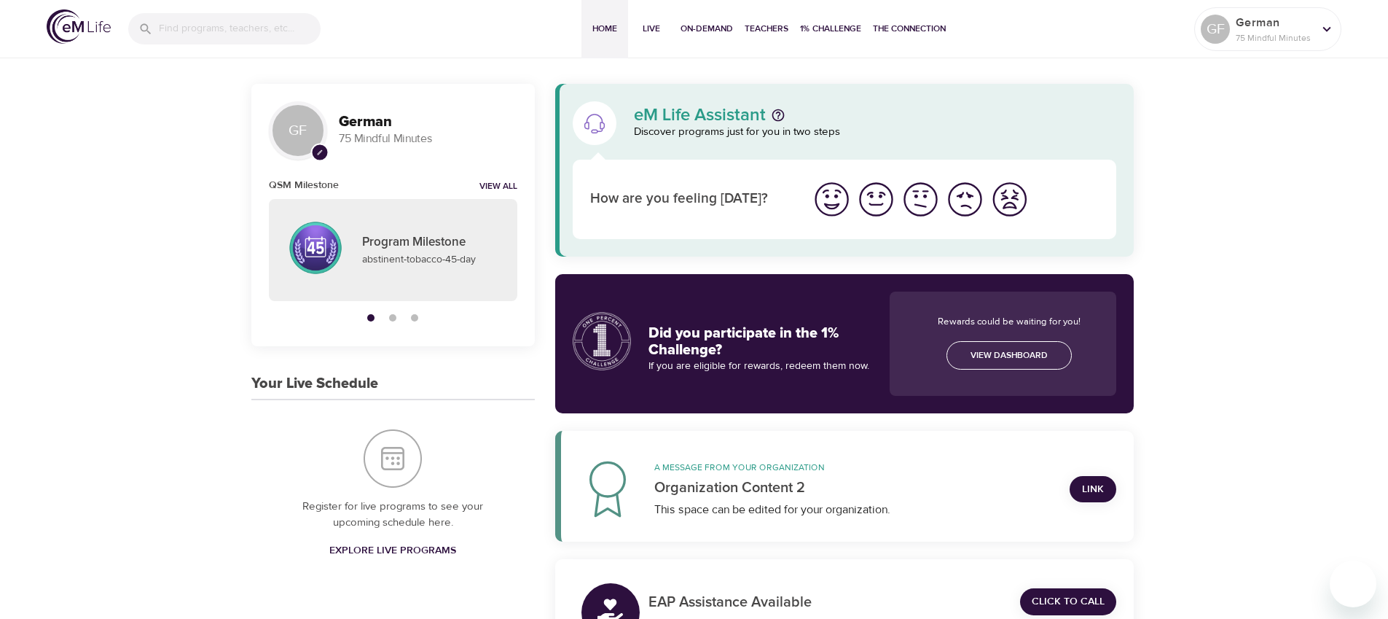
click at [702, 33] on span "On-Demand" at bounding box center [707, 28] width 52 height 15
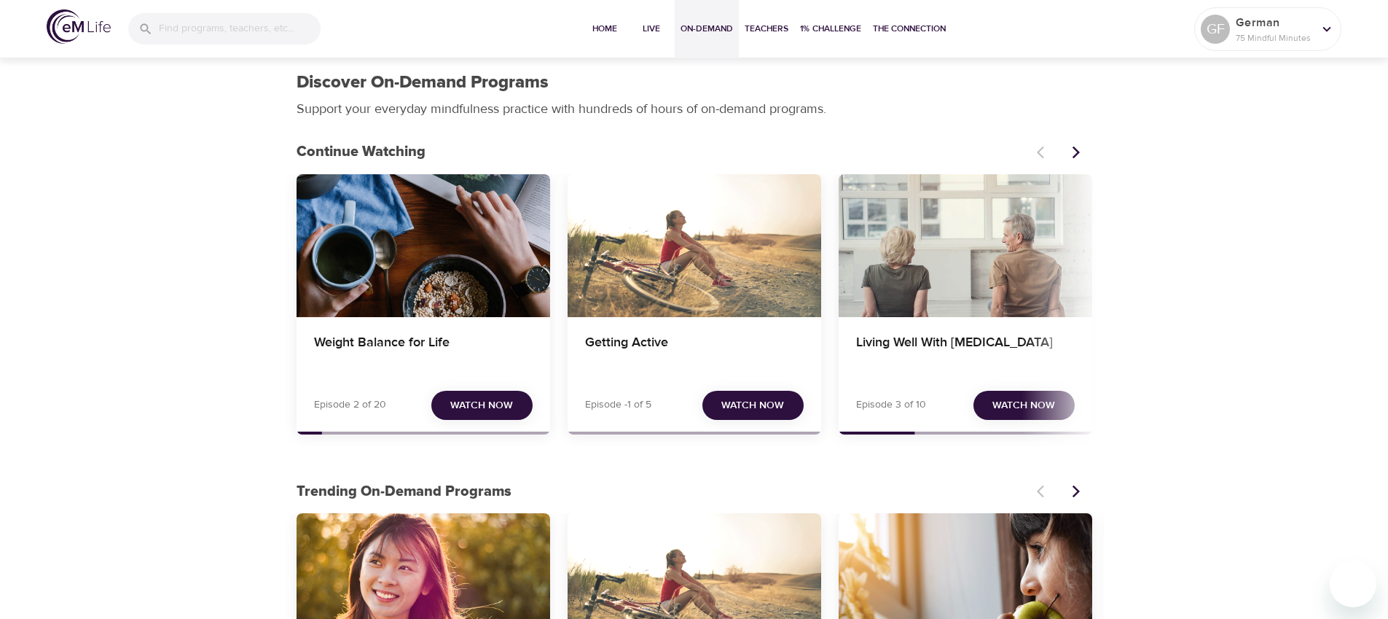
click at [480, 412] on span "Watch Now" at bounding box center [481, 405] width 63 height 18
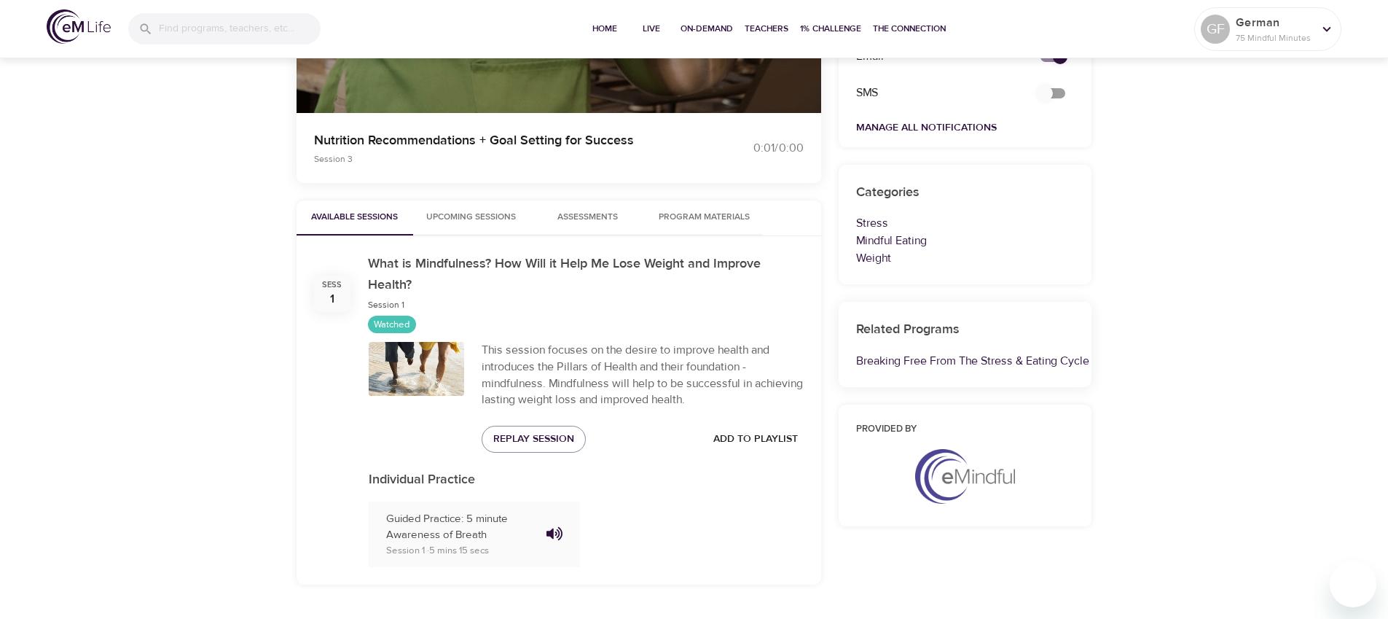
scroll to position [382, 0]
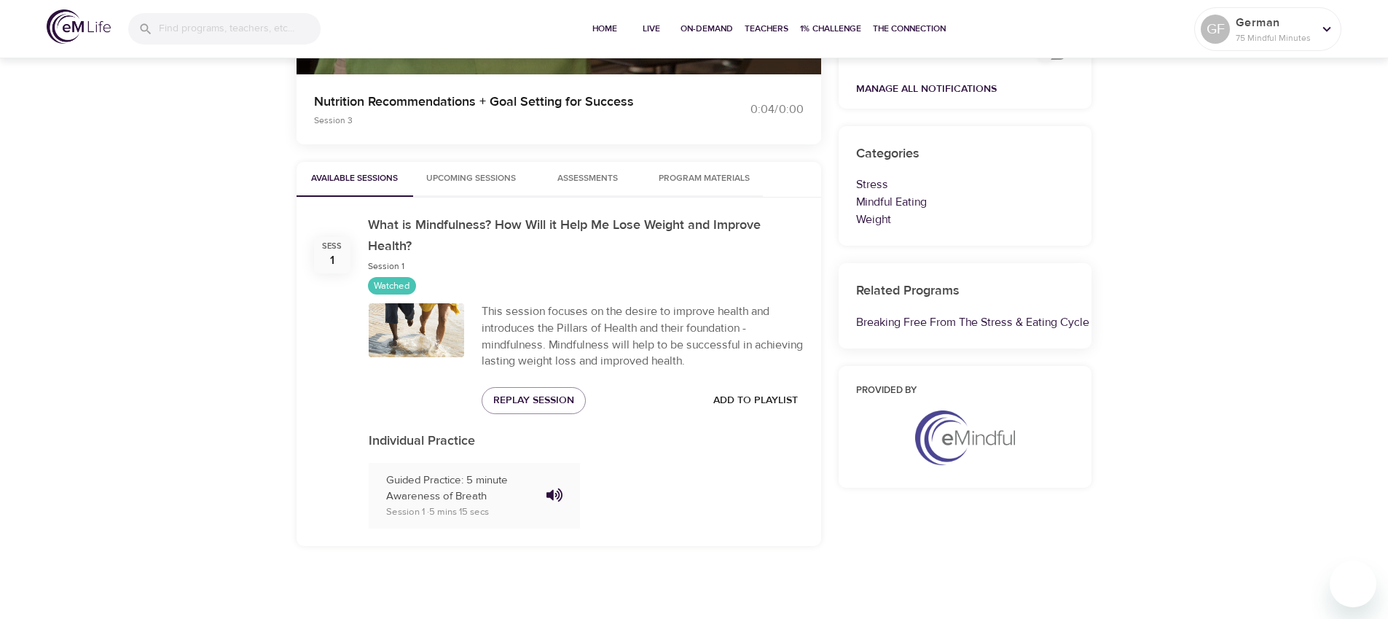
click at [468, 176] on span "Upcoming Sessions" at bounding box center [471, 178] width 99 height 15
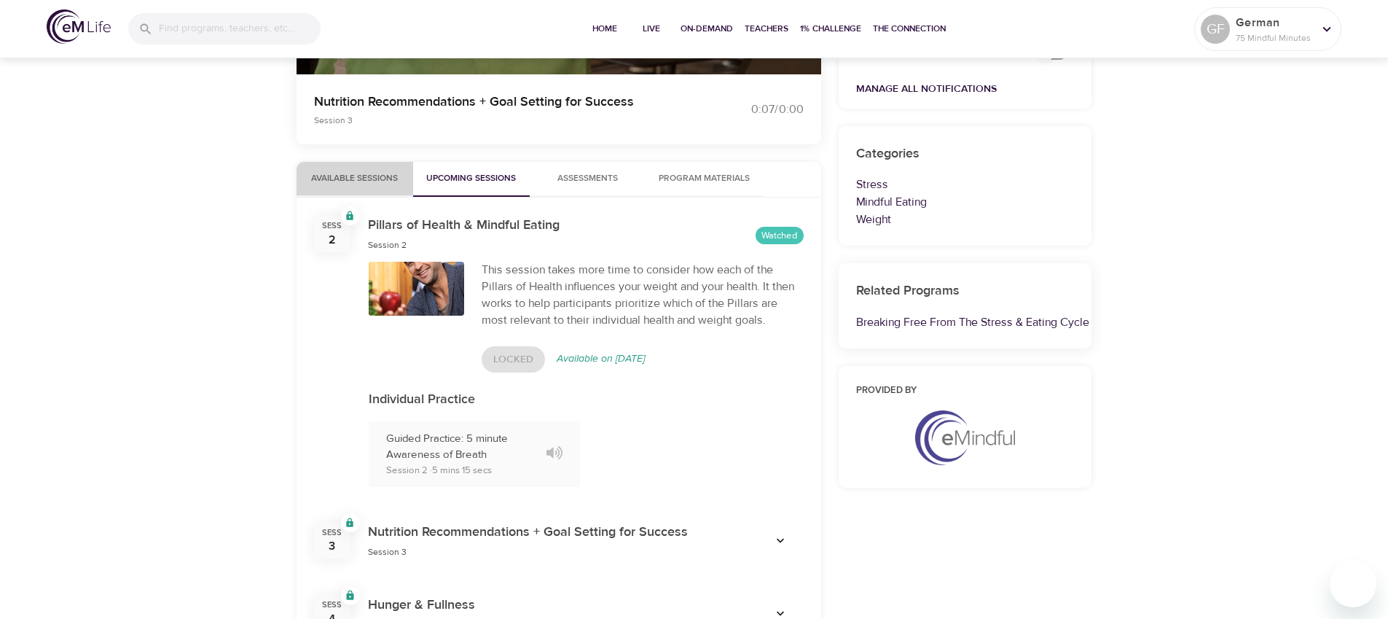
click at [347, 179] on span "Available Sessions" at bounding box center [354, 178] width 99 height 15
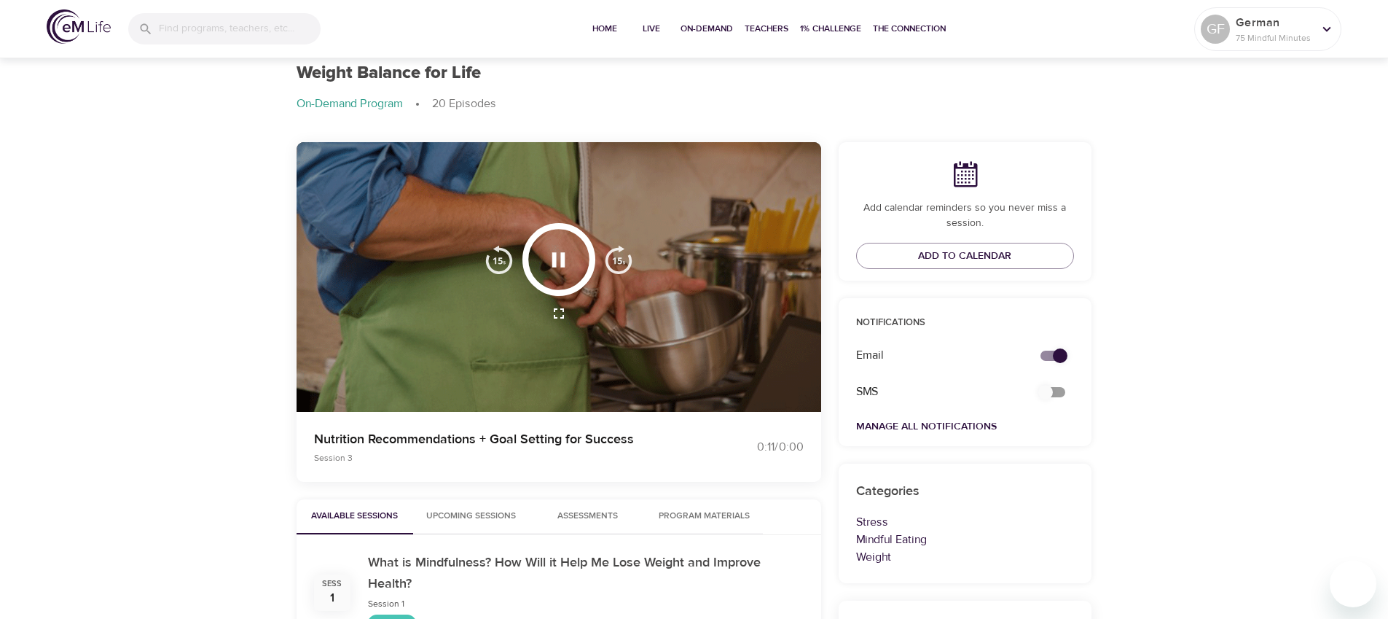
scroll to position [36, 0]
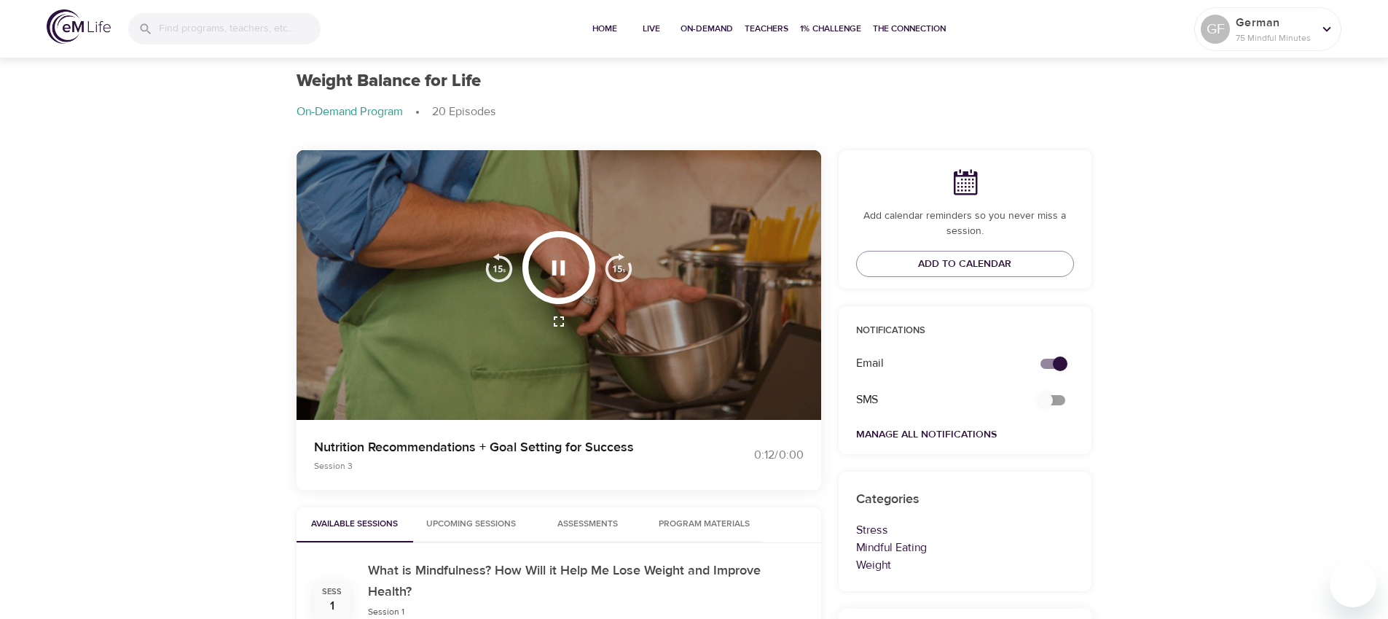
click at [560, 275] on icon "button" at bounding box center [559, 268] width 26 height 26
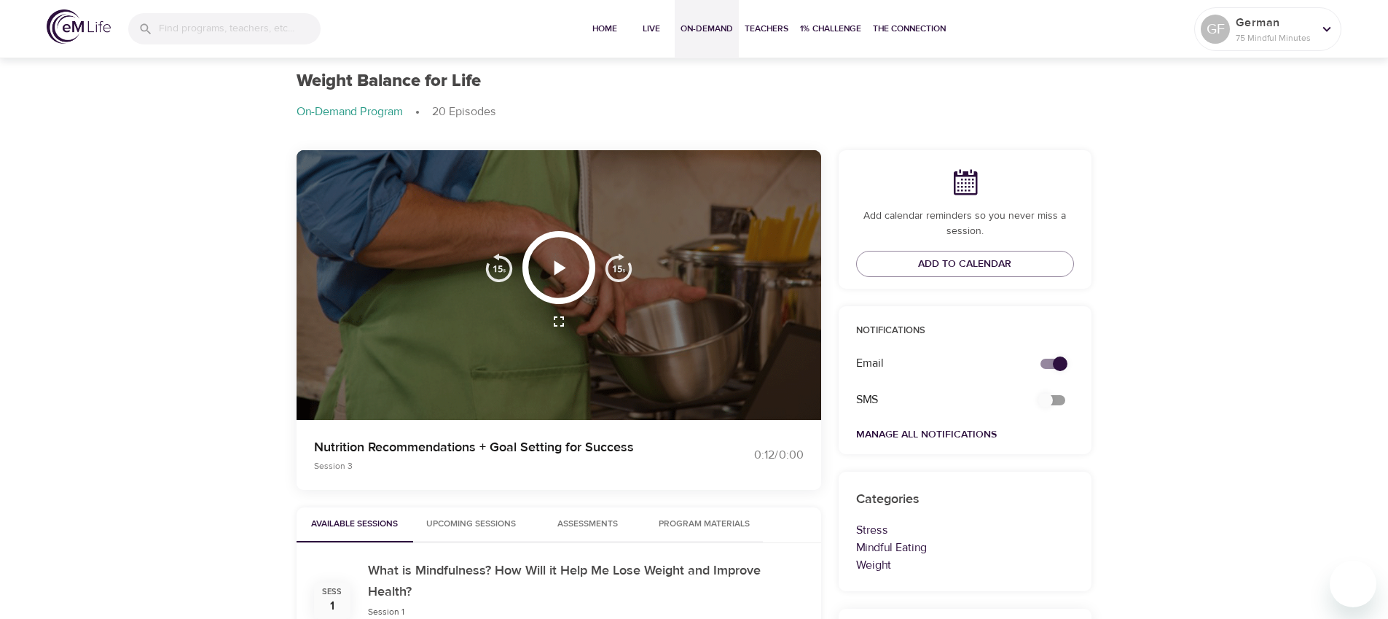
click at [704, 27] on span "On-Demand" at bounding box center [707, 28] width 52 height 15
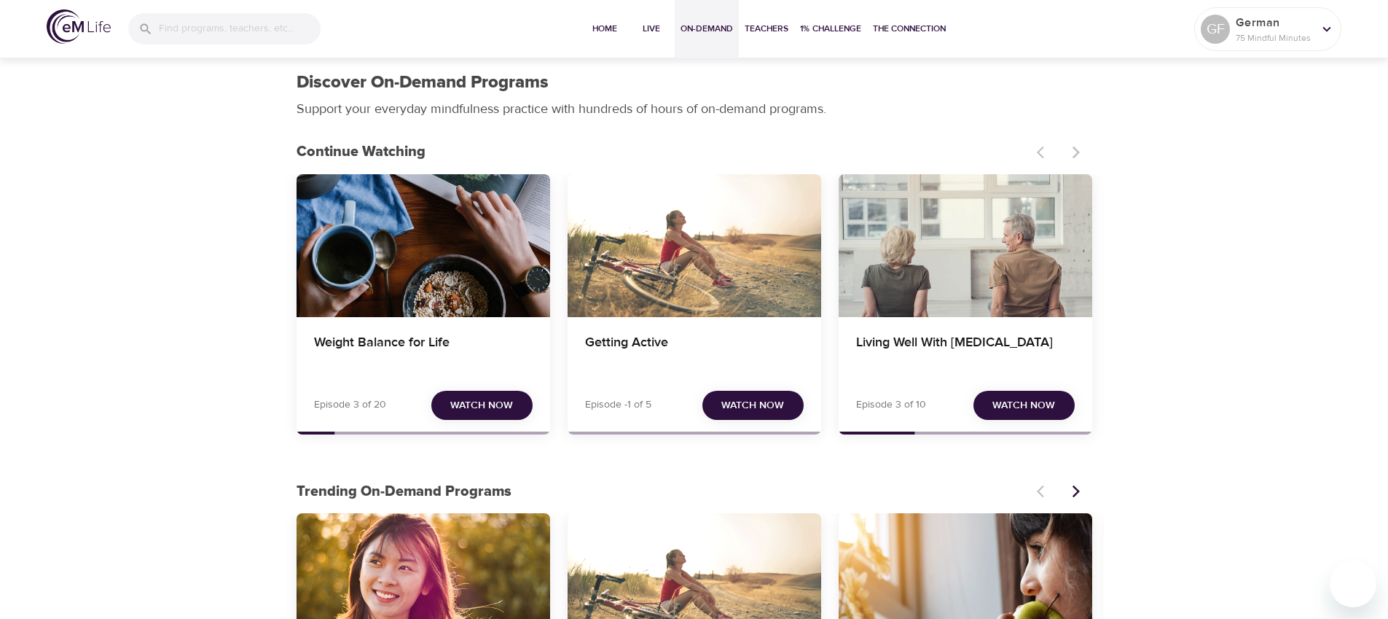
scroll to position [2219, 0]
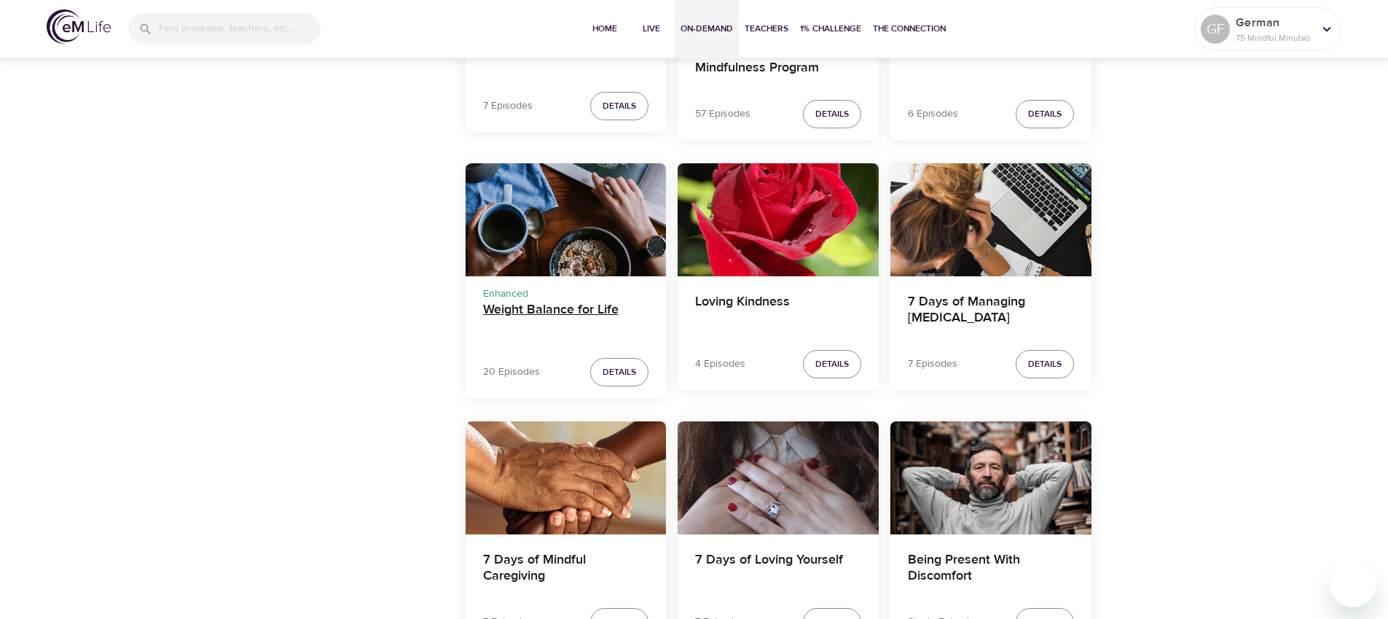
click at [527, 313] on h4 "Weight Balance for Life" at bounding box center [566, 319] width 166 height 35
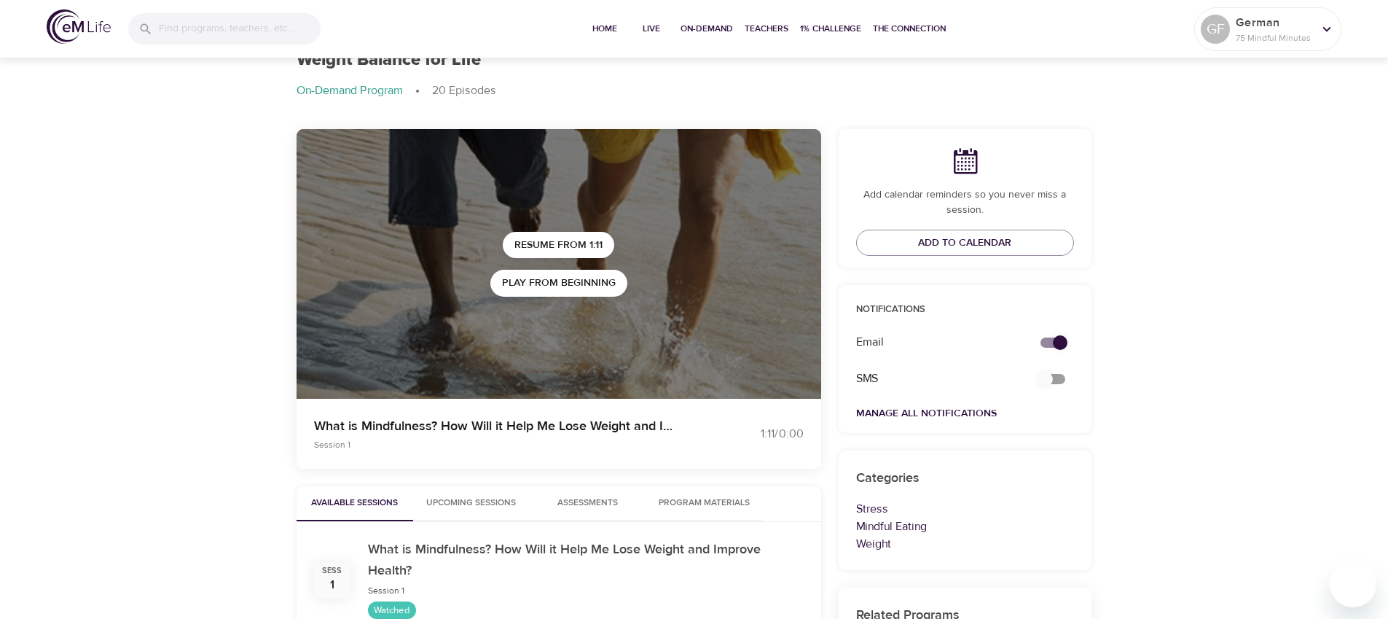
scroll to position [45, 0]
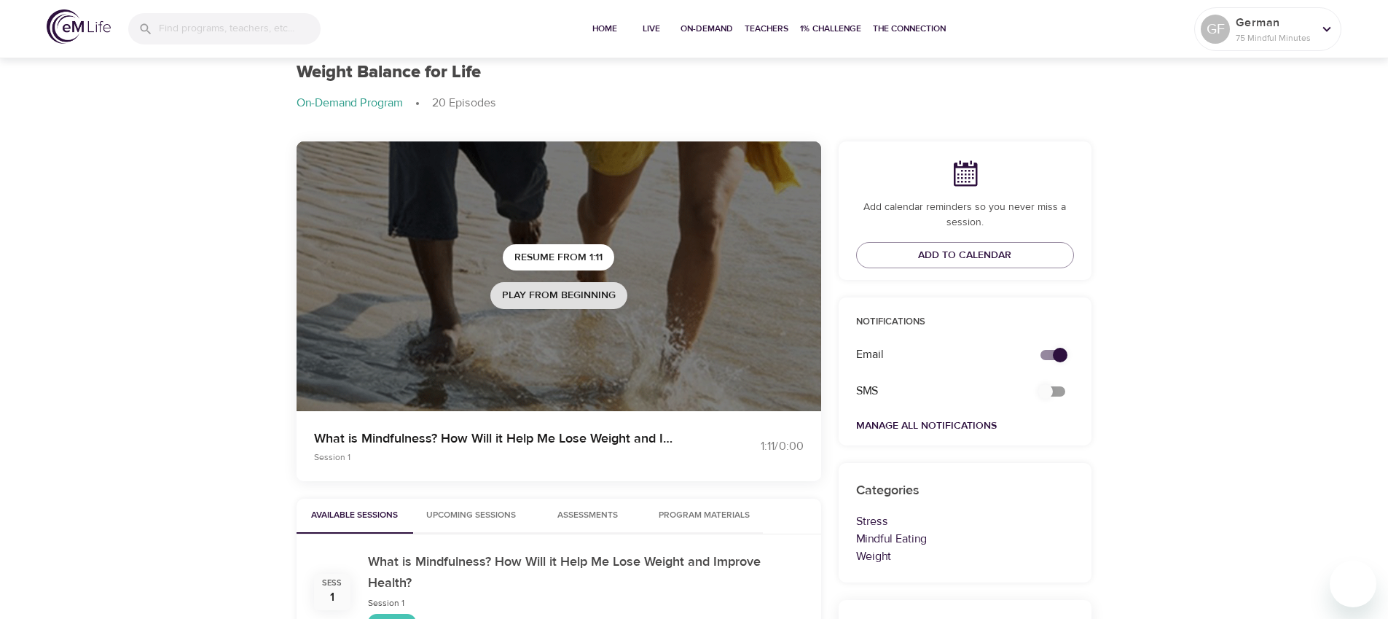
click at [568, 297] on span "Play from beginning" at bounding box center [559, 295] width 114 height 18
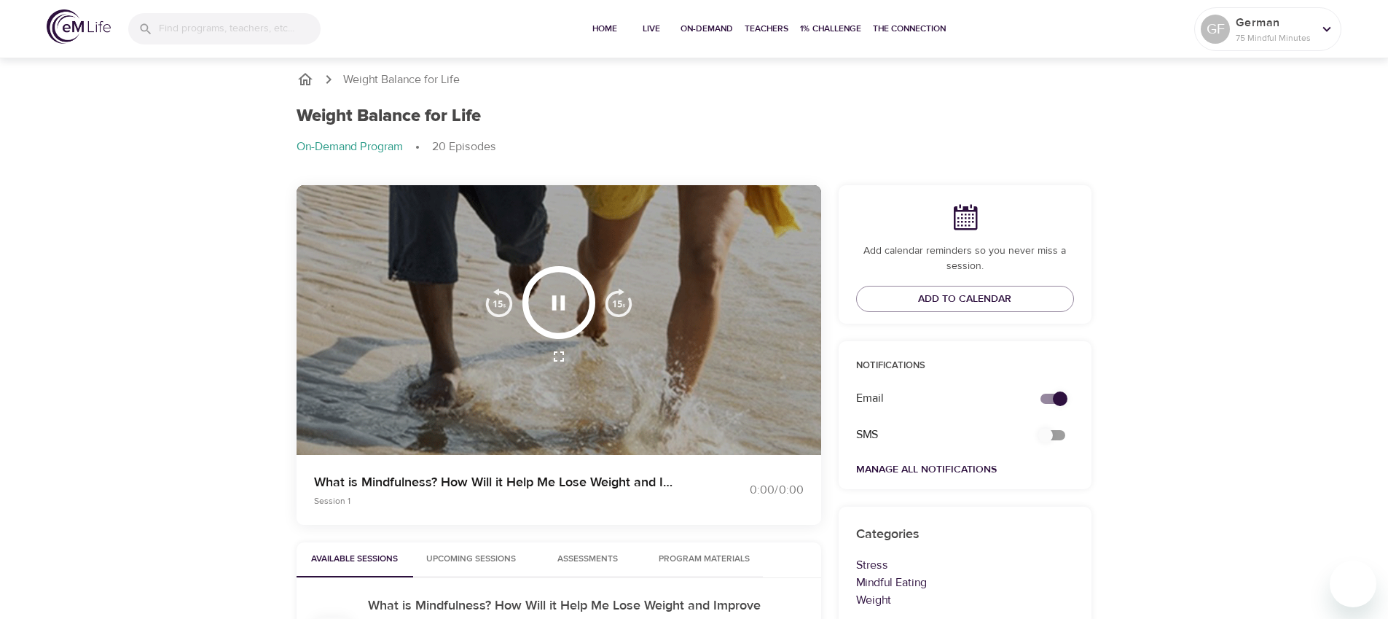
scroll to position [0, 0]
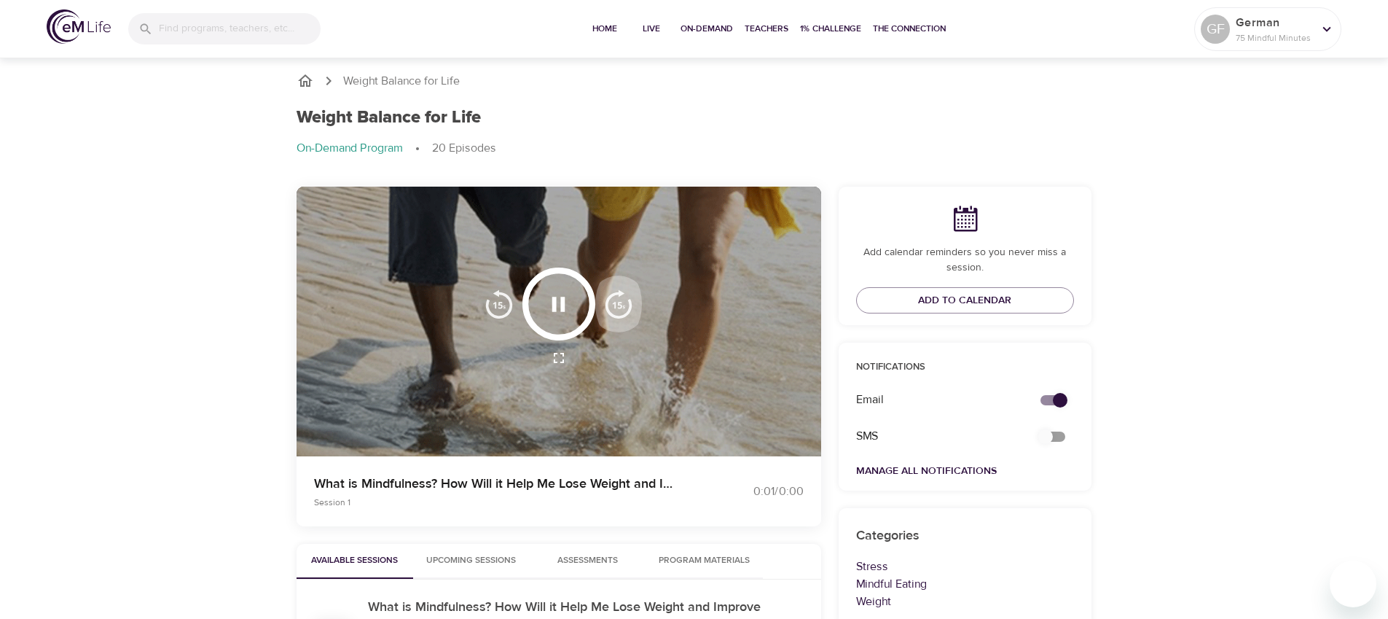
click at [621, 306] on img "button" at bounding box center [618, 303] width 29 height 29
click at [558, 310] on icon "button" at bounding box center [559, 304] width 26 height 26
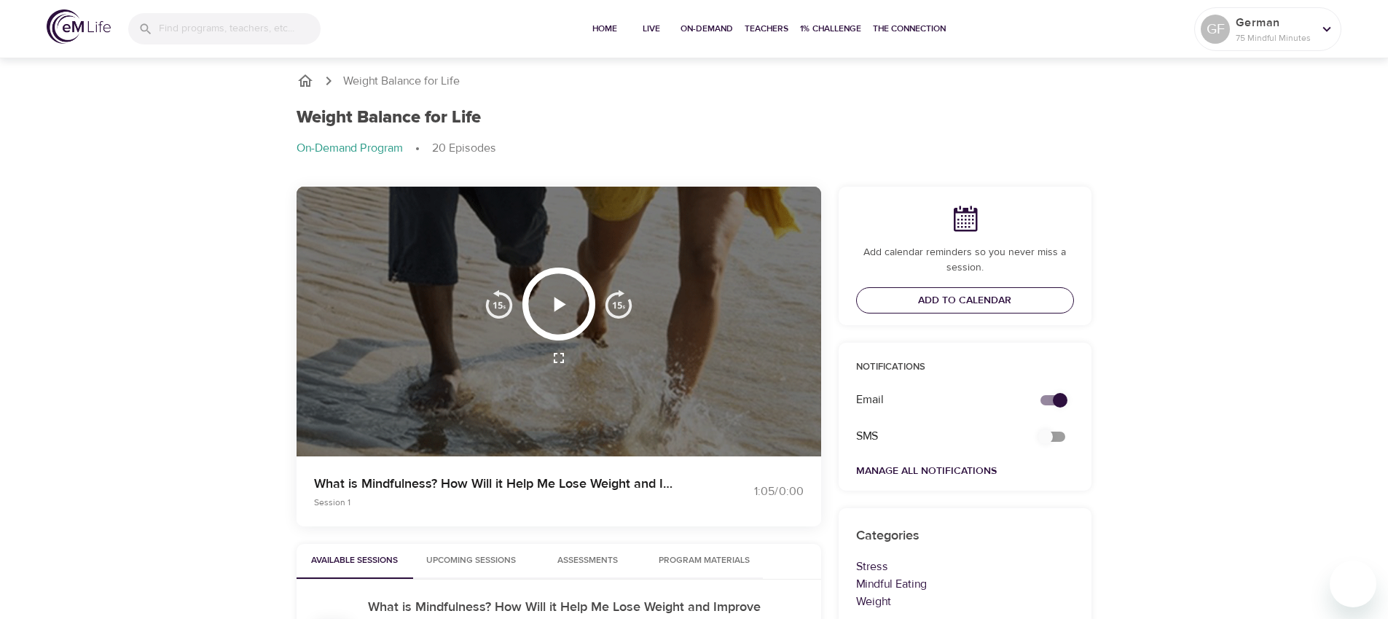
click at [982, 292] on span "Add to Calendar" at bounding box center [964, 300] width 93 height 18
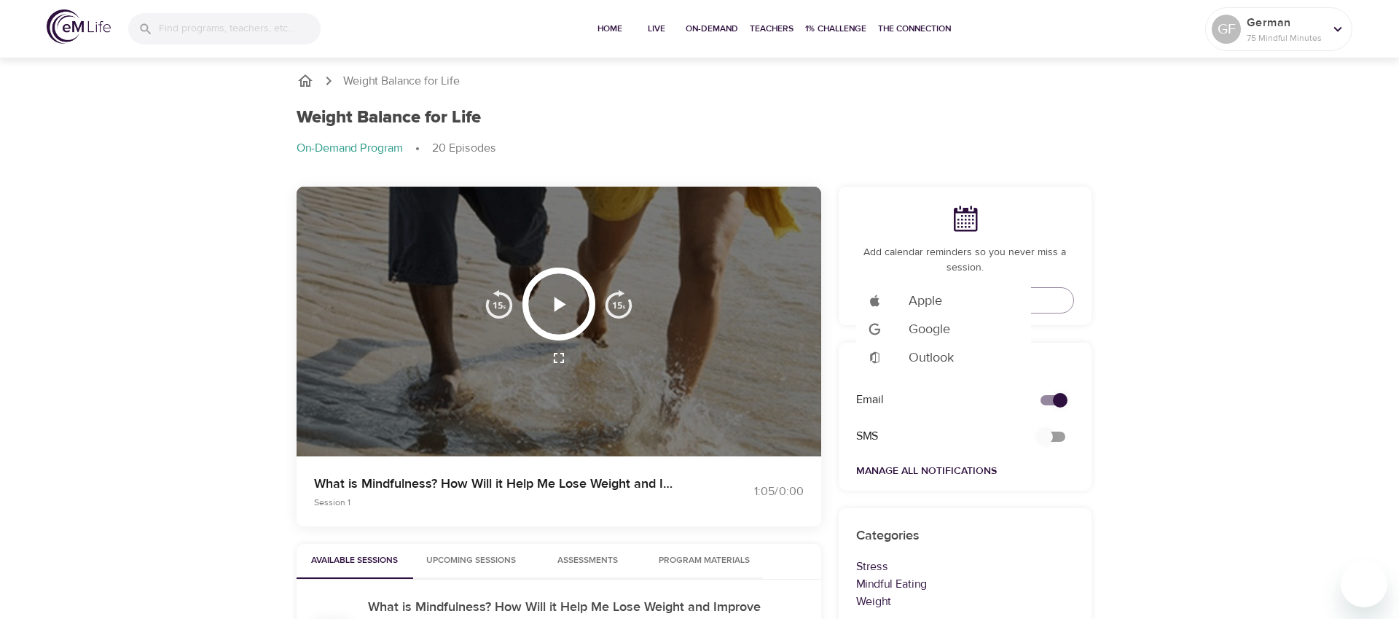
click at [945, 324] on span "Google" at bounding box center [930, 329] width 42 height 20
click at [1317, 207] on div at bounding box center [699, 309] width 1399 height 619
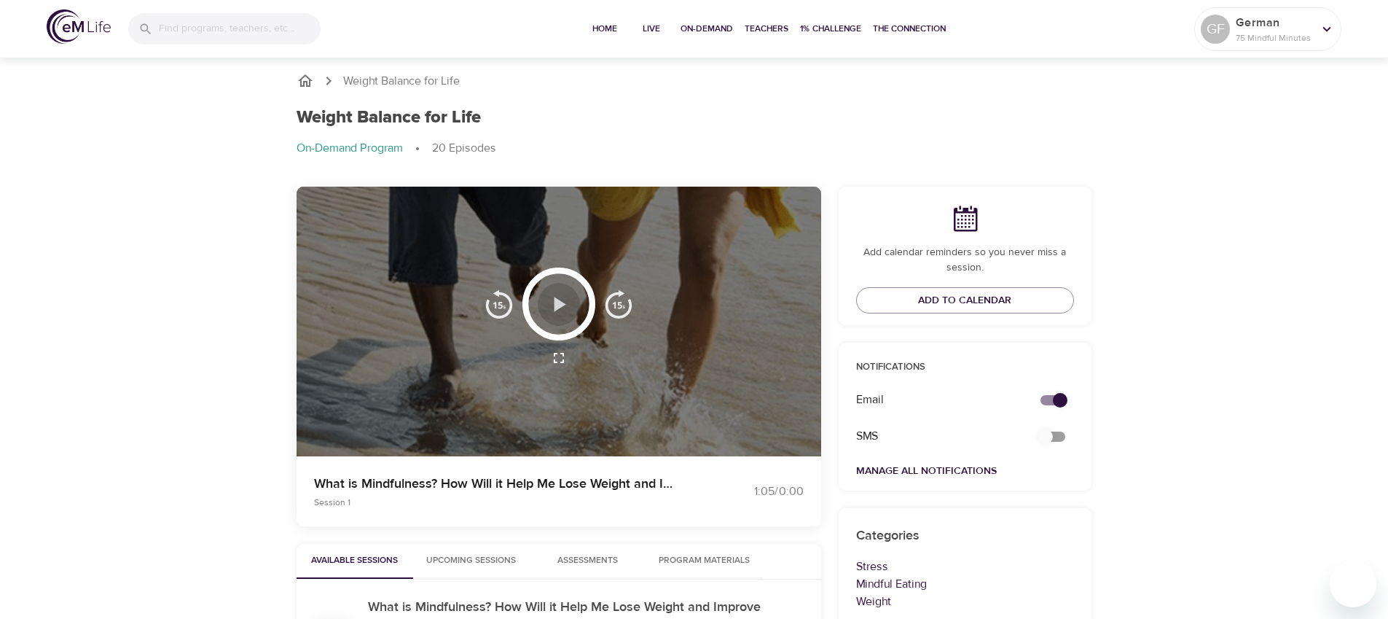
click at [563, 310] on icon "button" at bounding box center [559, 304] width 26 height 26
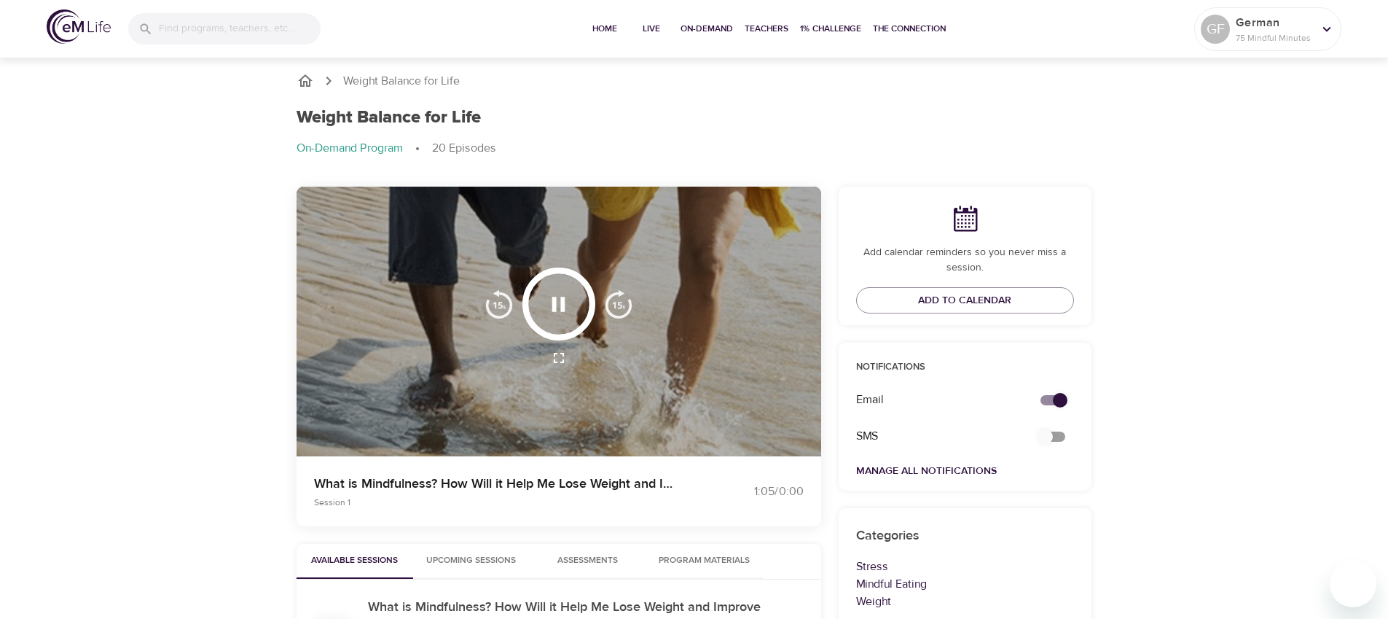
click at [563, 310] on icon "button" at bounding box center [558, 304] width 13 height 15
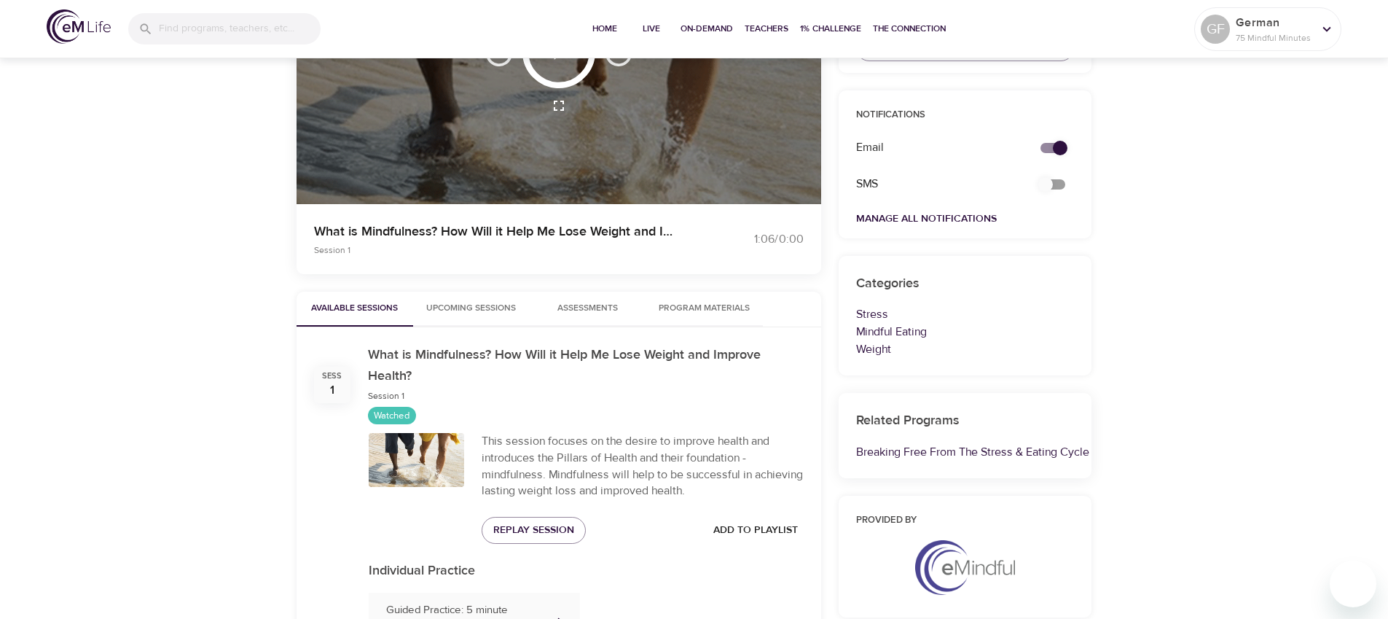
scroll to position [262, 0]
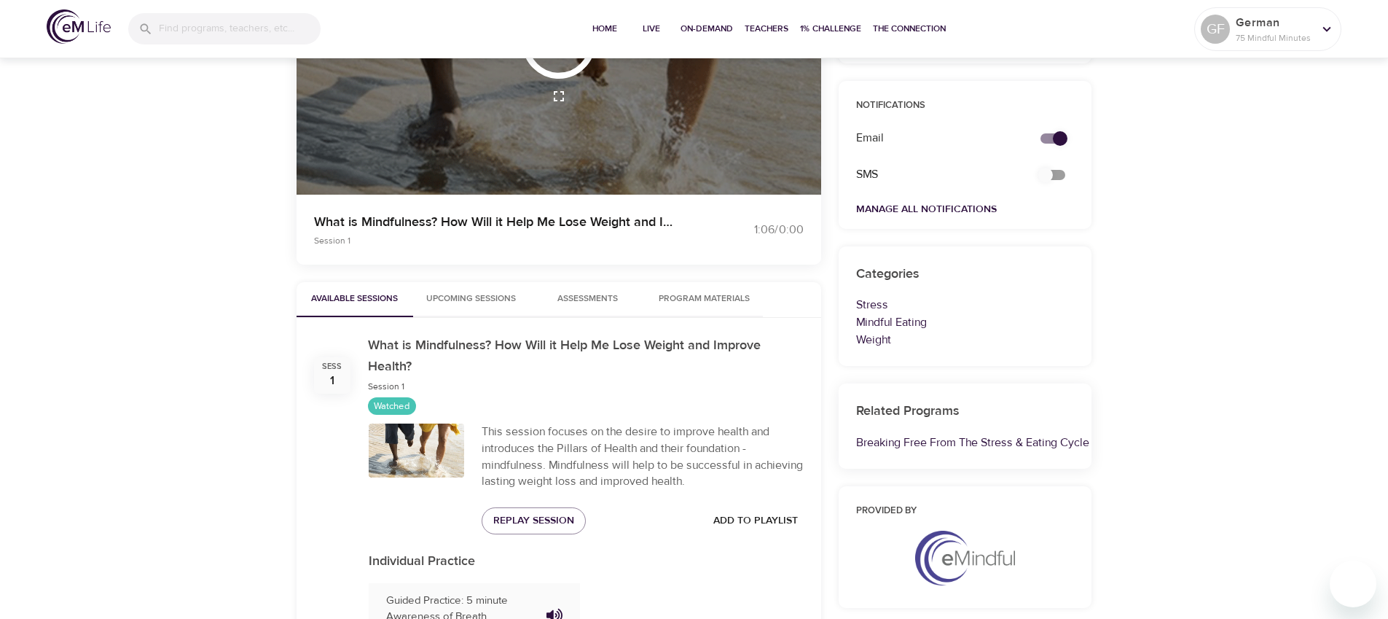
click at [447, 300] on span "Upcoming Sessions" at bounding box center [471, 298] width 99 height 15
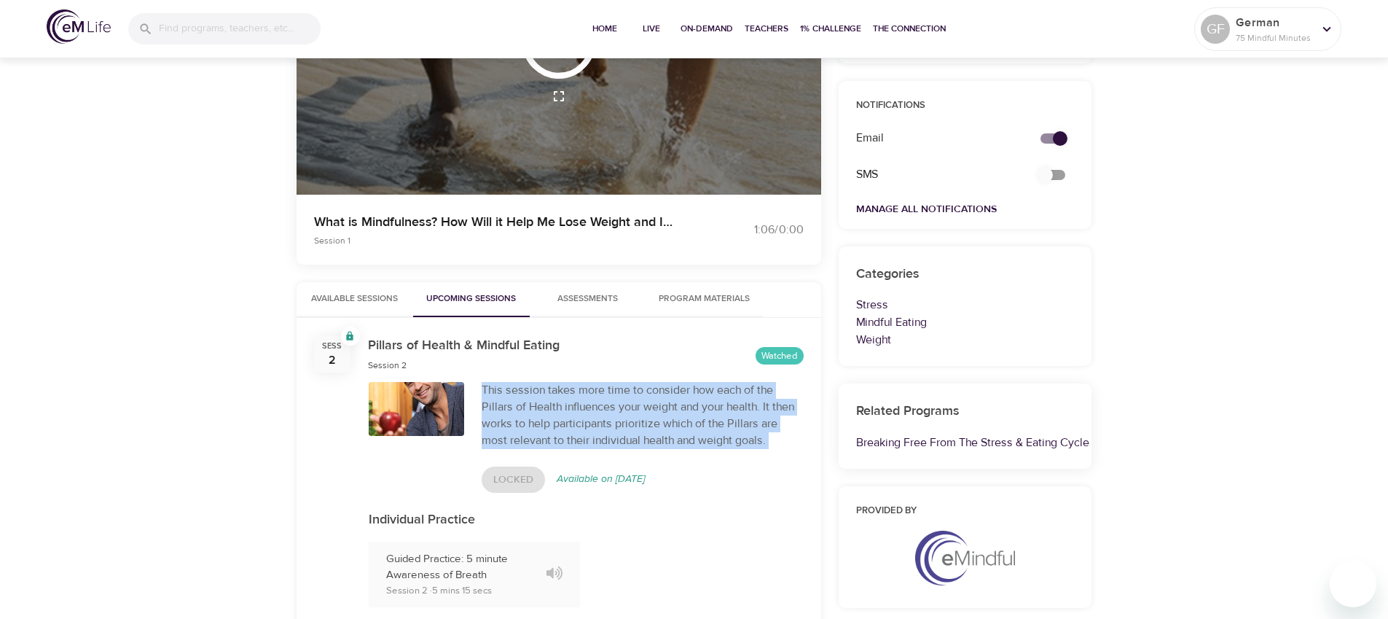
drag, startPoint x: 536, startPoint y: 469, endPoint x: 471, endPoint y: 453, distance: 67.5
click at [471, 453] on div "This session takes more time to consider how each of the Pillars of Health infl…" at bounding box center [586, 437] width 453 height 128
click at [586, 299] on span "Assessments 0" at bounding box center [587, 298] width 60 height 15
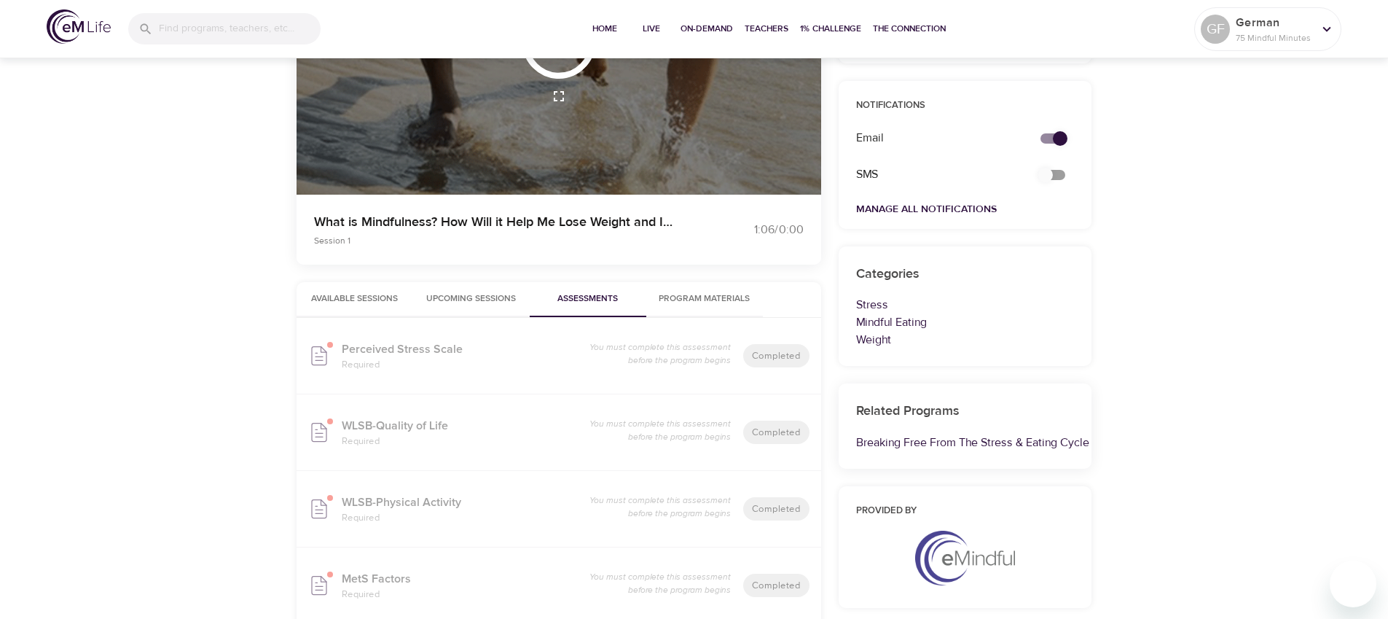
click at [686, 300] on span "Program Materials" at bounding box center [704, 298] width 99 height 15
